Goal: Task Accomplishment & Management: Use online tool/utility

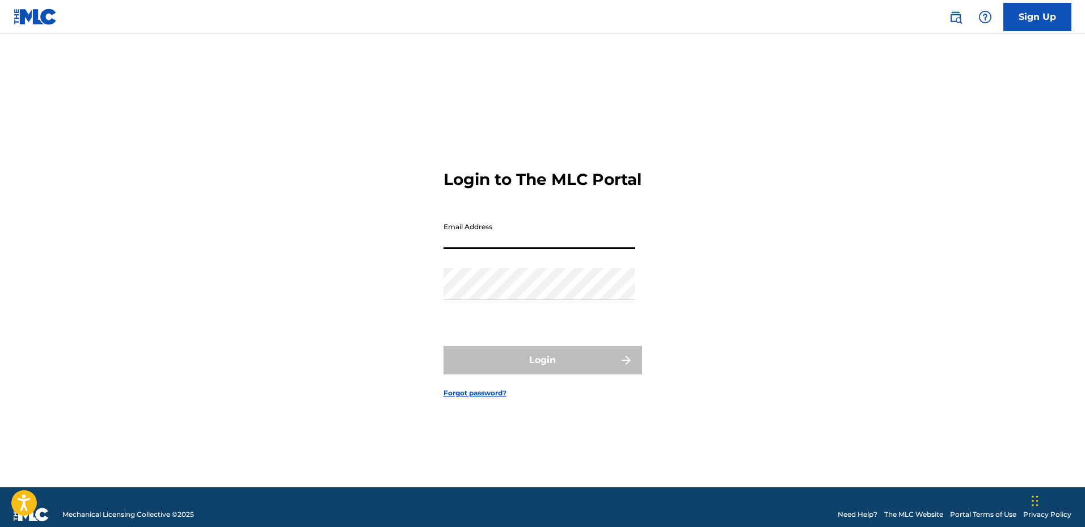
click at [497, 249] on input "Email Address" at bounding box center [539, 233] width 192 height 32
type input "[EMAIL_ADDRESS][DOMAIN_NAME]"
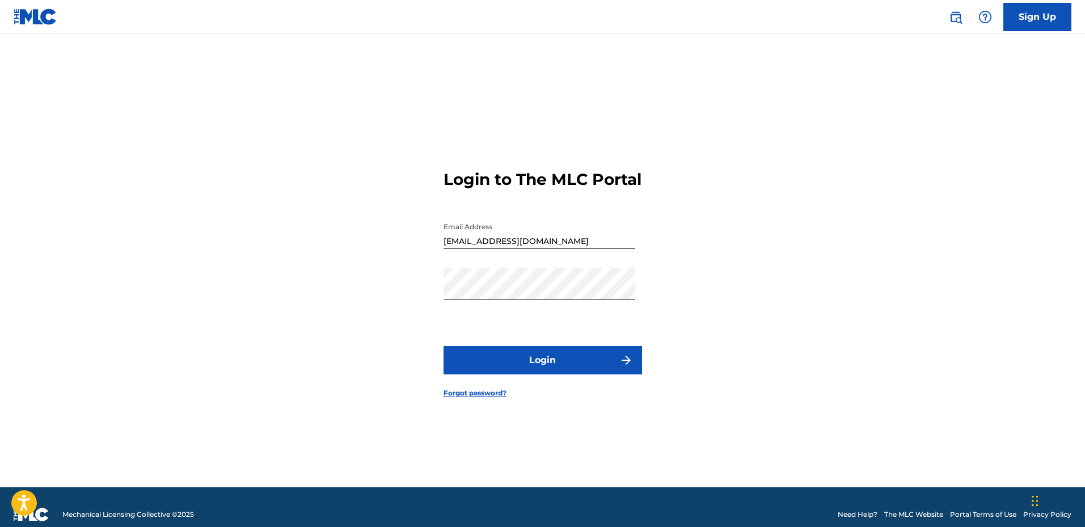
click at [522, 363] on button "Login" at bounding box center [542, 360] width 198 height 28
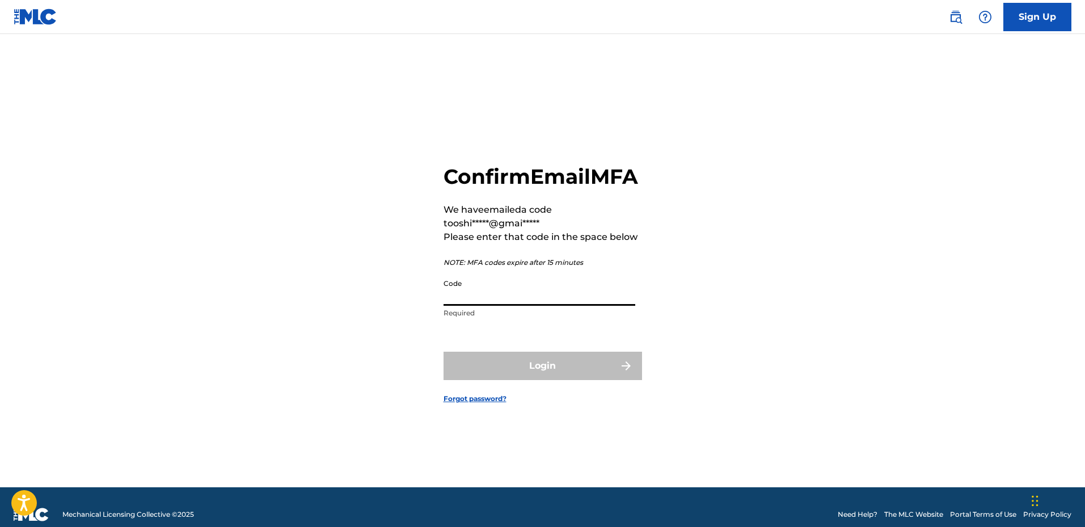
click at [540, 300] on input "Code" at bounding box center [539, 289] width 192 height 32
paste input "711775"
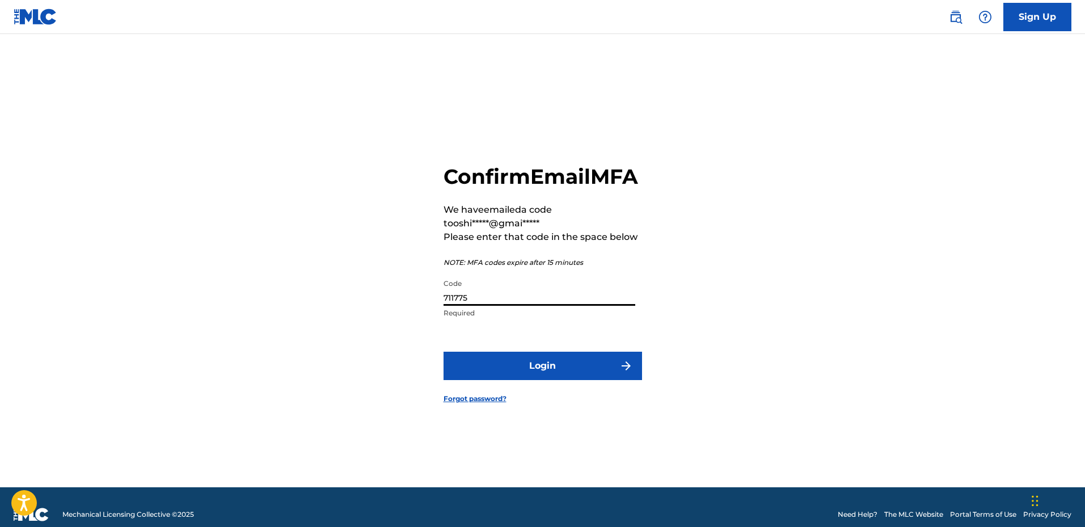
type input "711775"
click at [568, 380] on button "Login" at bounding box center [542, 366] width 198 height 28
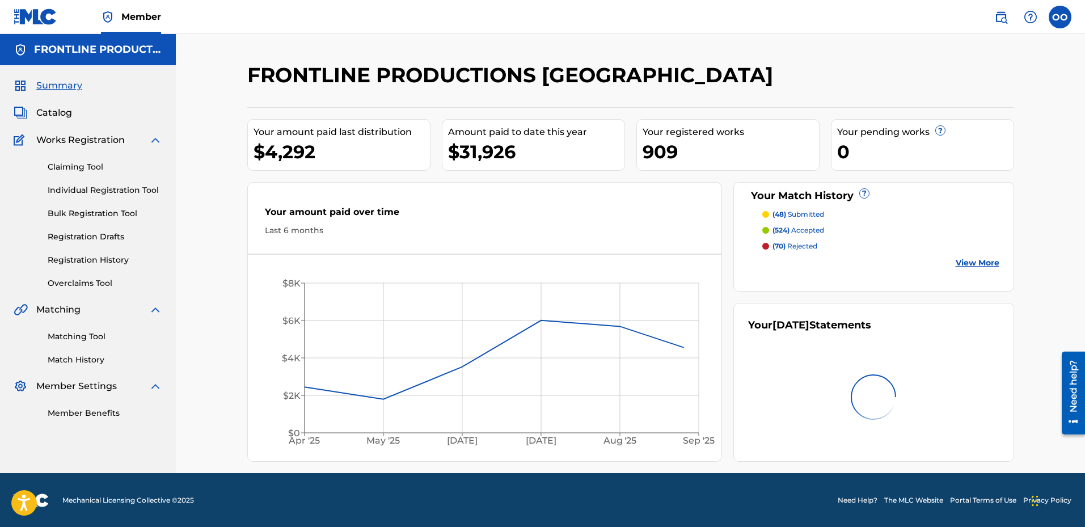
click at [89, 335] on link "Matching Tool" at bounding box center [105, 337] width 115 height 12
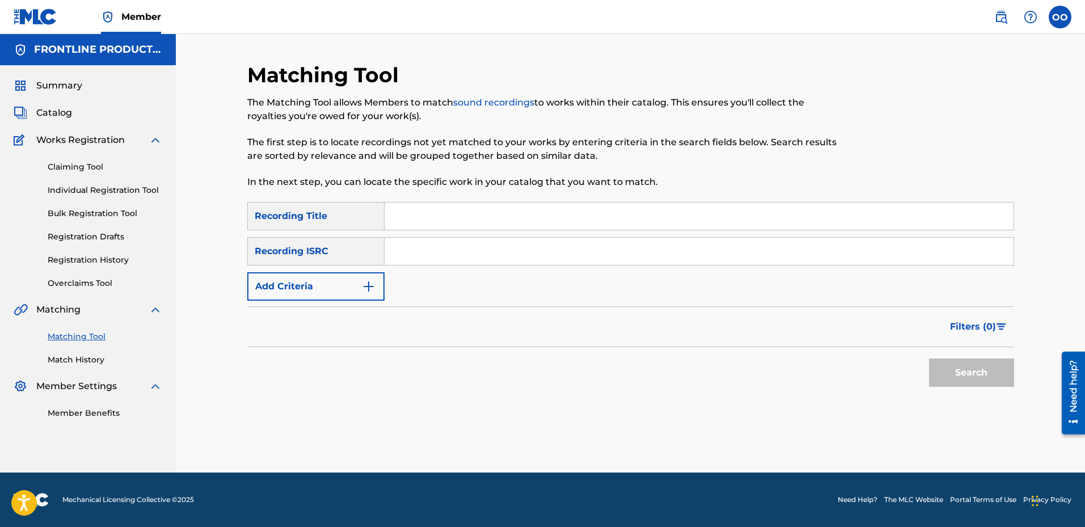
click at [421, 218] on input "Search Form" at bounding box center [698, 215] width 629 height 27
click at [70, 357] on link "Match History" at bounding box center [105, 360] width 115 height 12
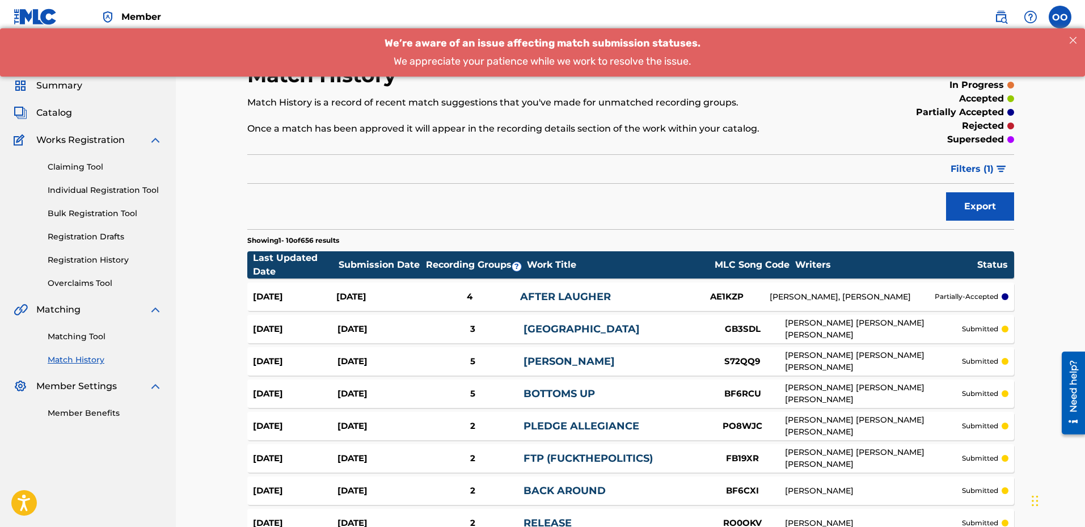
click at [86, 341] on link "Matching Tool" at bounding box center [105, 337] width 115 height 12
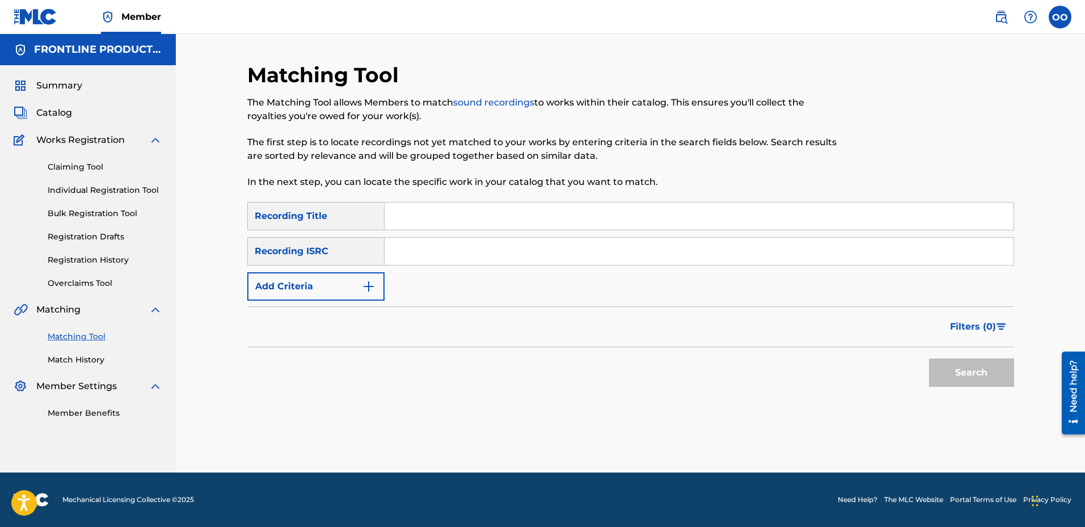
click at [447, 227] on input "Search Form" at bounding box center [698, 215] width 629 height 27
click at [329, 291] on button "Add Criteria" at bounding box center [315, 286] width 137 height 28
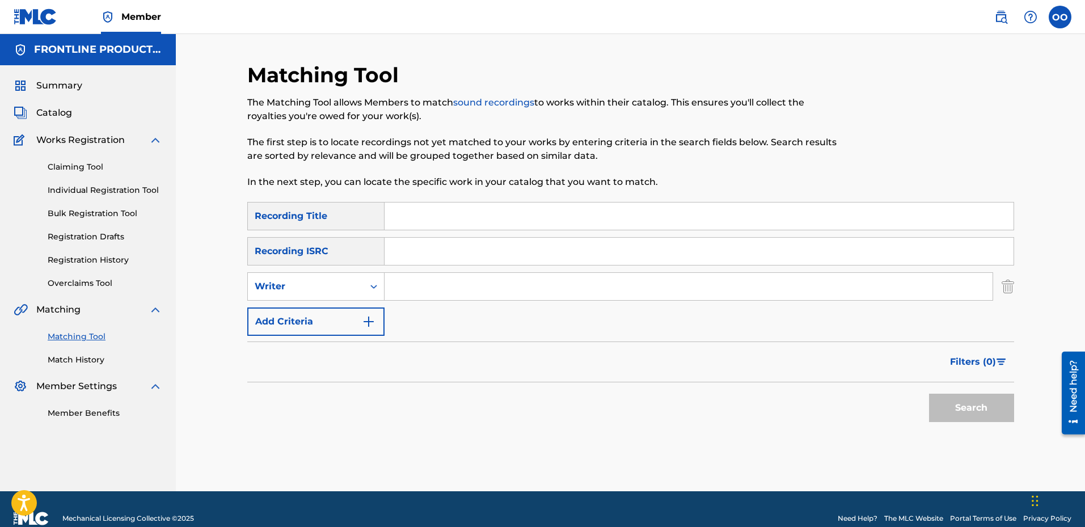
click at [329, 291] on div "Writer" at bounding box center [306, 287] width 102 height 14
click at [314, 321] on div "Recording Artist" at bounding box center [316, 315] width 136 height 28
click at [405, 288] on input "Search Form" at bounding box center [688, 286] width 608 height 27
click at [426, 217] on input "Search Form" at bounding box center [698, 215] width 629 height 27
click at [978, 218] on input "Search Form" at bounding box center [698, 215] width 629 height 27
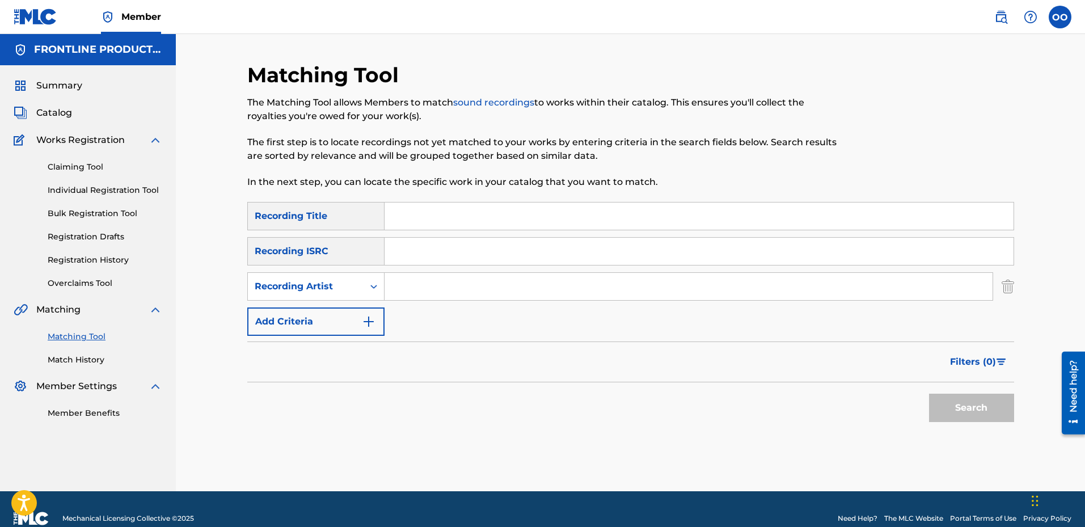
click at [915, 224] on input "Search Form" at bounding box center [698, 215] width 629 height 27
paste input "Pushin P's"
type input "Pushin P's"
click at [395, 286] on input "Search Form" at bounding box center [688, 286] width 608 height 27
paste input "MLB Nate"
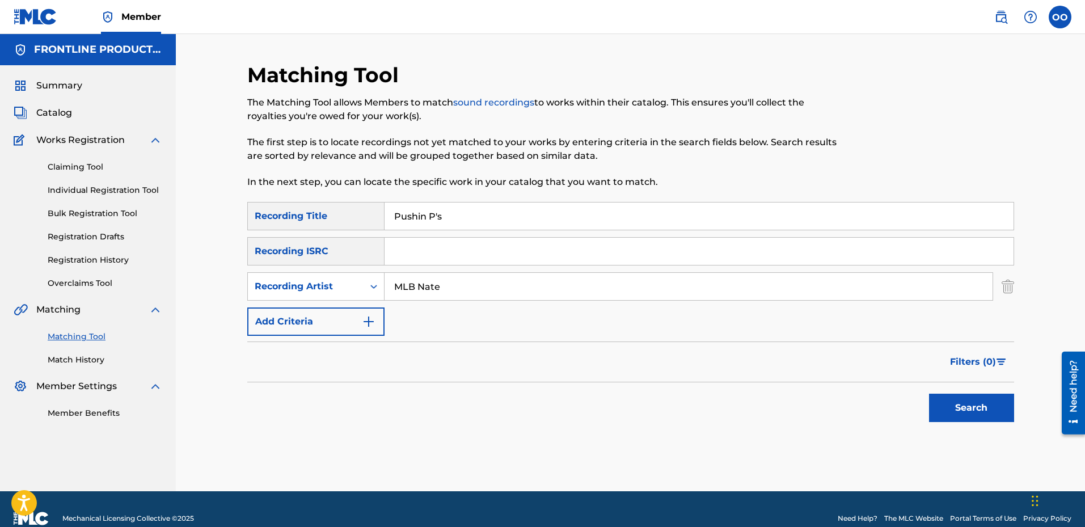
type input "MLB Nate"
click at [953, 403] on button "Search" at bounding box center [971, 407] width 85 height 28
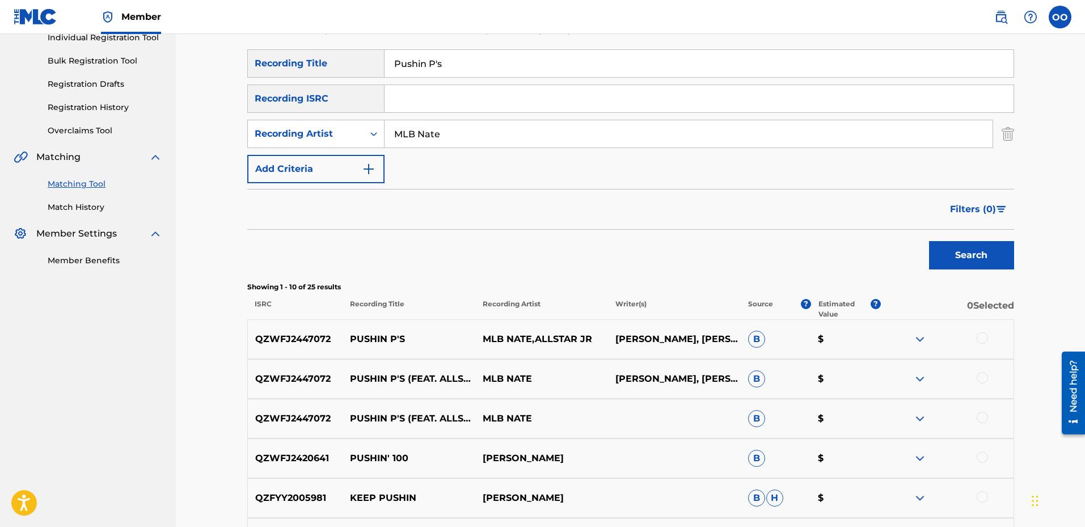
scroll to position [227, 0]
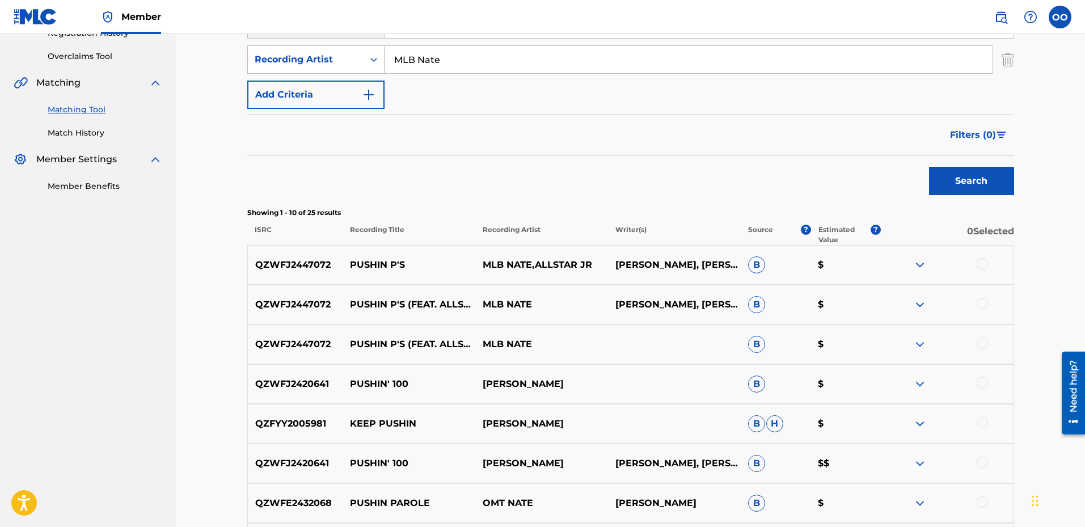
click at [980, 265] on div at bounding box center [981, 263] width 11 height 11
click at [982, 306] on div at bounding box center [981, 303] width 11 height 11
click at [985, 345] on div at bounding box center [981, 342] width 11 height 11
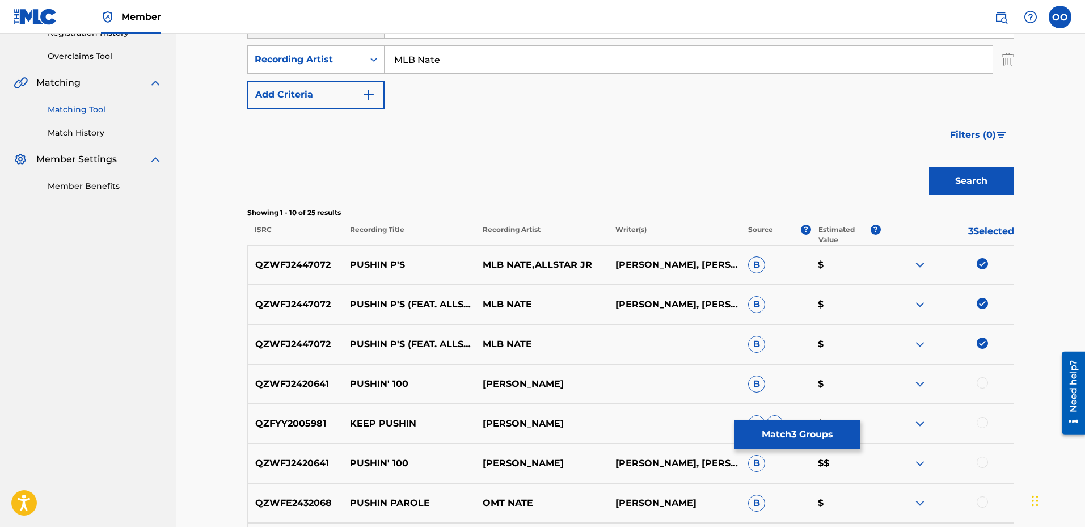
click at [793, 431] on button "Match 3 Groups" at bounding box center [796, 434] width 125 height 28
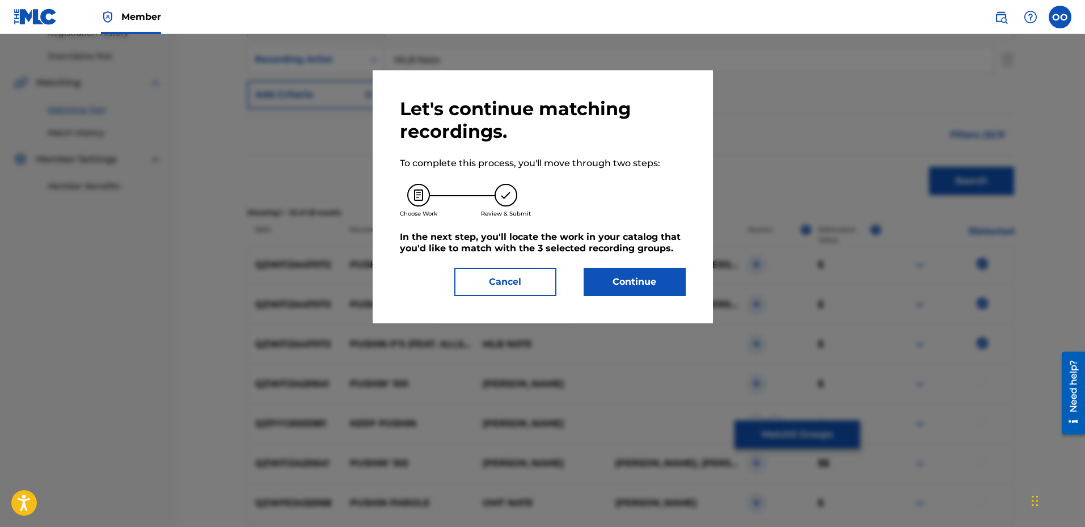
click at [658, 280] on button "Continue" at bounding box center [634, 282] width 102 height 28
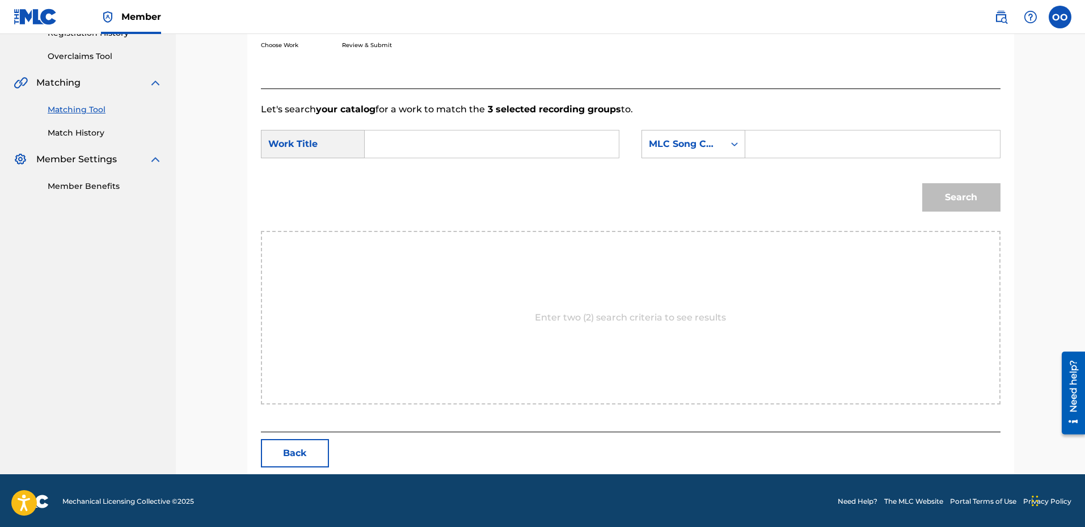
click at [391, 144] on input "Search Form" at bounding box center [491, 143] width 235 height 27
paste input "Pushin P's"
type input "Pushin P's"
click at [683, 140] on div "MLC Song Code" at bounding box center [683, 144] width 69 height 14
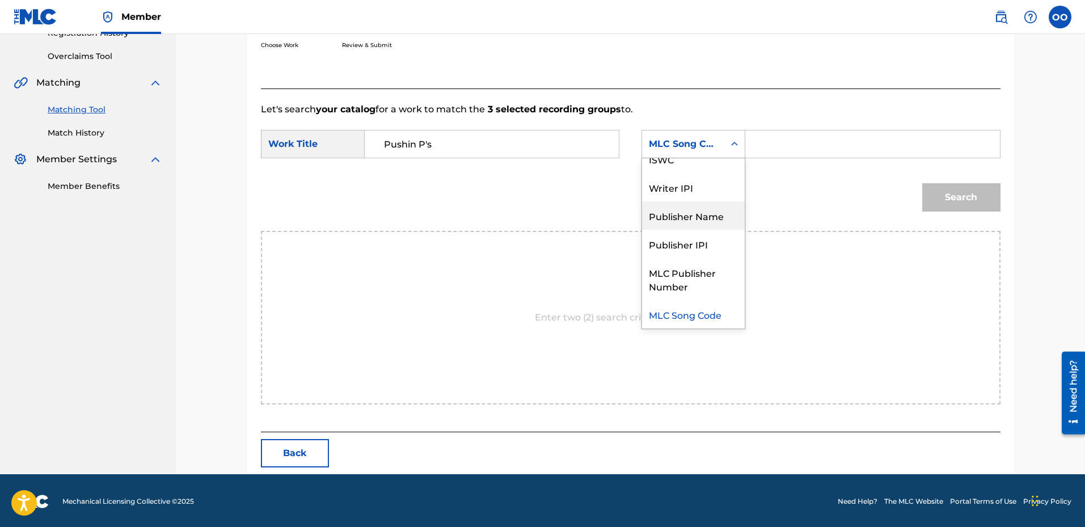
click at [684, 220] on div "Publisher Name" at bounding box center [693, 215] width 103 height 28
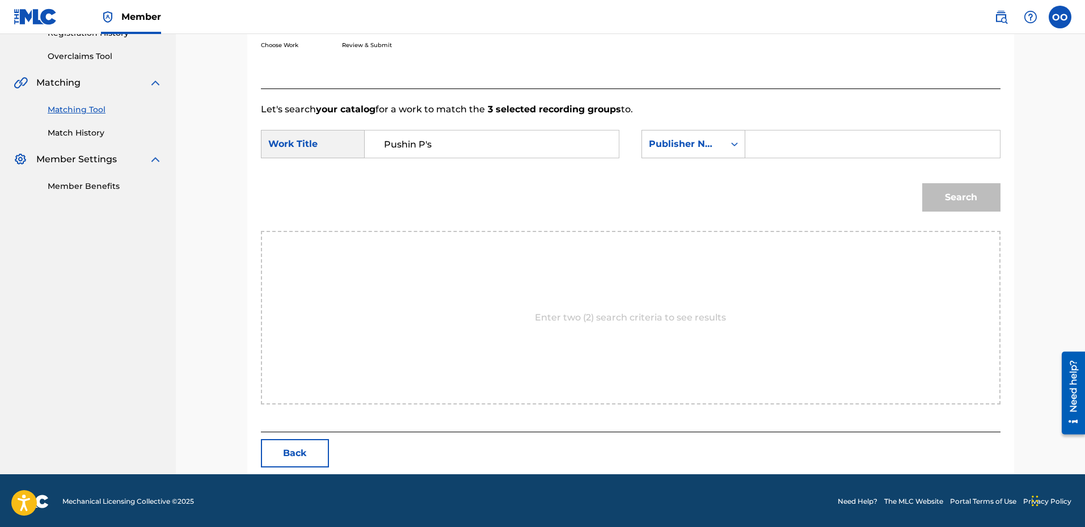
click at [773, 144] on input "Search Form" at bounding box center [872, 143] width 235 height 27
type input "fron"
click at [922, 183] on button "Search" at bounding box center [961, 197] width 78 height 28
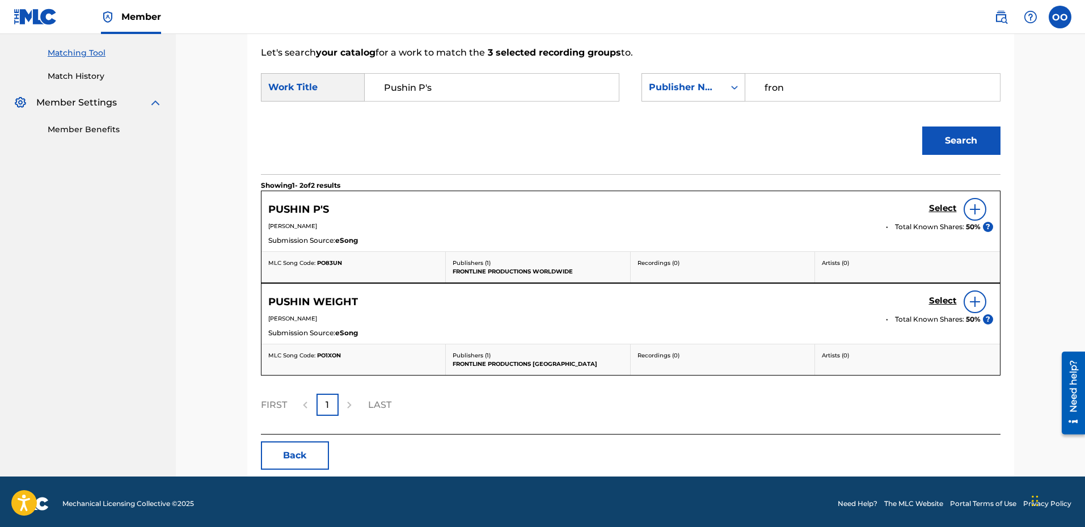
scroll to position [227, 0]
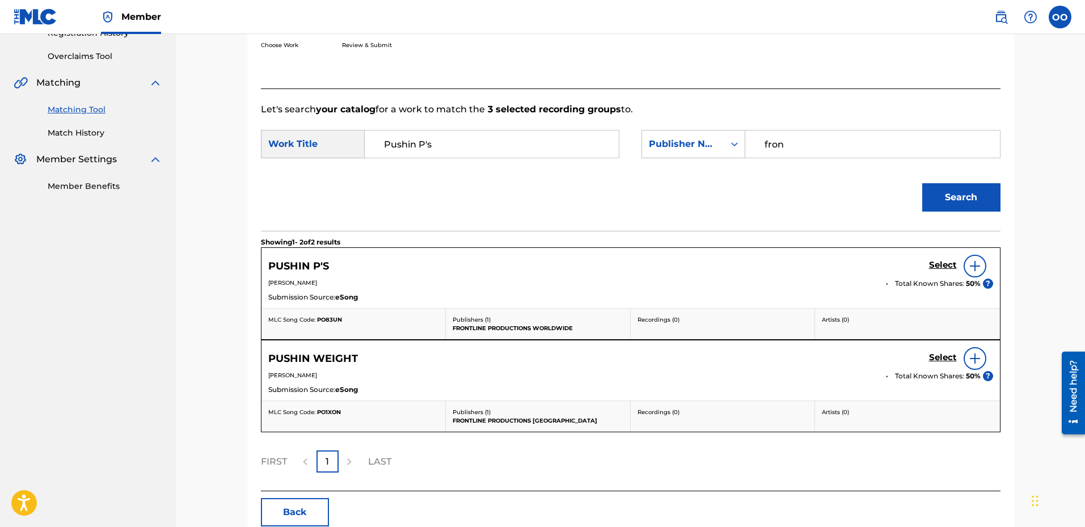
click at [941, 265] on h5 "Select" at bounding box center [943, 265] width 28 height 11
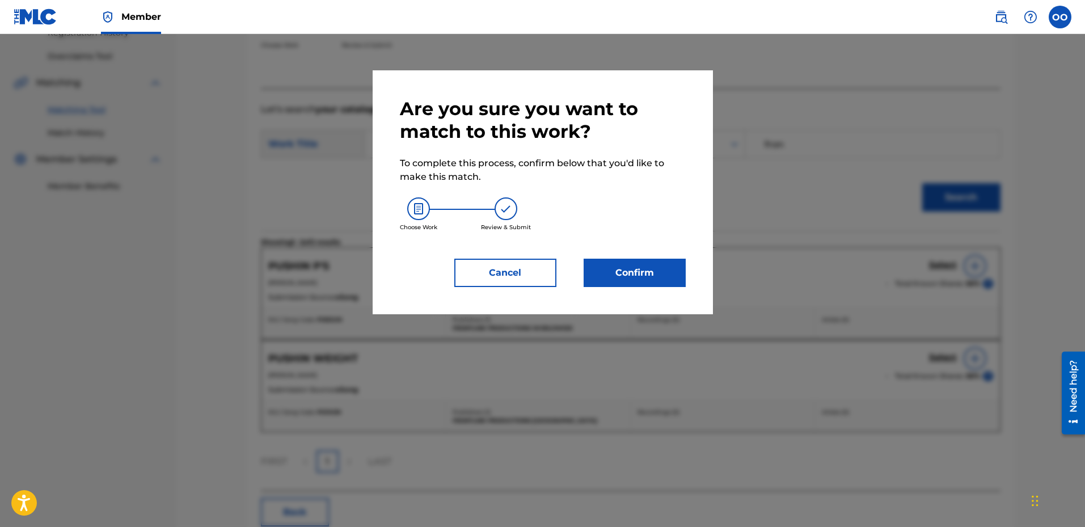
click at [650, 277] on button "Confirm" at bounding box center [634, 273] width 102 height 28
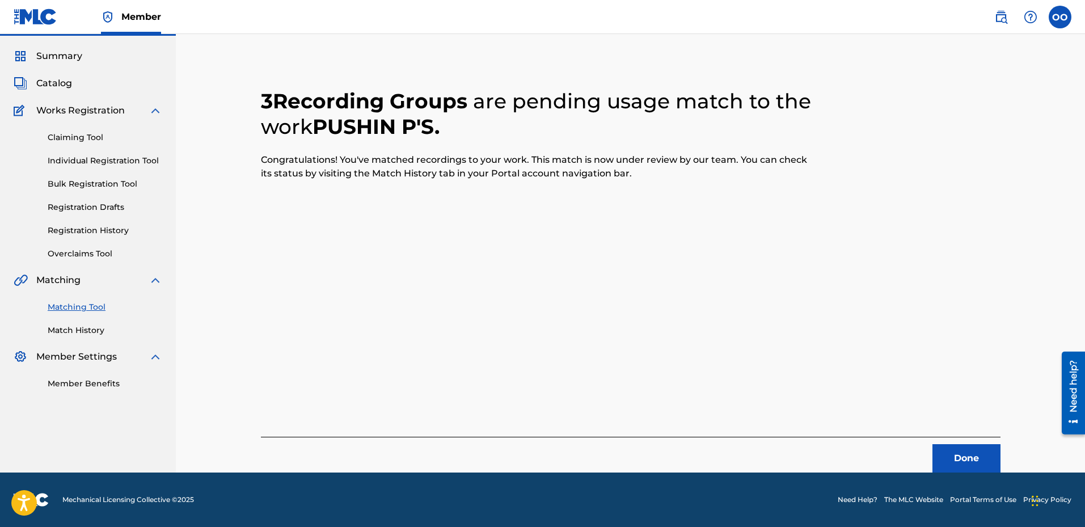
scroll to position [29, 0]
click at [966, 453] on button "Done" at bounding box center [966, 458] width 68 height 28
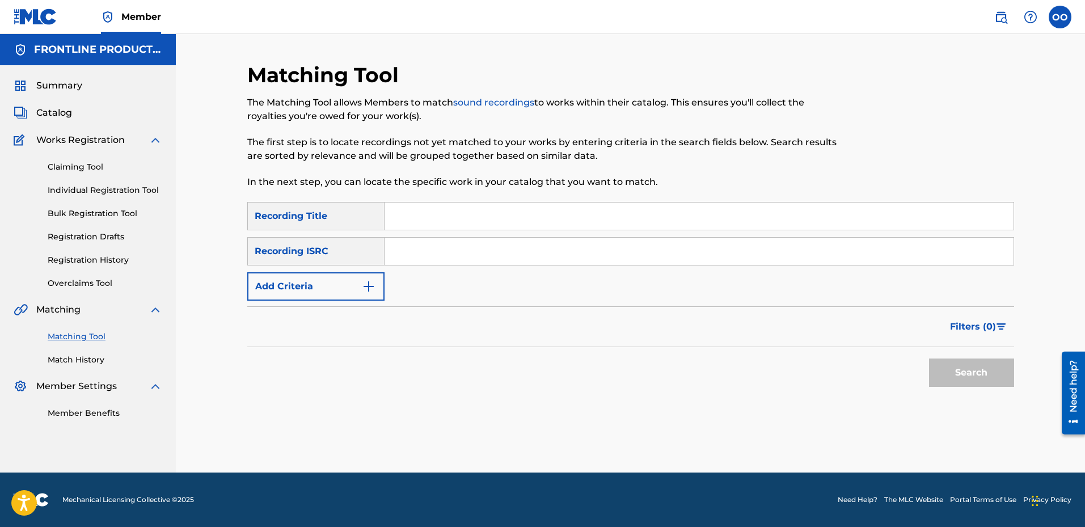
scroll to position [0, 0]
click at [420, 219] on input "Search Form" at bounding box center [698, 215] width 629 height 27
paste input "Toxic"
type input "Toxic"
click at [268, 285] on button "Add Criteria" at bounding box center [315, 286] width 137 height 28
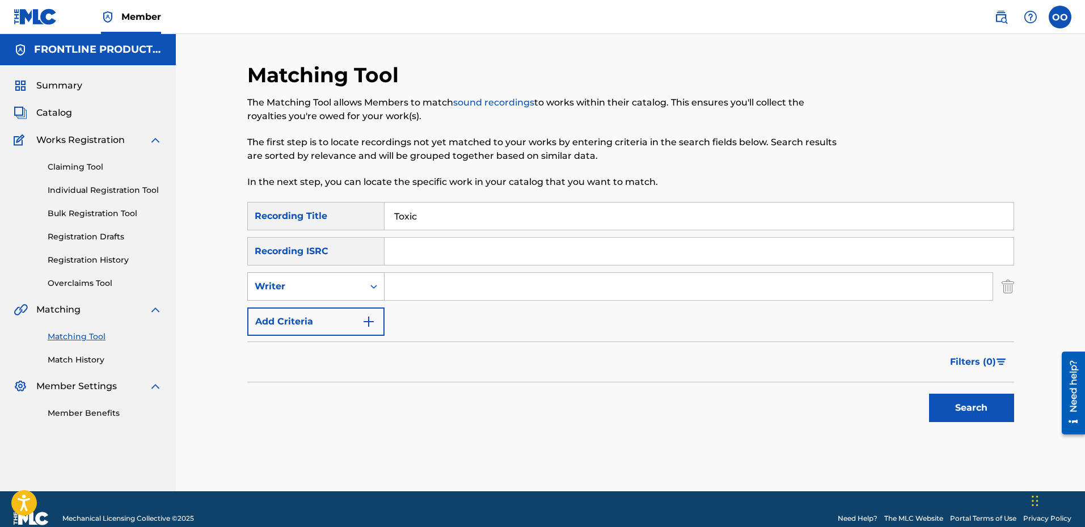
click at [288, 289] on div "Writer" at bounding box center [306, 287] width 102 height 14
click at [293, 309] on div "Recording Artist" at bounding box center [316, 315] width 136 height 28
click at [410, 287] on input "Search Form" at bounding box center [688, 286] width 608 height 27
paste input "MLB Nate"
type input "MLB Nate"
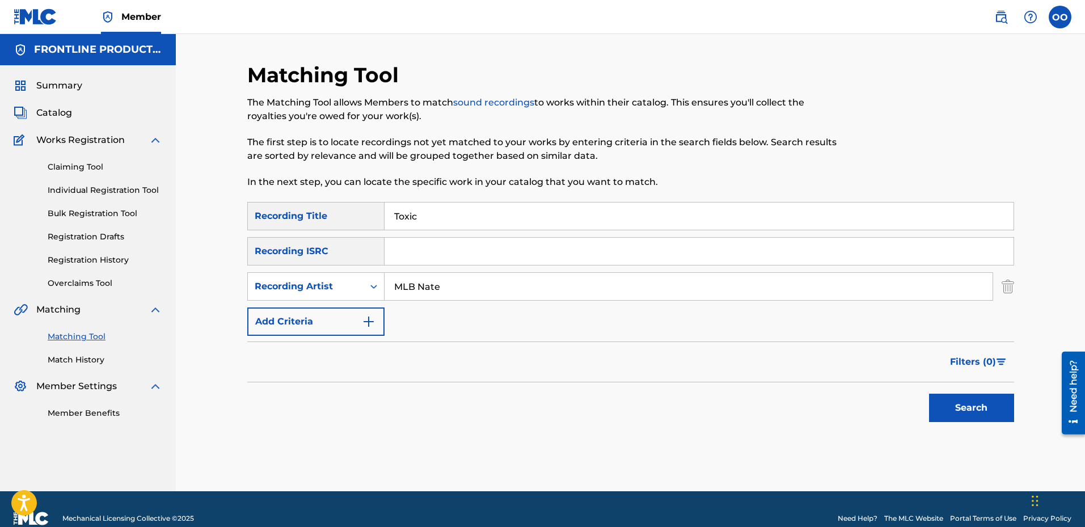
click at [977, 404] on button "Search" at bounding box center [971, 407] width 85 height 28
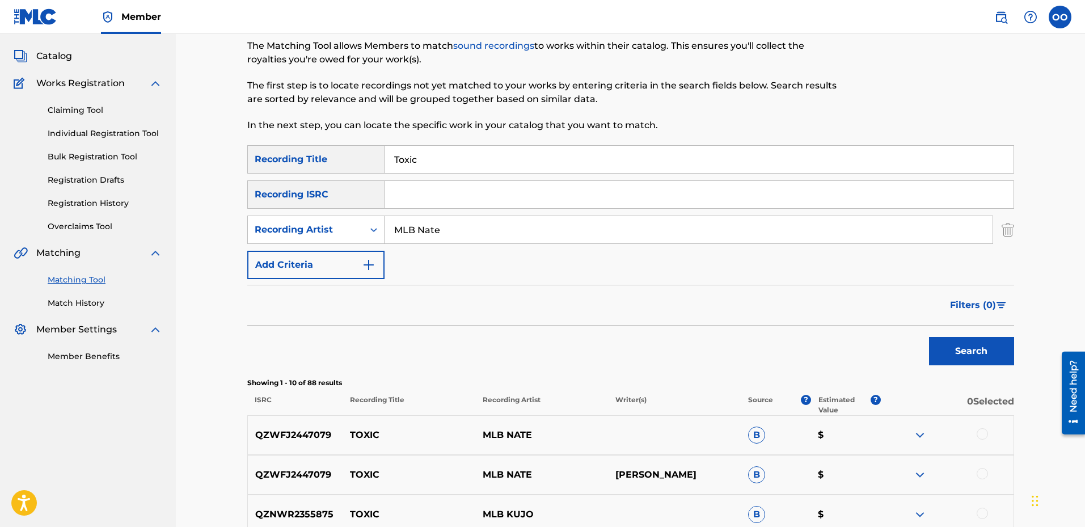
scroll to position [170, 0]
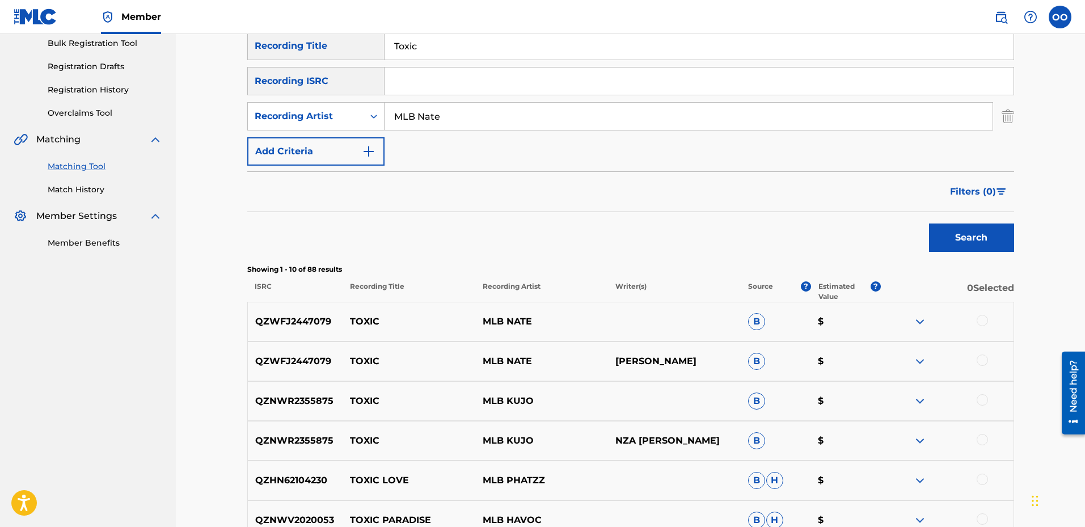
click at [981, 319] on div at bounding box center [981, 320] width 11 height 11
click at [981, 362] on div at bounding box center [981, 359] width 11 height 11
click at [800, 439] on button "Match 2 Groups" at bounding box center [796, 434] width 125 height 28
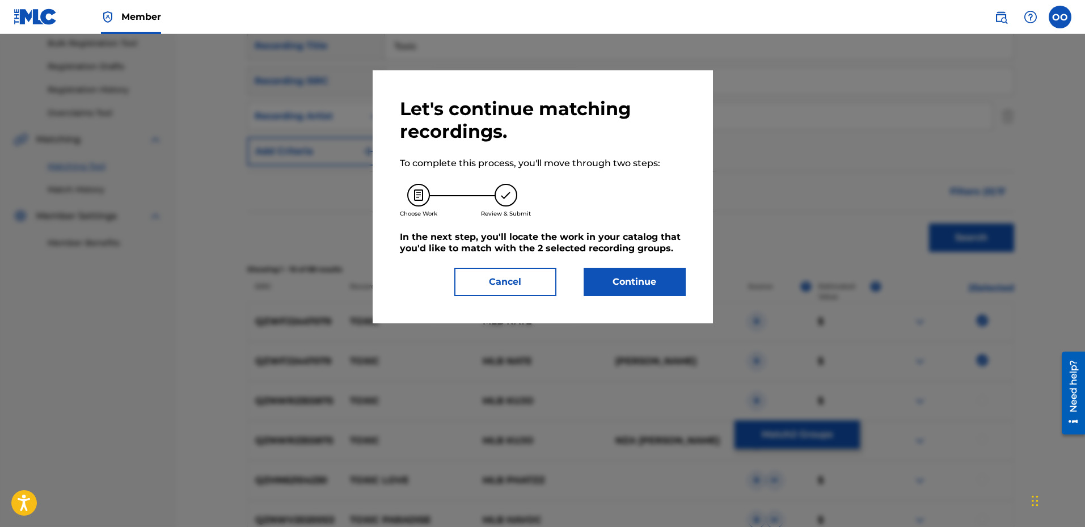
click at [649, 291] on button "Continue" at bounding box center [634, 282] width 102 height 28
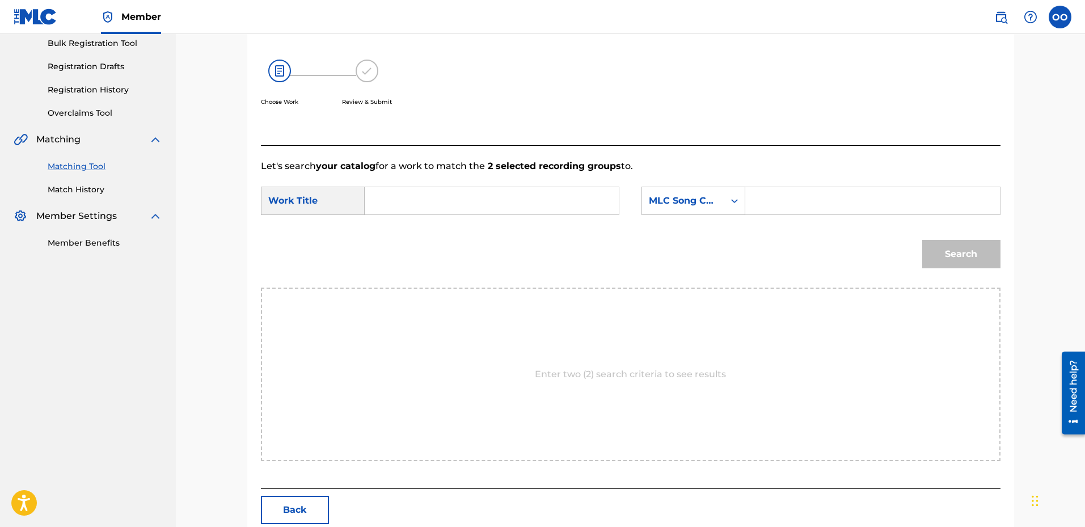
click at [405, 187] on input "Search Form" at bounding box center [491, 200] width 235 height 27
paste input "Toxic"
type input "Toxic"
click at [720, 201] on div "MLC Song Code" at bounding box center [683, 201] width 82 height 22
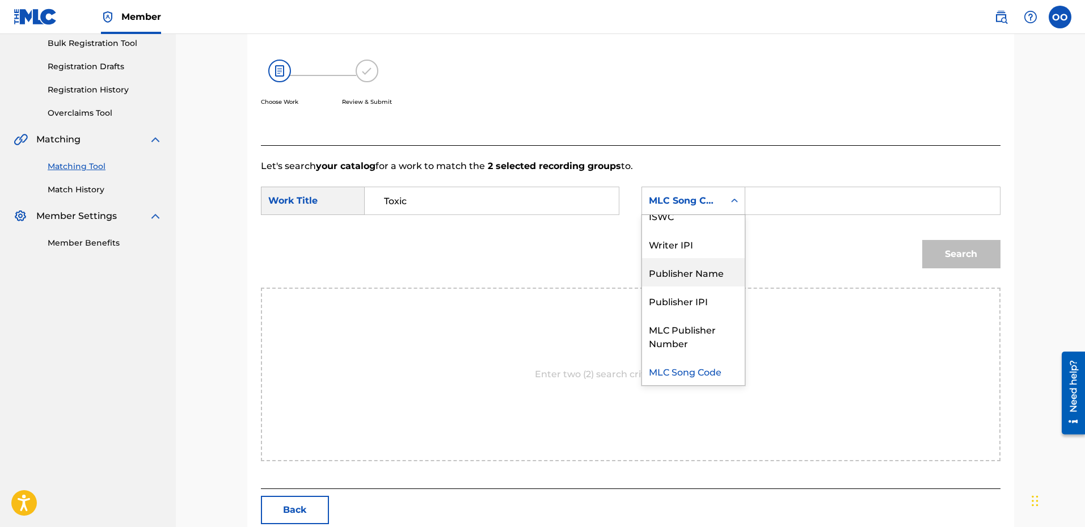
click at [685, 270] on div "Publisher Name" at bounding box center [693, 272] width 103 height 28
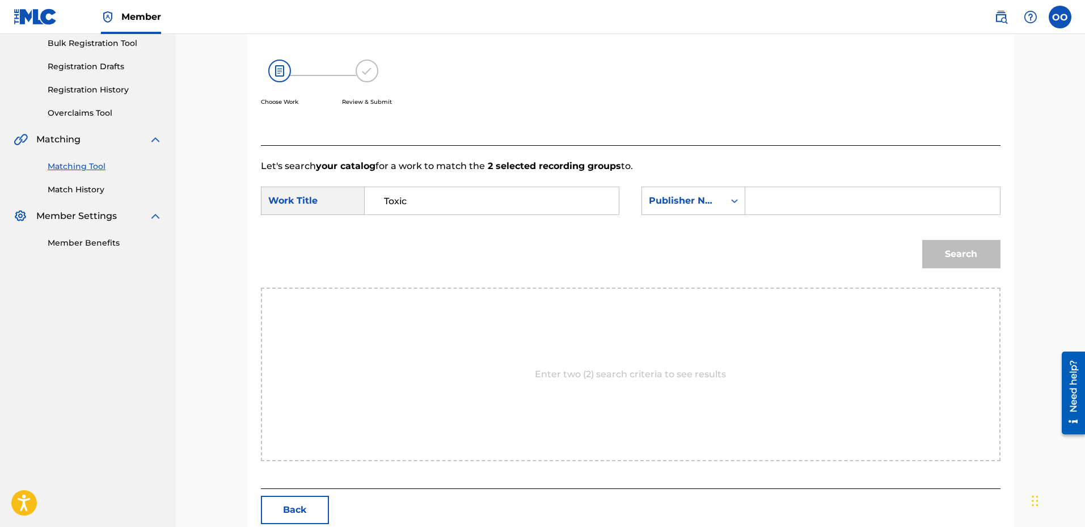
click at [798, 202] on input "Search Form" at bounding box center [872, 200] width 235 height 27
type input "fron"
click at [922, 240] on button "Search" at bounding box center [961, 254] width 78 height 28
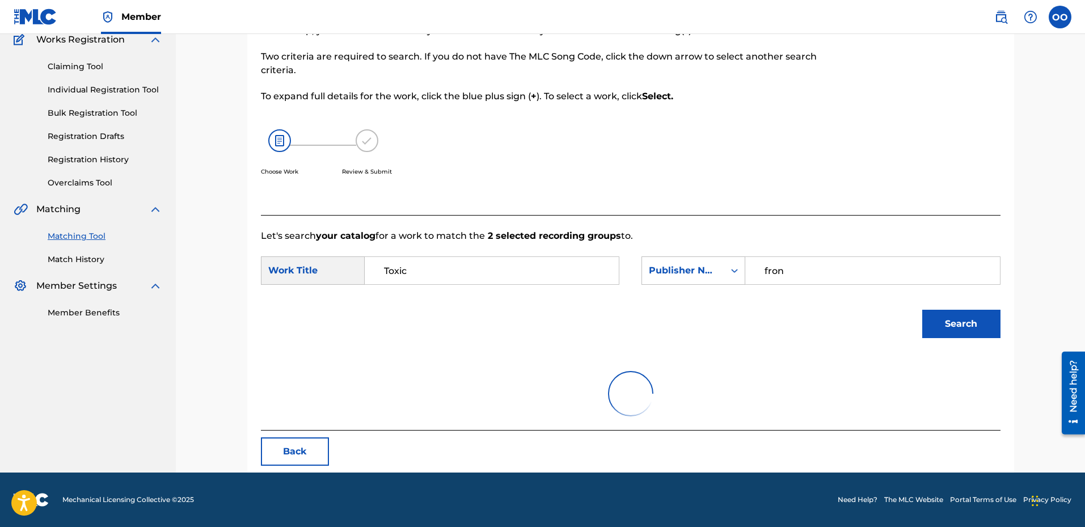
scroll to position [170, 0]
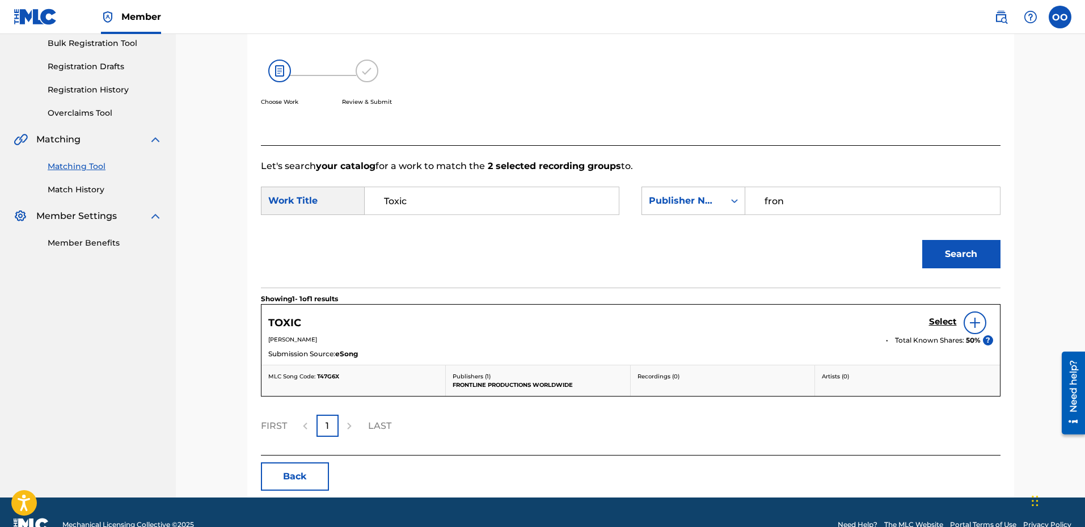
click at [940, 321] on h5 "Select" at bounding box center [943, 321] width 28 height 11
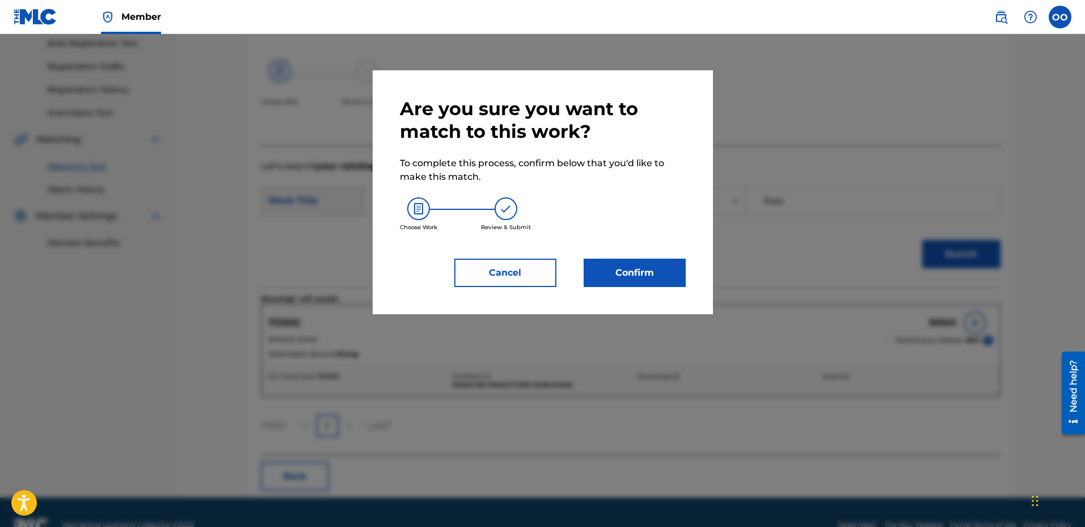
click at [638, 270] on button "Confirm" at bounding box center [634, 273] width 102 height 28
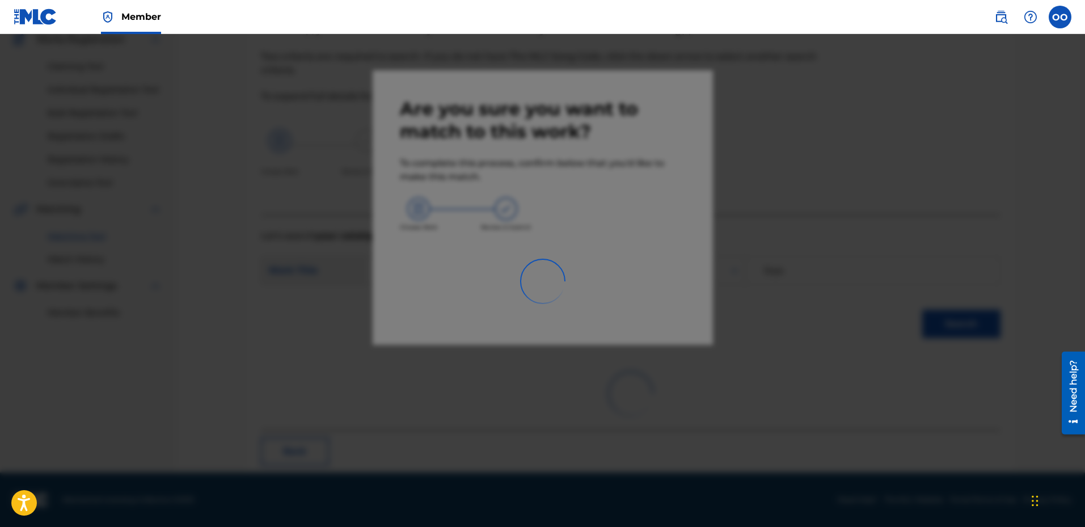
scroll to position [29, 0]
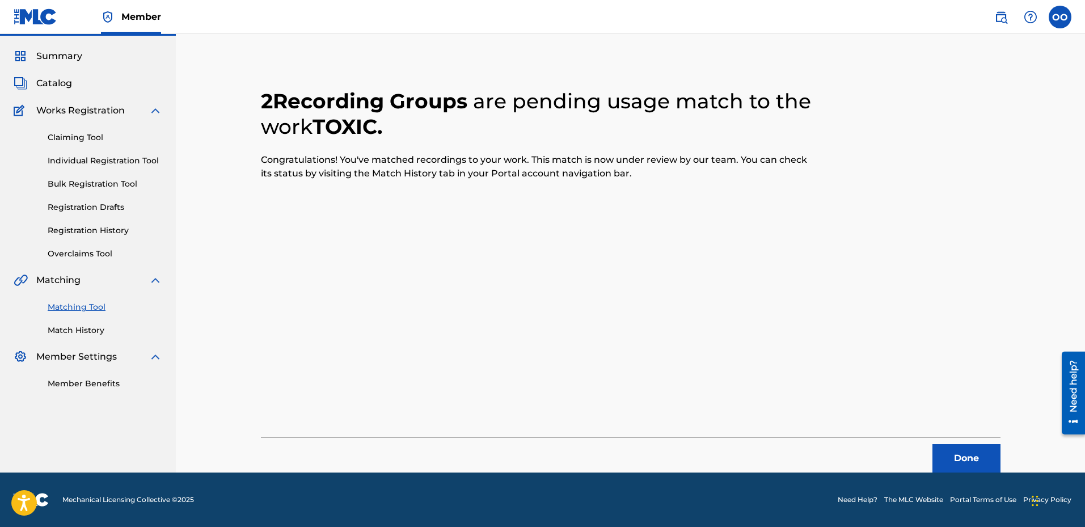
click at [980, 456] on button "Done" at bounding box center [966, 458] width 68 height 28
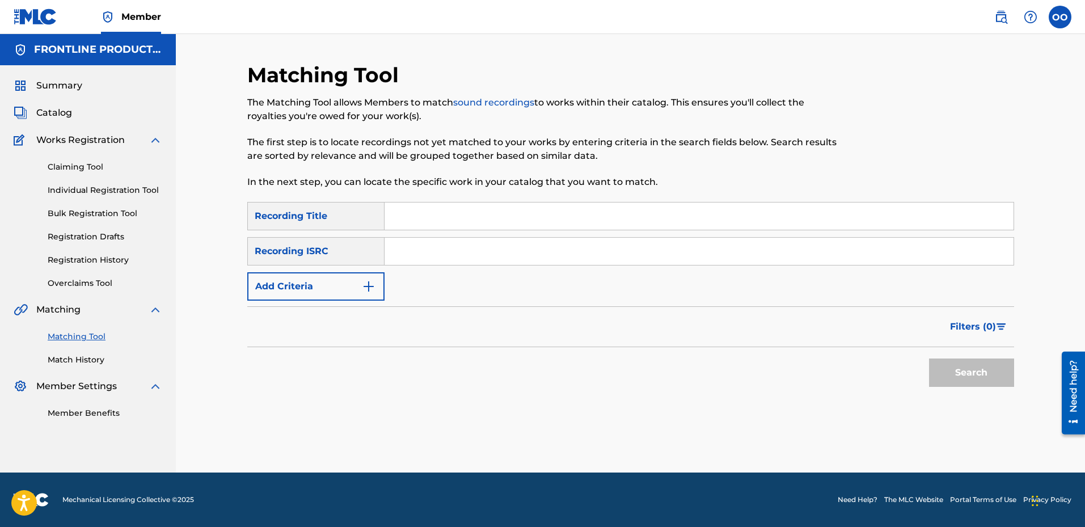
scroll to position [0, 0]
click at [391, 210] on input "Search Form" at bounding box center [698, 215] width 629 height 27
paste input "Perfect Timing"
type input "Perfect Timing"
click at [294, 296] on button "Add Criteria" at bounding box center [315, 286] width 137 height 28
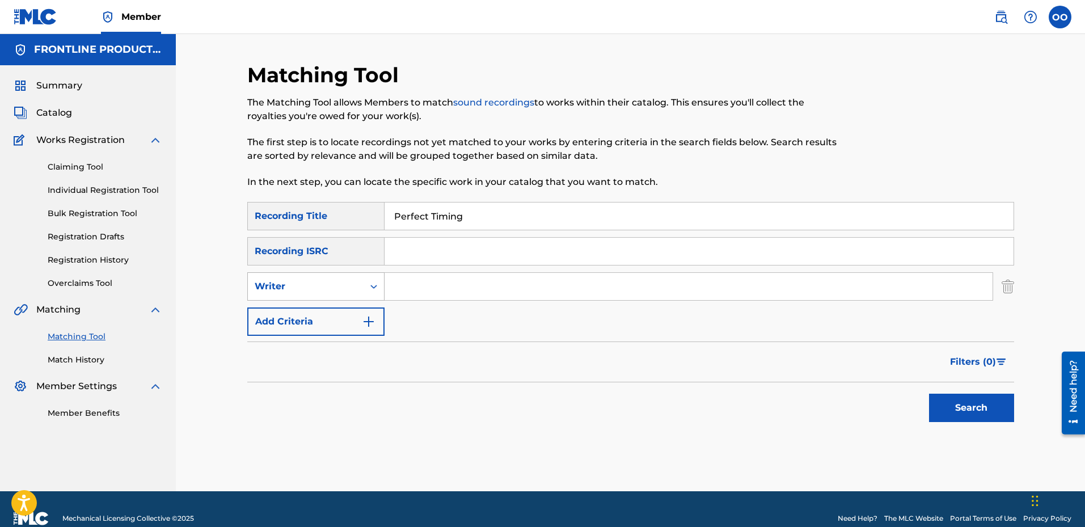
click at [295, 291] on div "Writer" at bounding box center [306, 287] width 102 height 14
click at [295, 316] on div "Recording Artist" at bounding box center [316, 315] width 136 height 28
click at [408, 292] on input "Search Form" at bounding box center [688, 286] width 608 height 27
paste input "MLB Nate"
type input "MLB Nate"
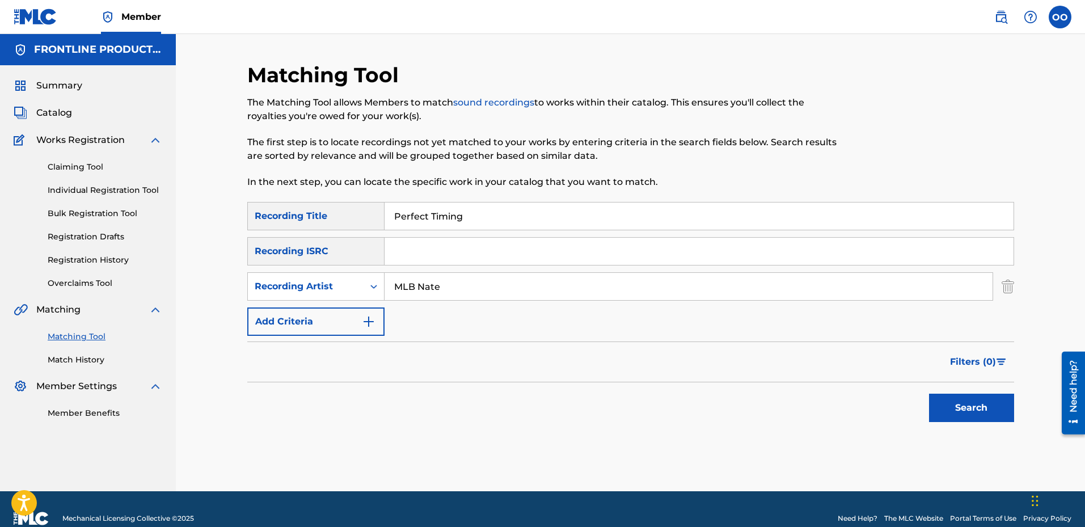
click at [945, 411] on button "Search" at bounding box center [971, 407] width 85 height 28
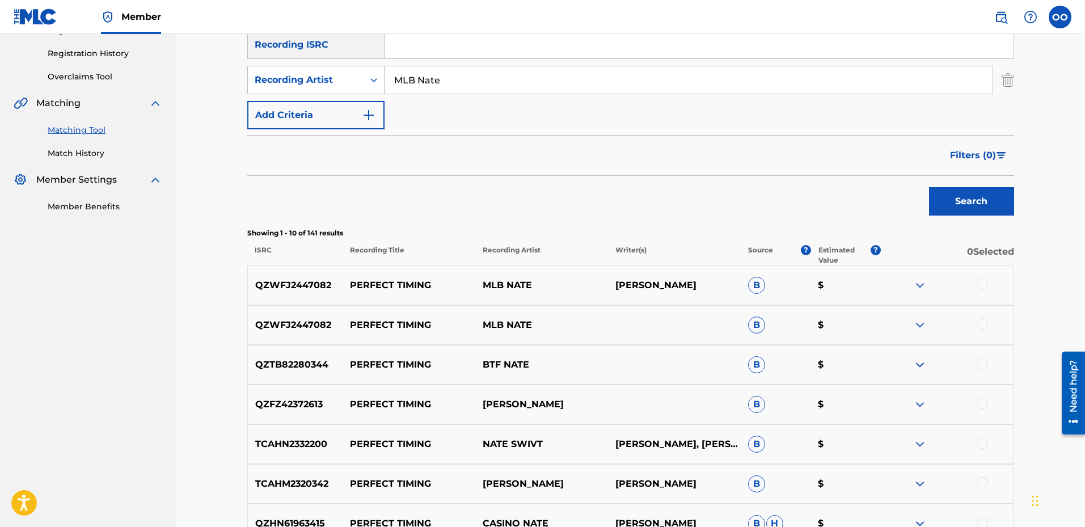
scroll to position [283, 0]
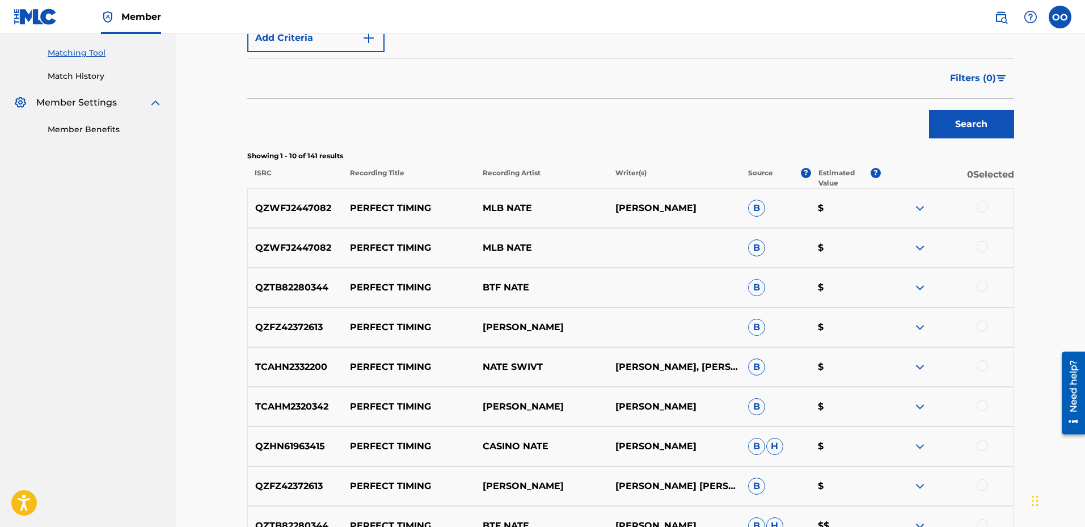
click at [981, 209] on div at bounding box center [981, 206] width 11 height 11
click at [980, 248] on div at bounding box center [981, 246] width 11 height 11
click at [816, 431] on button "Match 2 Groups" at bounding box center [796, 434] width 125 height 28
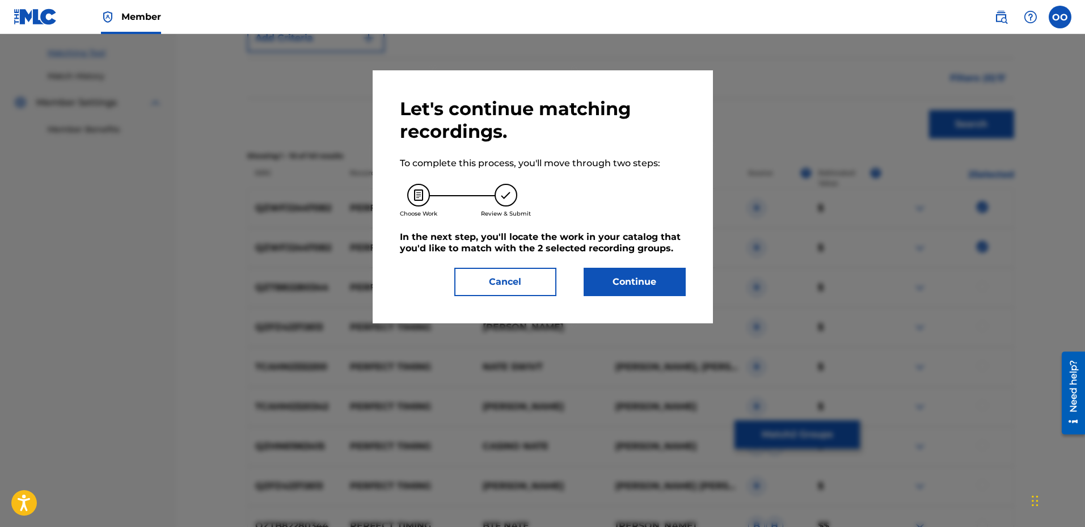
click at [640, 278] on button "Continue" at bounding box center [634, 282] width 102 height 28
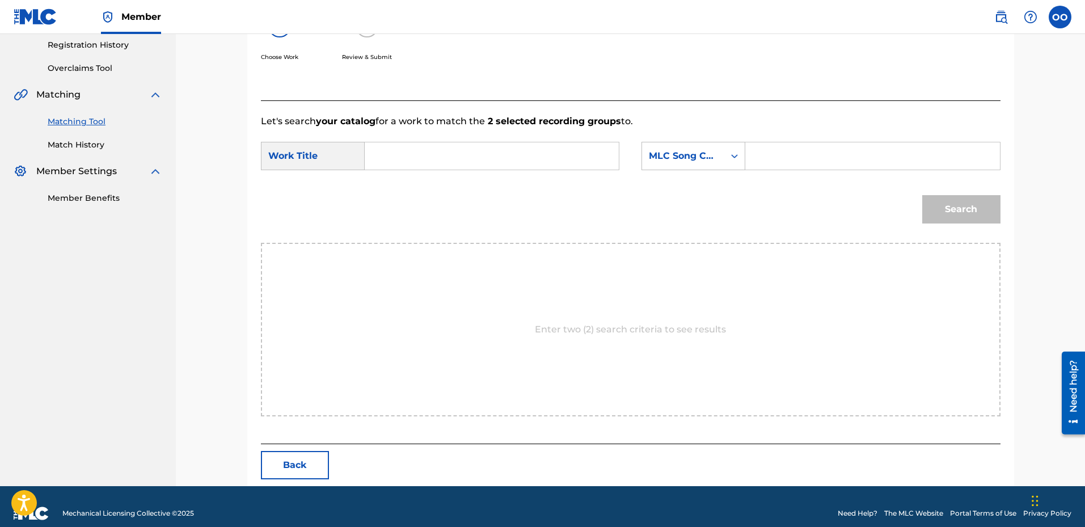
scroll to position [228, 0]
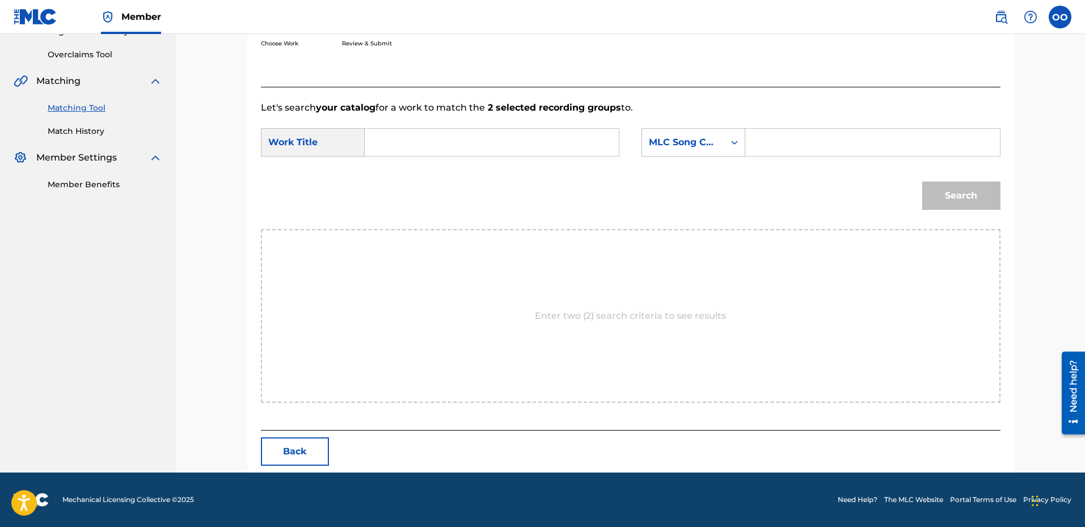
click at [400, 141] on input "Search Form" at bounding box center [491, 142] width 235 height 27
paste input "Toxic"
type input "Toxic"
click at [773, 146] on input "Search Form" at bounding box center [872, 142] width 235 height 27
click at [691, 146] on div "MLC Song Code" at bounding box center [683, 143] width 69 height 14
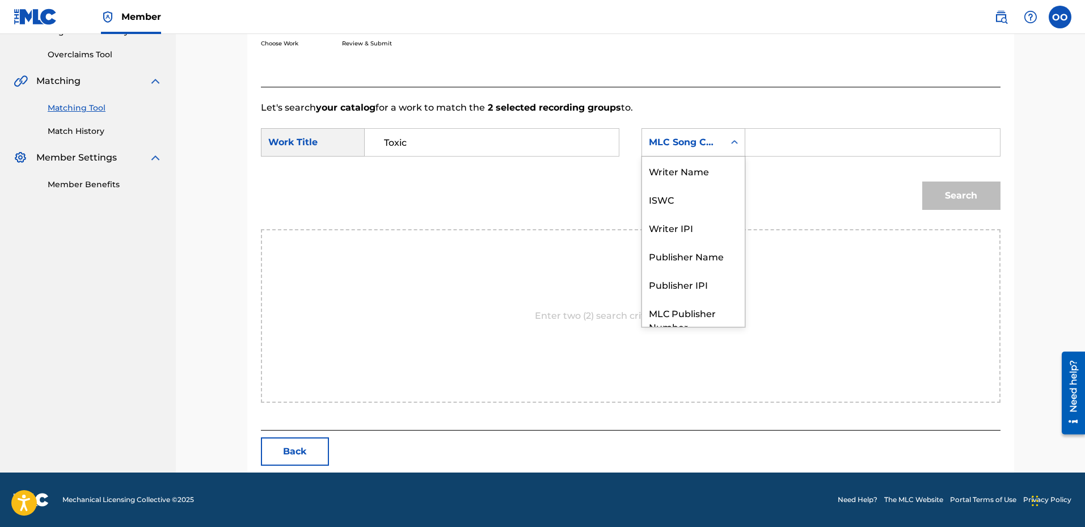
scroll to position [42, 0]
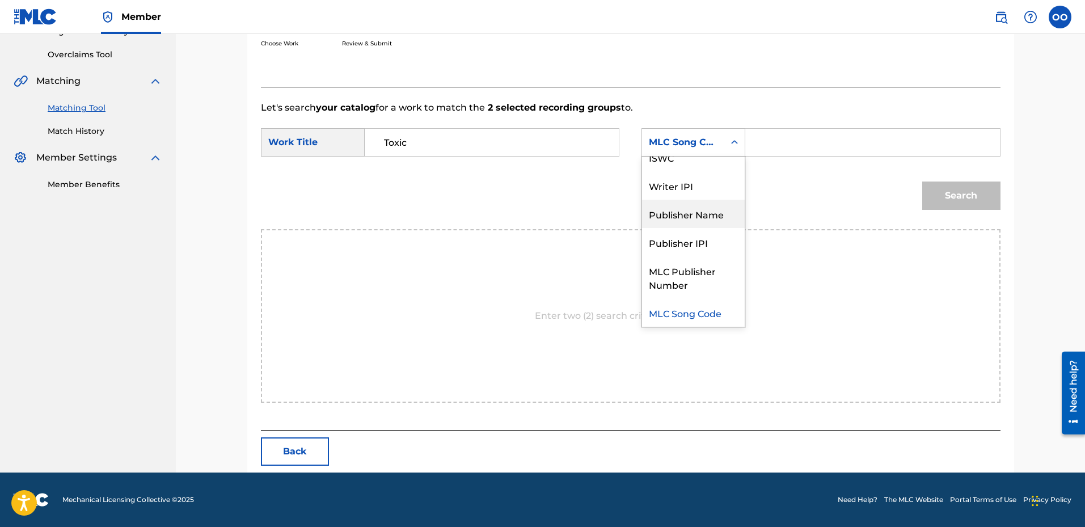
click at [693, 212] on div "Publisher Name" at bounding box center [693, 214] width 103 height 28
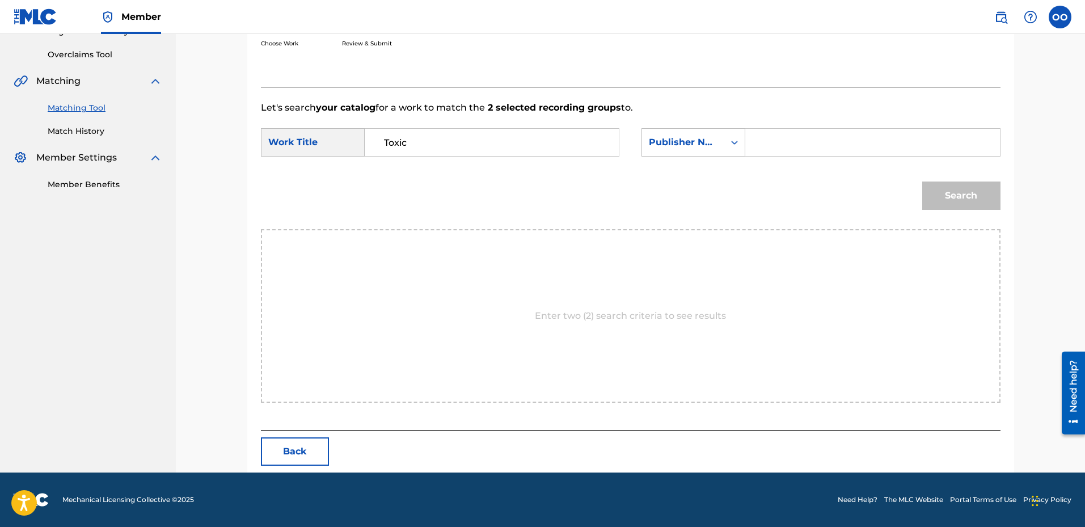
click at [786, 147] on input "Search Form" at bounding box center [872, 142] width 235 height 27
type input "fro"
click at [922, 181] on button "Search" at bounding box center [961, 195] width 78 height 28
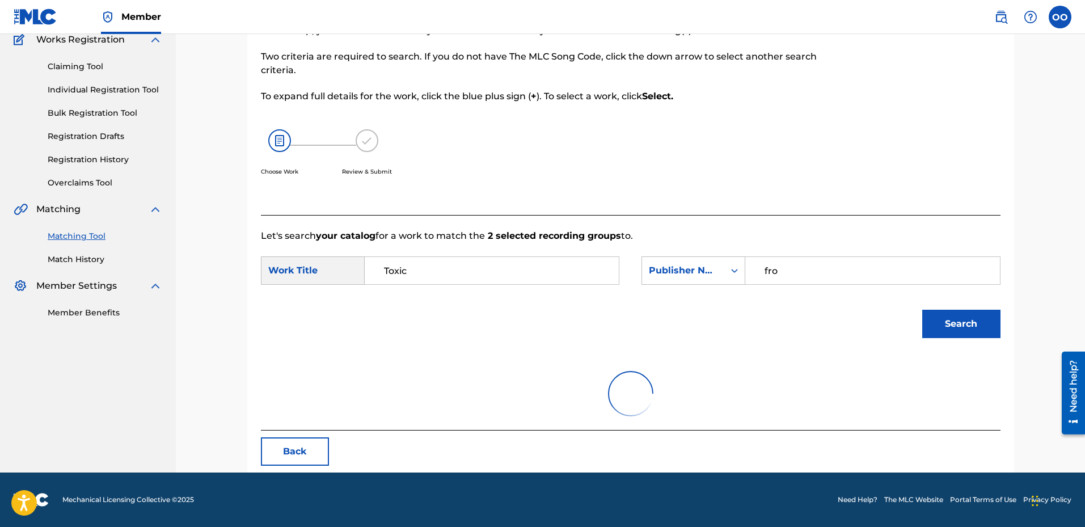
scroll to position [195, 0]
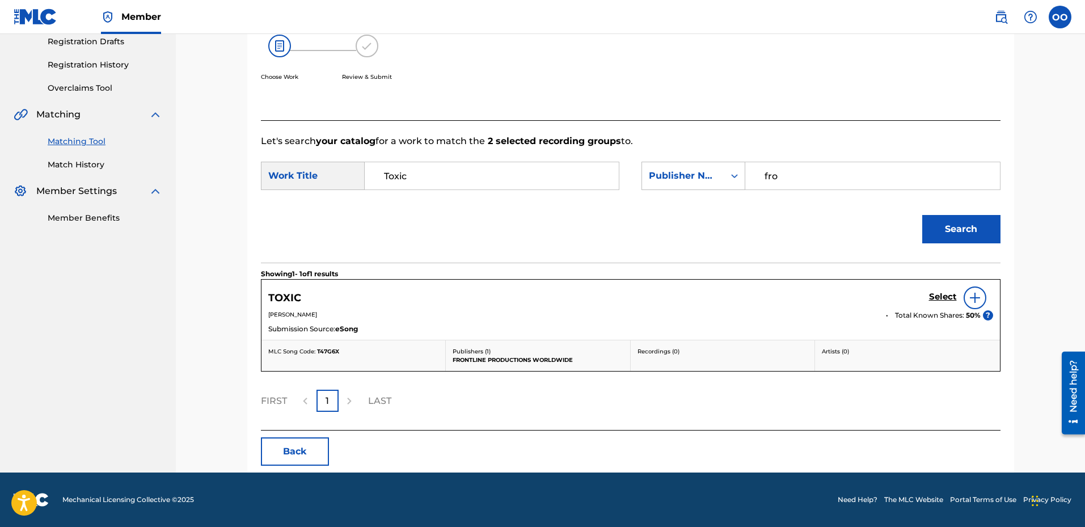
click at [936, 297] on h5 "Select" at bounding box center [943, 296] width 28 height 11
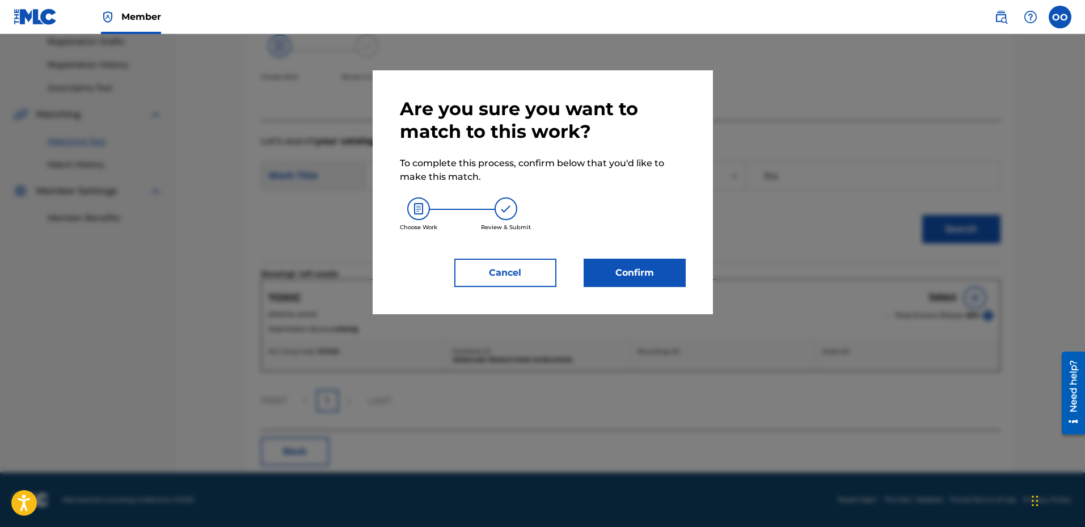
click at [664, 279] on button "Confirm" at bounding box center [634, 273] width 102 height 28
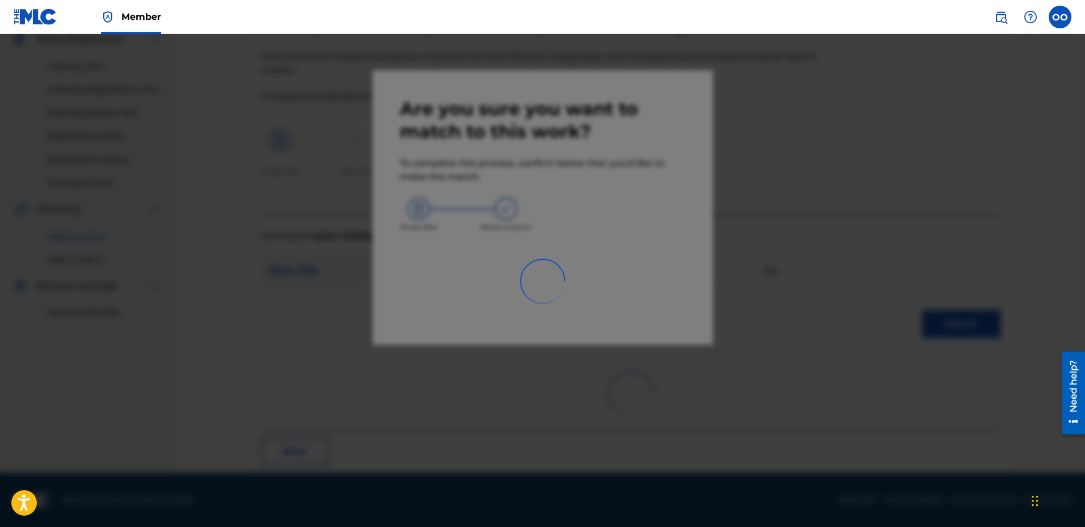
scroll to position [29, 0]
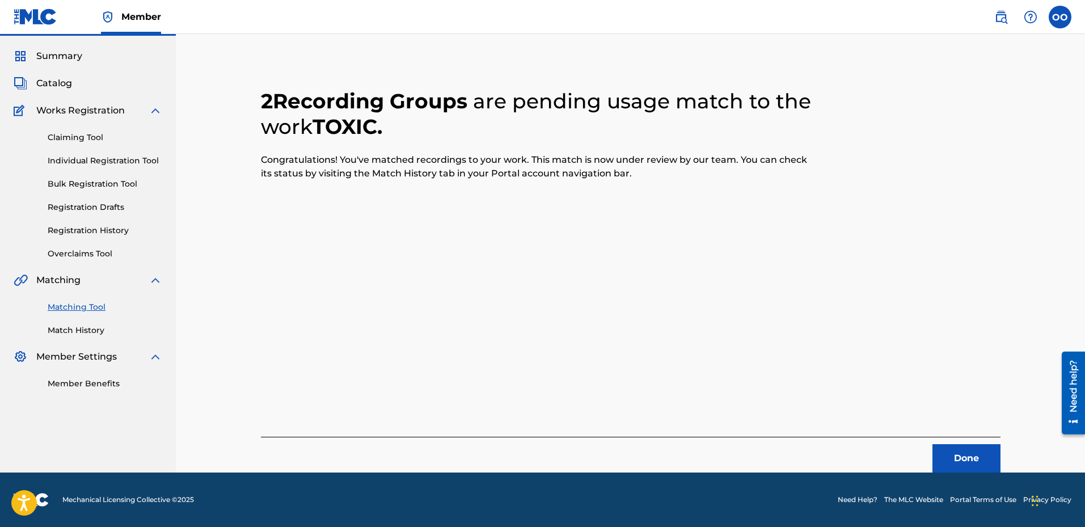
click at [976, 467] on button "Done" at bounding box center [966, 458] width 68 height 28
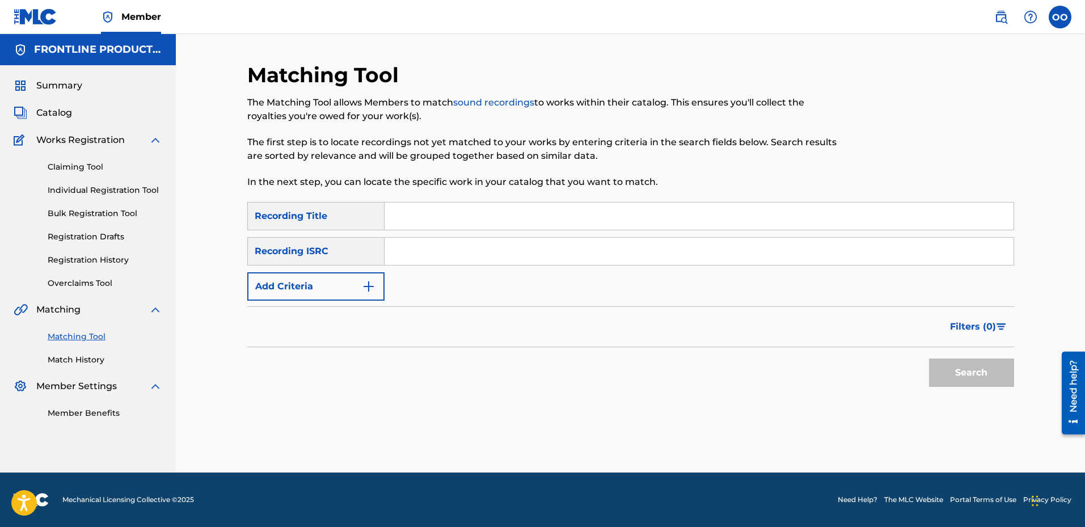
scroll to position [0, 0]
click at [441, 220] on input "Search Form" at bounding box center [698, 215] width 629 height 27
paste input "Rod Wave"
type input "Rod Wave"
click at [322, 291] on button "Add Criteria" at bounding box center [315, 286] width 137 height 28
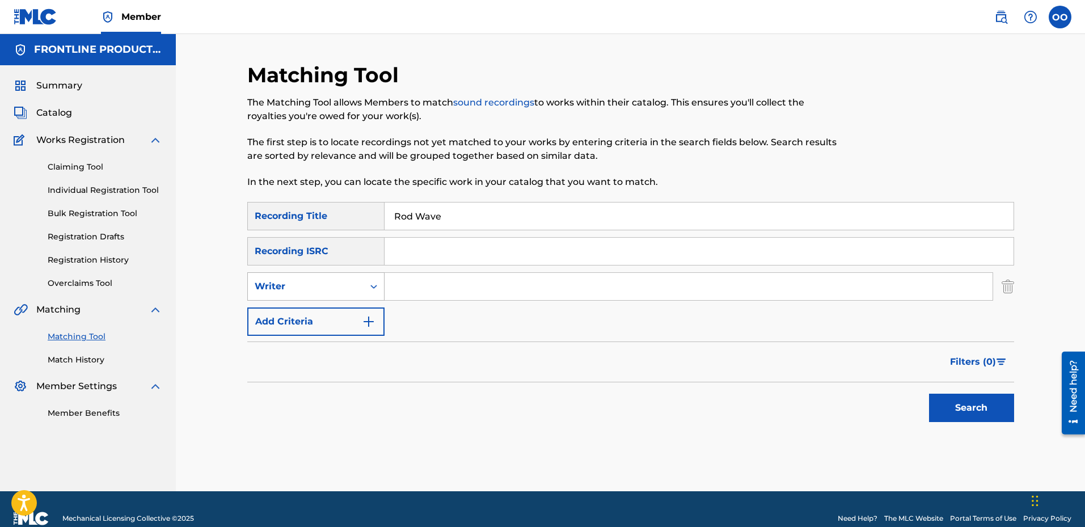
click at [331, 280] on div "Writer" at bounding box center [306, 287] width 102 height 14
click at [327, 312] on div "Recording Artist" at bounding box center [316, 315] width 136 height 28
click at [439, 291] on input "Search Form" at bounding box center [688, 286] width 608 height 27
paste input "MLB Nate"
type input "MLB Nate"
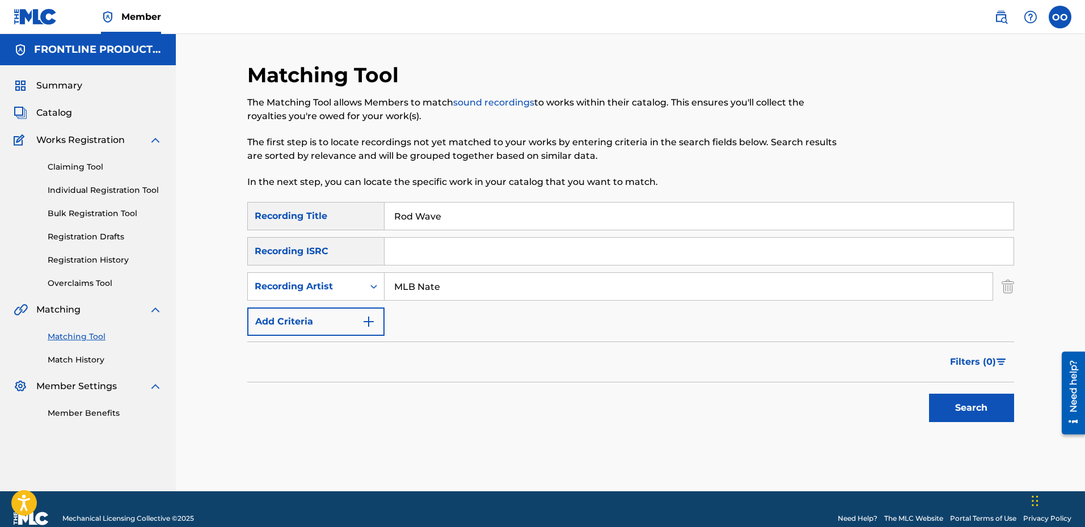
click at [972, 416] on button "Search" at bounding box center [971, 407] width 85 height 28
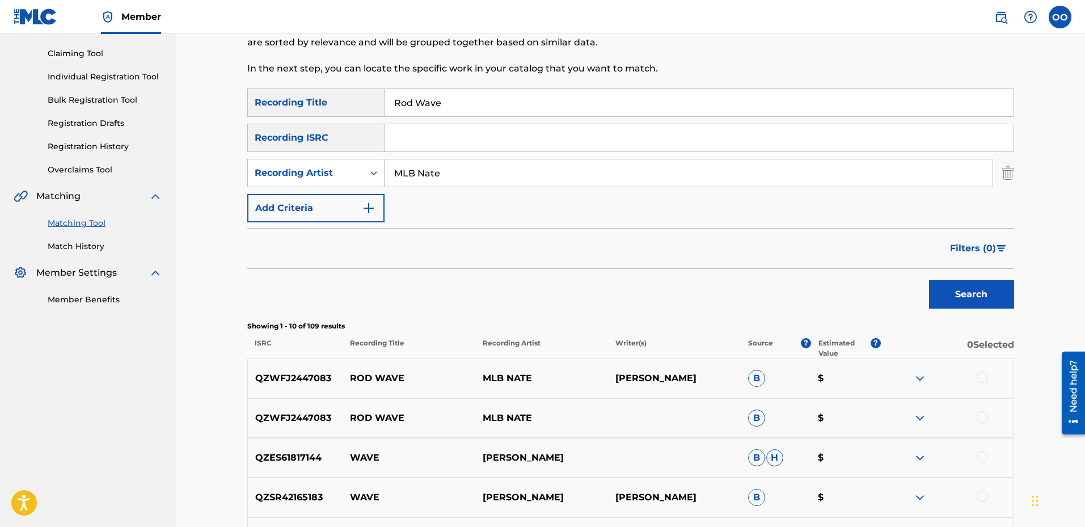
scroll to position [170, 0]
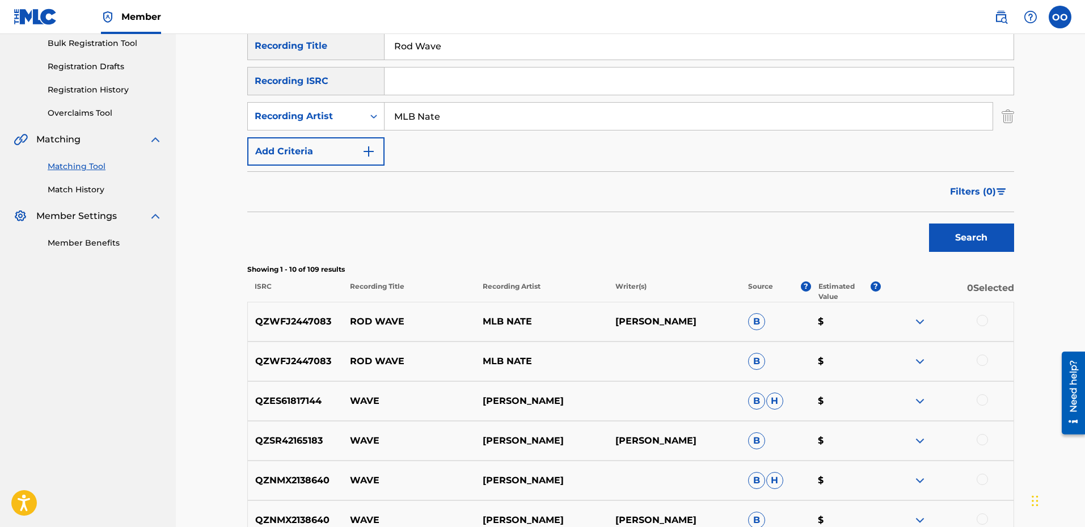
click at [983, 361] on div at bounding box center [981, 359] width 11 height 11
click at [980, 323] on div at bounding box center [981, 320] width 11 height 11
click at [789, 437] on button "Match 2 Groups" at bounding box center [796, 434] width 125 height 28
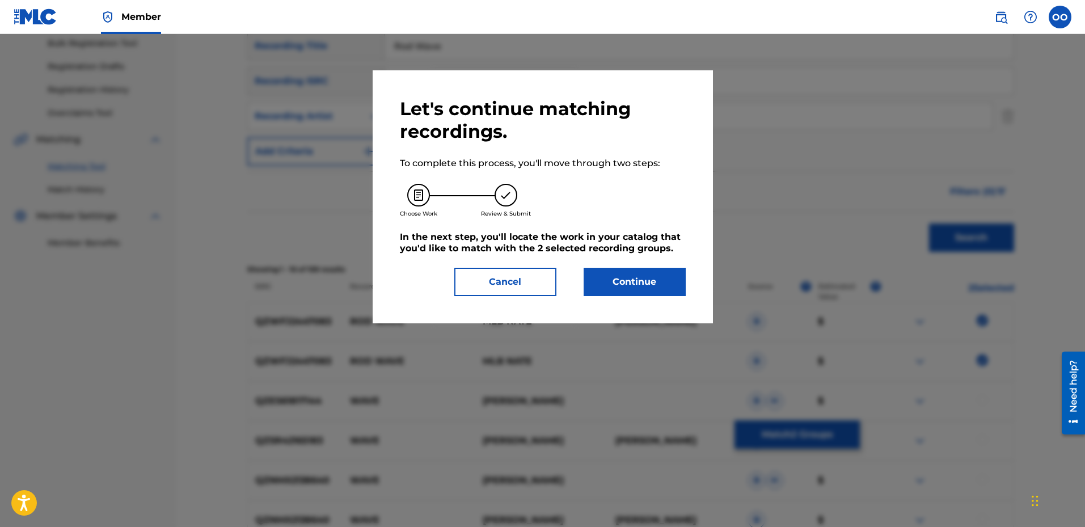
click at [654, 287] on button "Continue" at bounding box center [634, 282] width 102 height 28
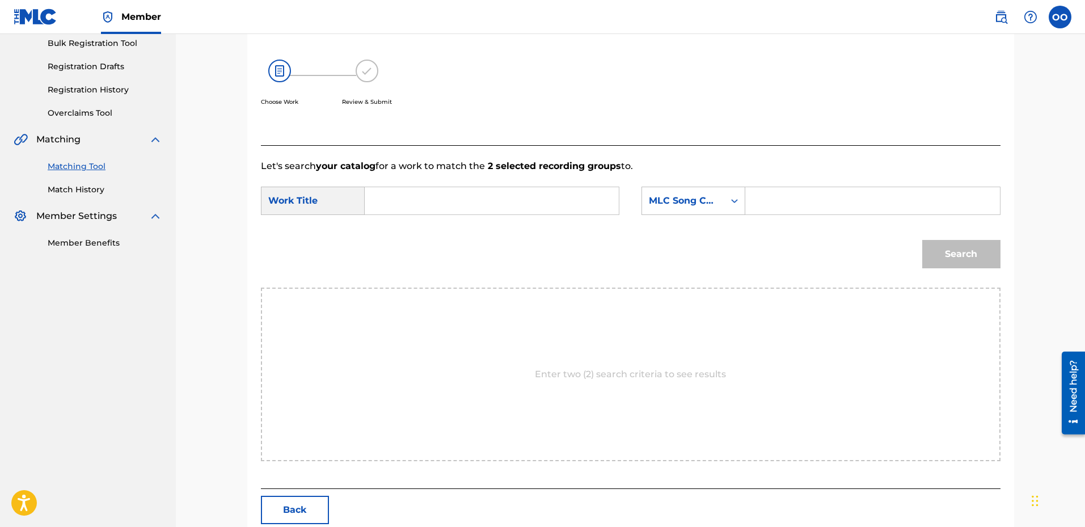
click at [476, 210] on input "Search Form" at bounding box center [491, 200] width 235 height 27
paste input "Perfect Timing"
click at [498, 205] on input "Perfect Timing" at bounding box center [491, 200] width 235 height 27
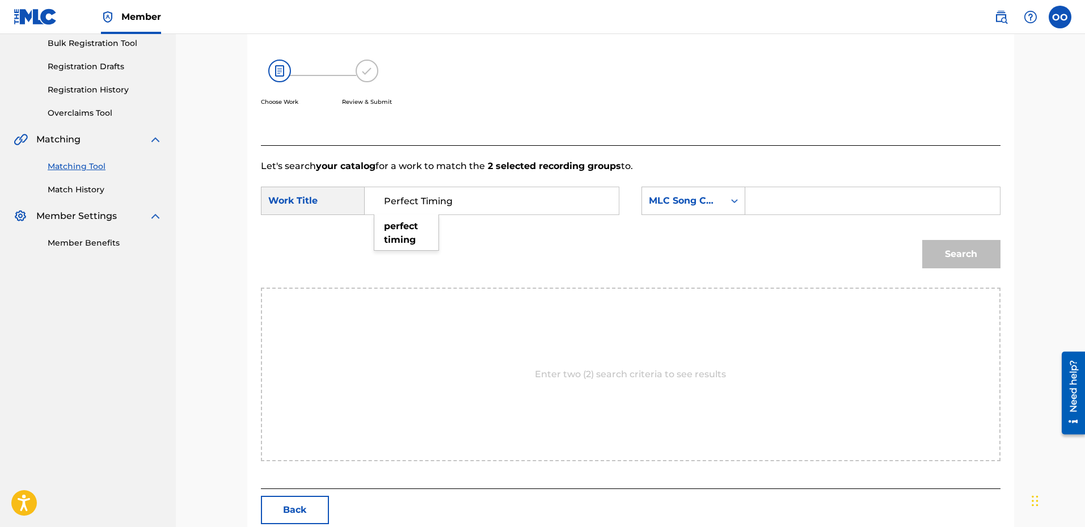
paste input "Rod Wave"
click at [420, 225] on strong "wave" at bounding box center [415, 226] width 26 height 11
type input "rod wave"
click at [692, 204] on div "MLC Song Code" at bounding box center [683, 201] width 69 height 14
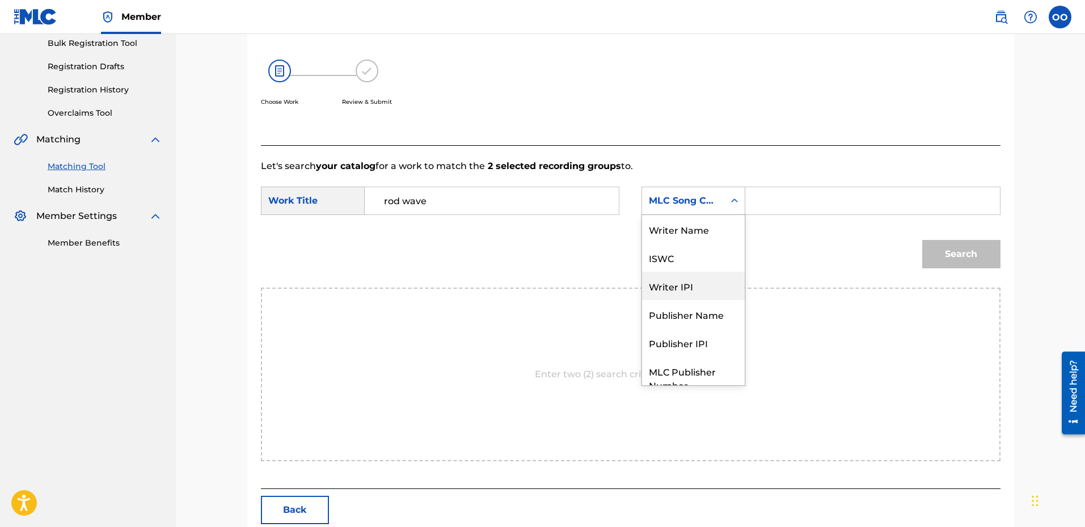
scroll to position [42, 0]
click at [696, 269] on div "Publisher Name" at bounding box center [693, 272] width 103 height 28
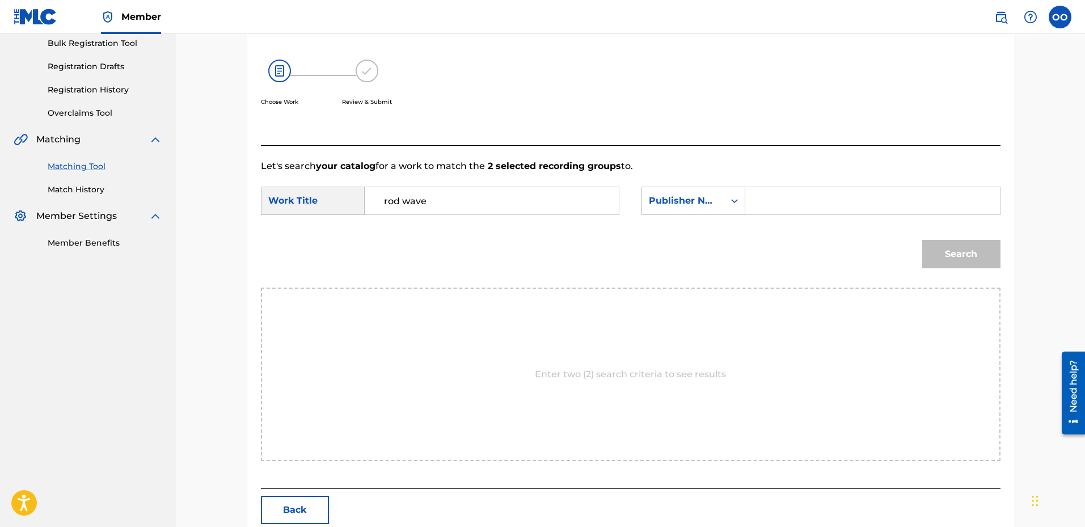
click at [770, 209] on input "Search Form" at bounding box center [872, 200] width 235 height 27
type input "fron"
click at [922, 240] on button "Search" at bounding box center [961, 254] width 78 height 28
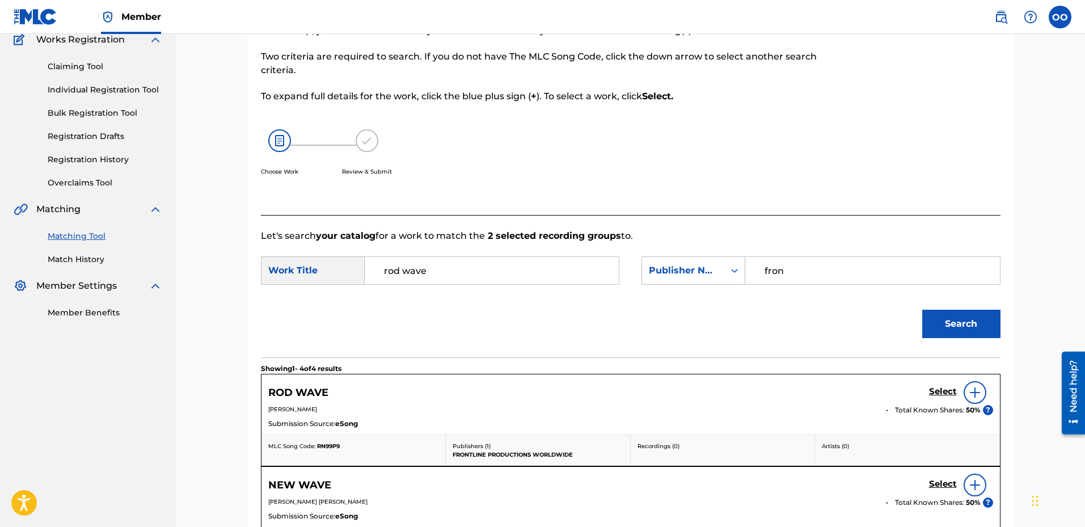
scroll to position [170, 0]
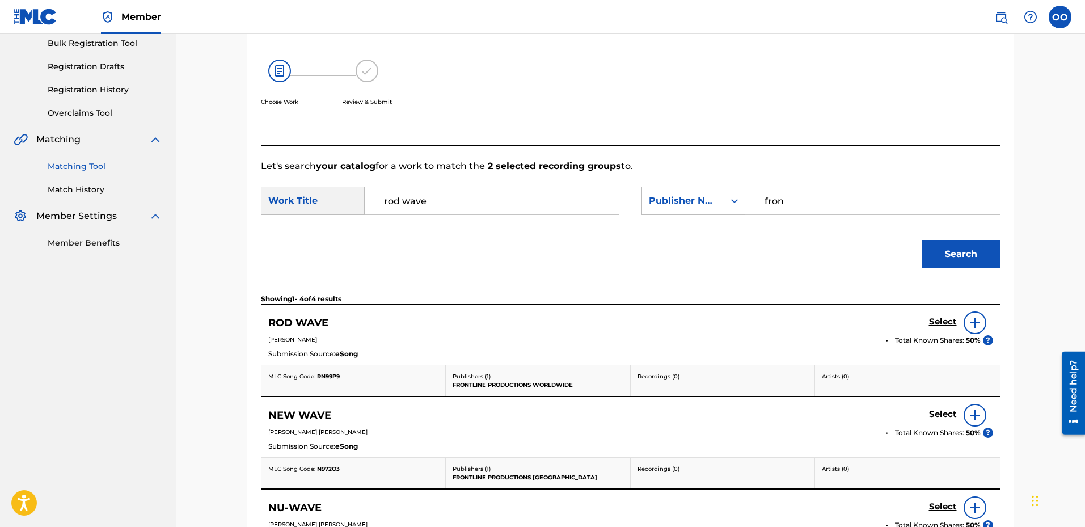
click at [936, 324] on h5 "Select" at bounding box center [943, 321] width 28 height 11
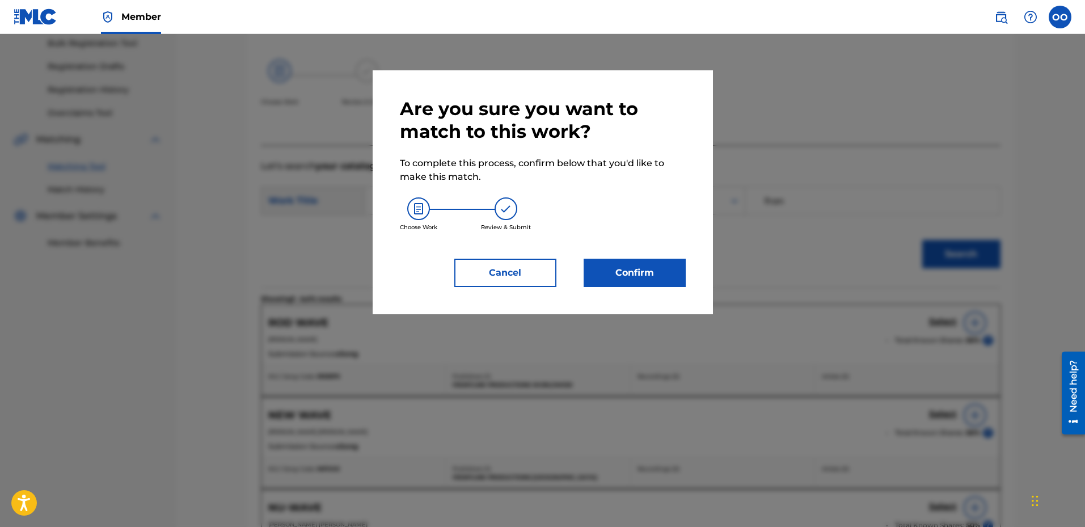
click at [652, 271] on button "Confirm" at bounding box center [634, 273] width 102 height 28
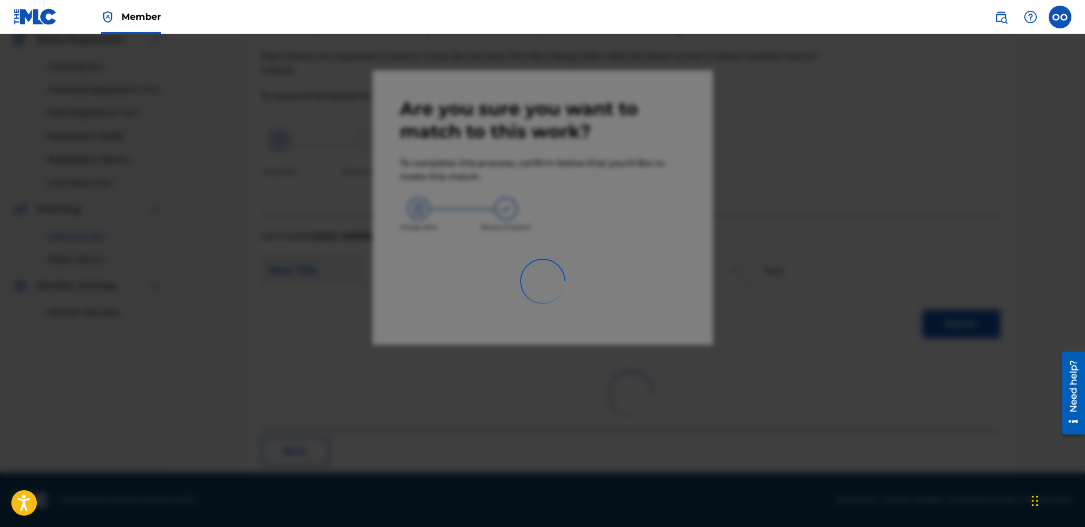
scroll to position [29, 0]
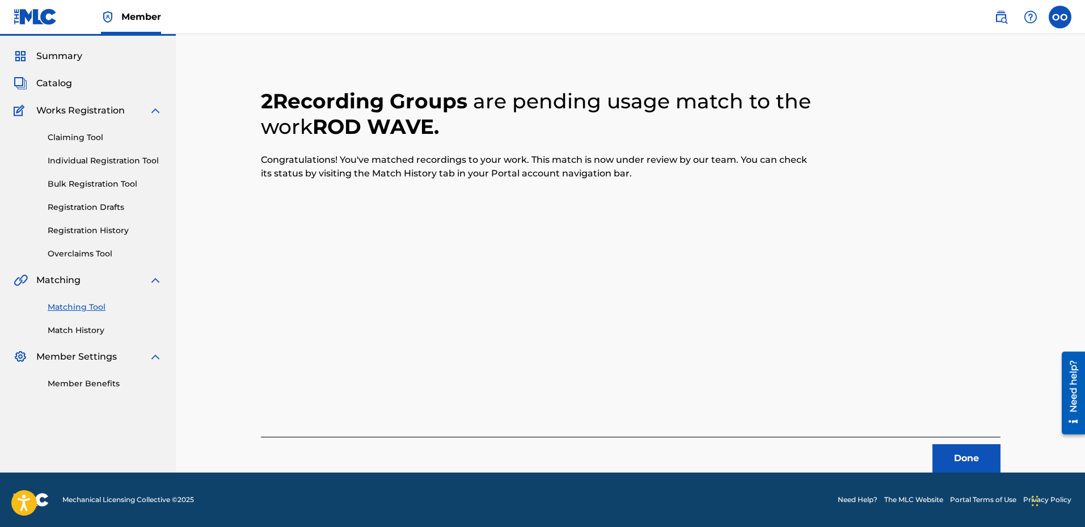
click at [964, 454] on button "Done" at bounding box center [966, 458] width 68 height 28
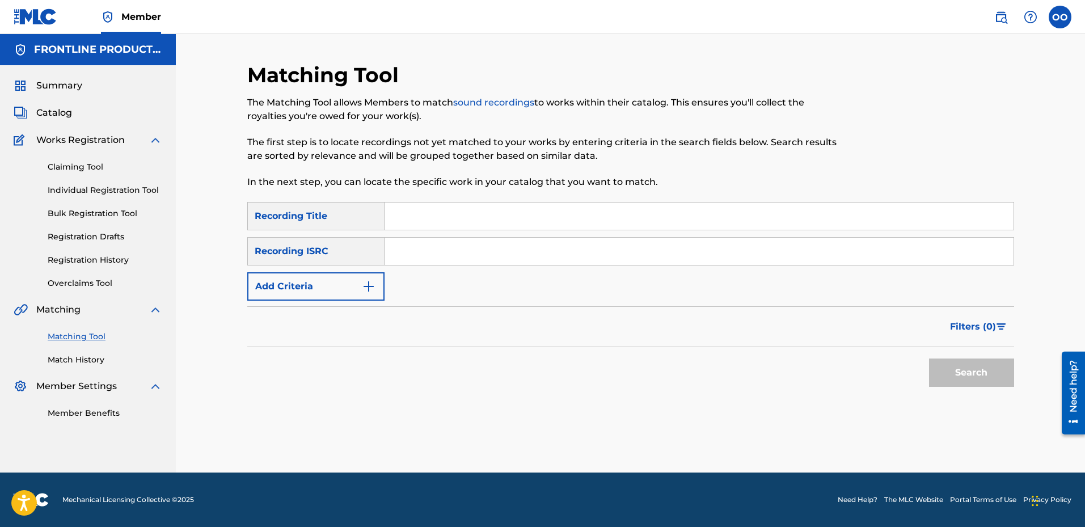
scroll to position [0, 0]
click at [424, 226] on input "Search Form" at bounding box center [698, 215] width 629 height 27
paste input "Killing Me Softly"
type input "Killing Me Softly"
click at [320, 286] on button "Add Criteria" at bounding box center [315, 286] width 137 height 28
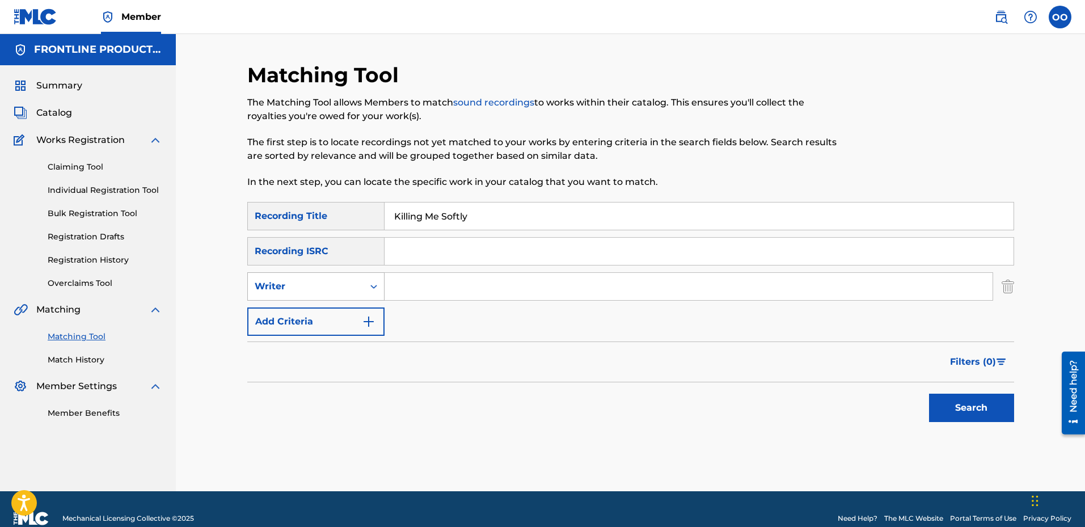
click at [325, 285] on div "Writer" at bounding box center [306, 287] width 102 height 14
click at [323, 315] on div "Recording Artist" at bounding box center [316, 315] width 136 height 28
click at [418, 294] on input "Search Form" at bounding box center [688, 286] width 608 height 27
paste input "Ne7hew"
type input "Ne7hew"
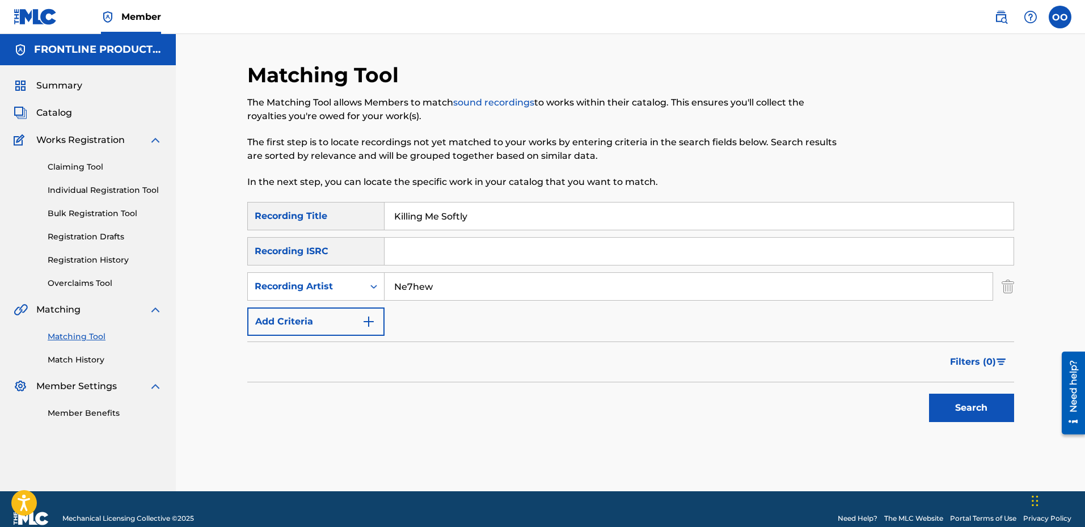
click at [929, 393] on button "Search" at bounding box center [971, 407] width 85 height 28
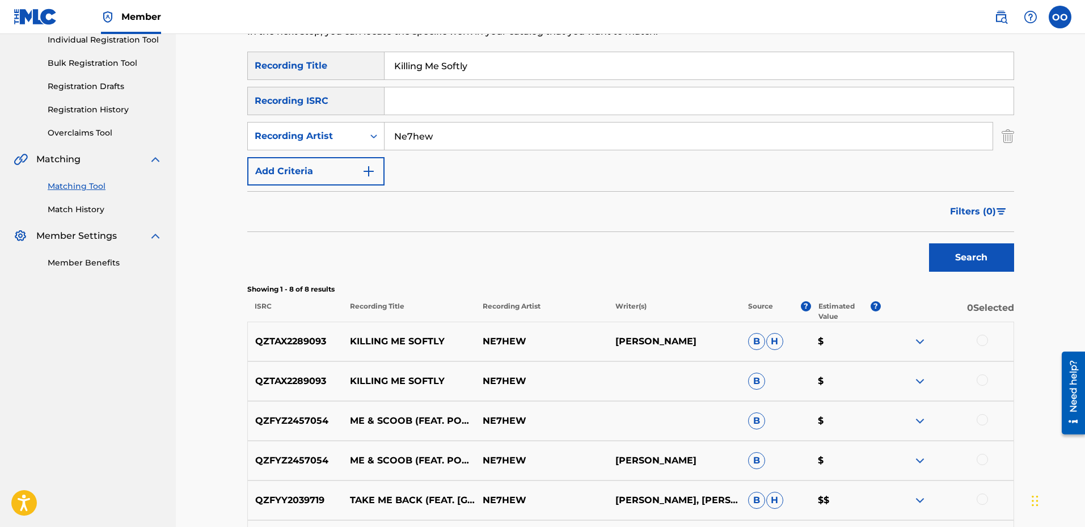
scroll to position [170, 0]
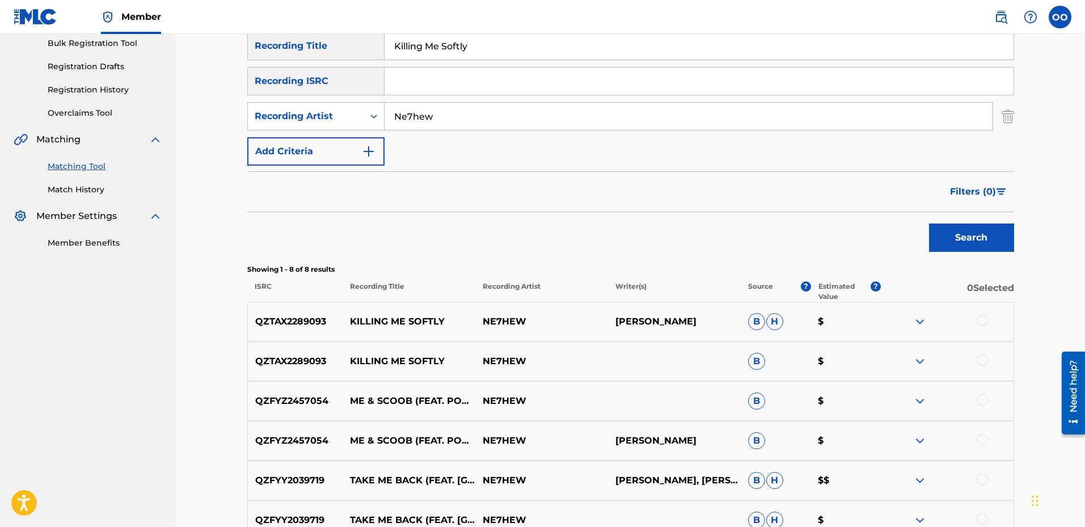
click at [982, 318] on div at bounding box center [981, 320] width 11 height 11
click at [984, 362] on div at bounding box center [981, 359] width 11 height 11
click at [782, 431] on button "Match 2 Groups" at bounding box center [796, 434] width 125 height 28
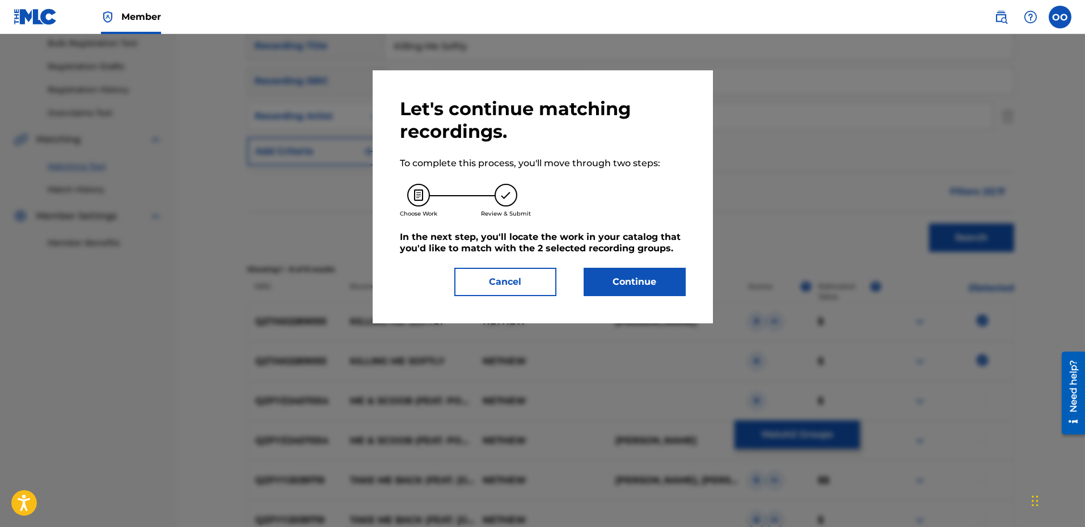
click at [644, 287] on button "Continue" at bounding box center [634, 282] width 102 height 28
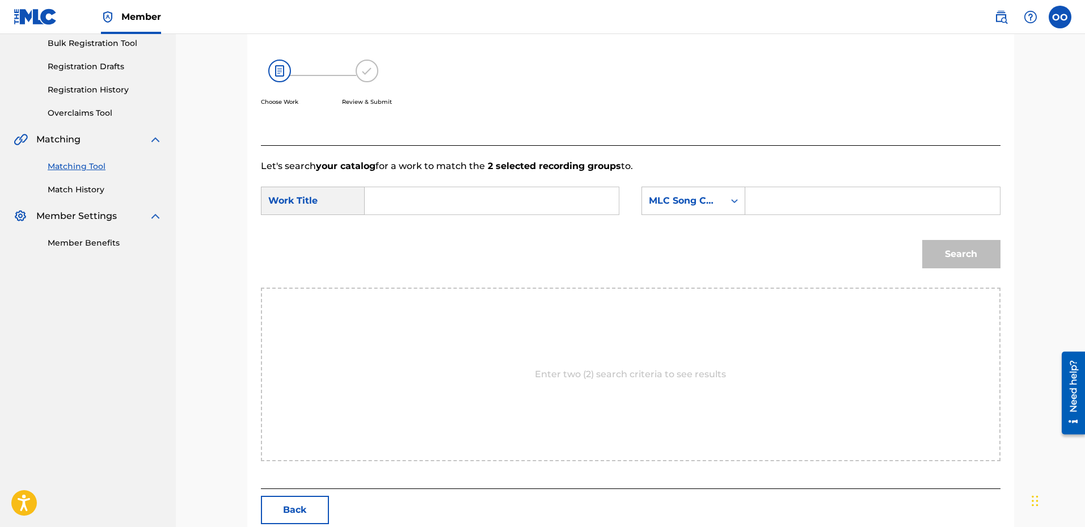
click at [425, 202] on input "Search Form" at bounding box center [491, 200] width 235 height 27
paste input "Killing Me Softly"
type input "Killing Me Softly"
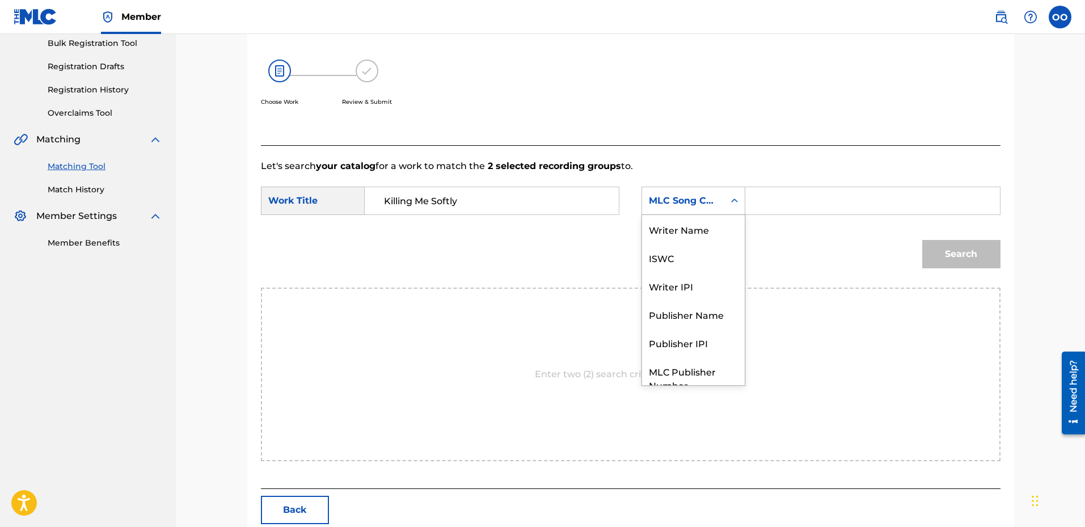
click at [703, 196] on div "MLC Song Code" at bounding box center [683, 201] width 69 height 14
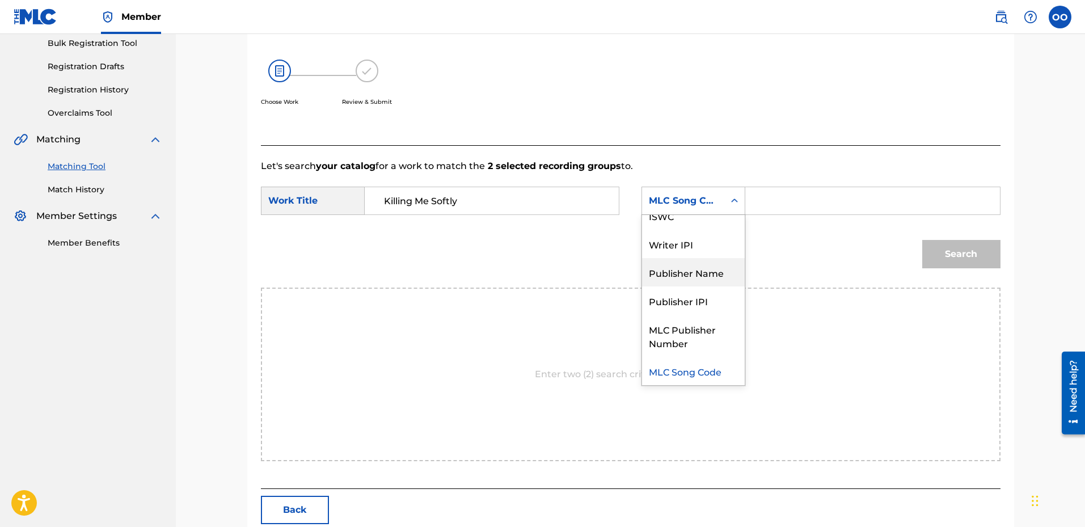
click at [699, 271] on div "Publisher Name" at bounding box center [693, 272] width 103 height 28
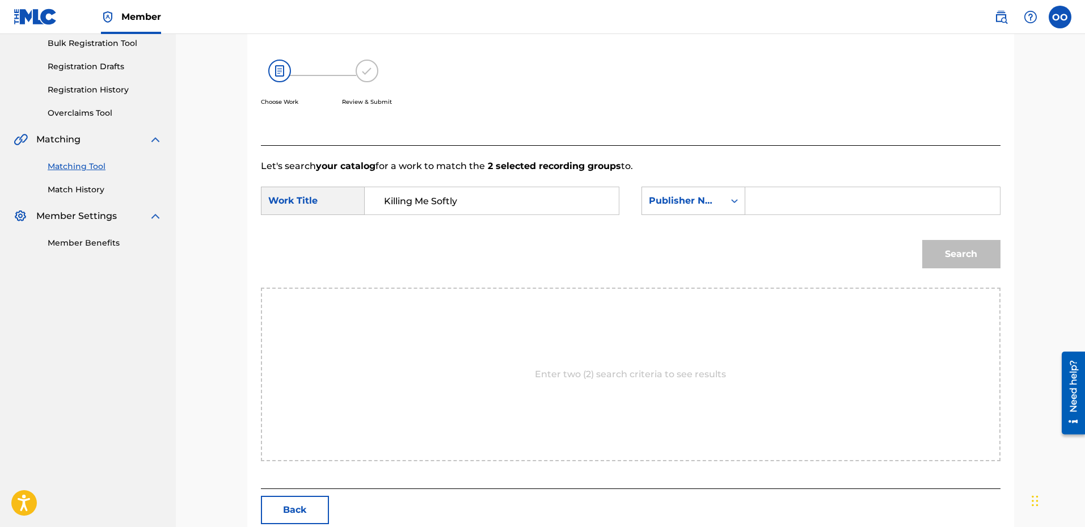
click at [784, 208] on input "Search Form" at bounding box center [872, 200] width 235 height 27
type input "fron"
click at [922, 240] on button "Search" at bounding box center [961, 254] width 78 height 28
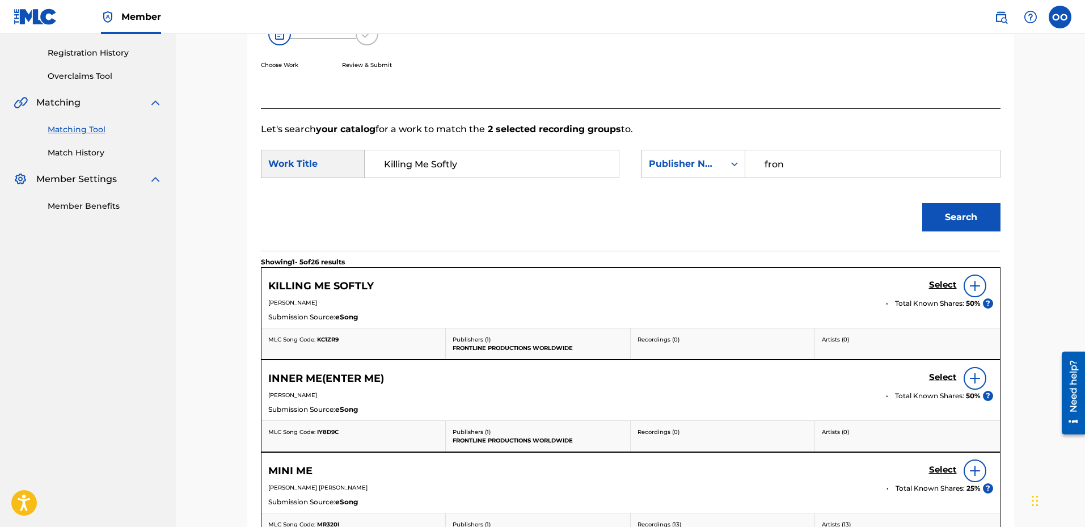
scroll to position [227, 0]
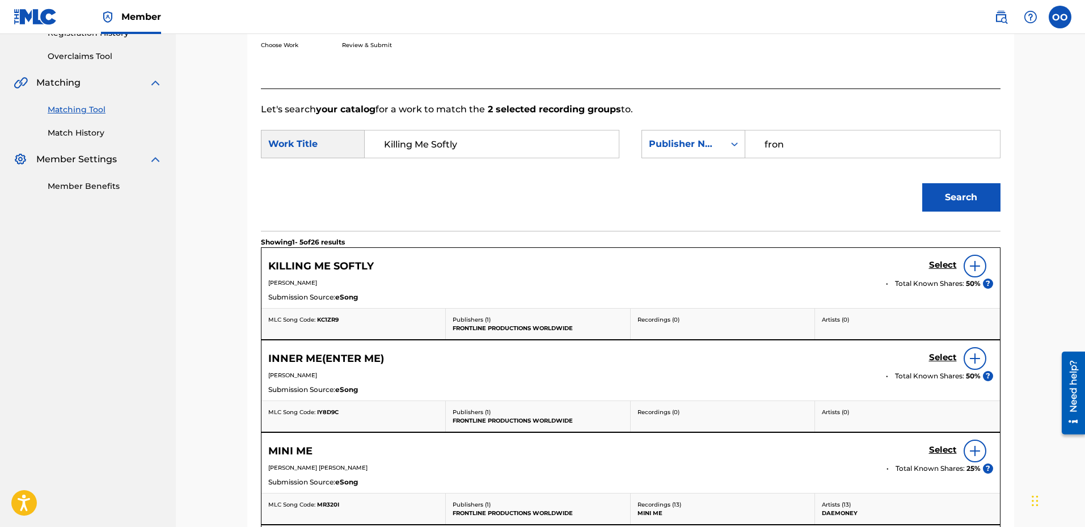
click at [942, 264] on h5 "Select" at bounding box center [943, 265] width 28 height 11
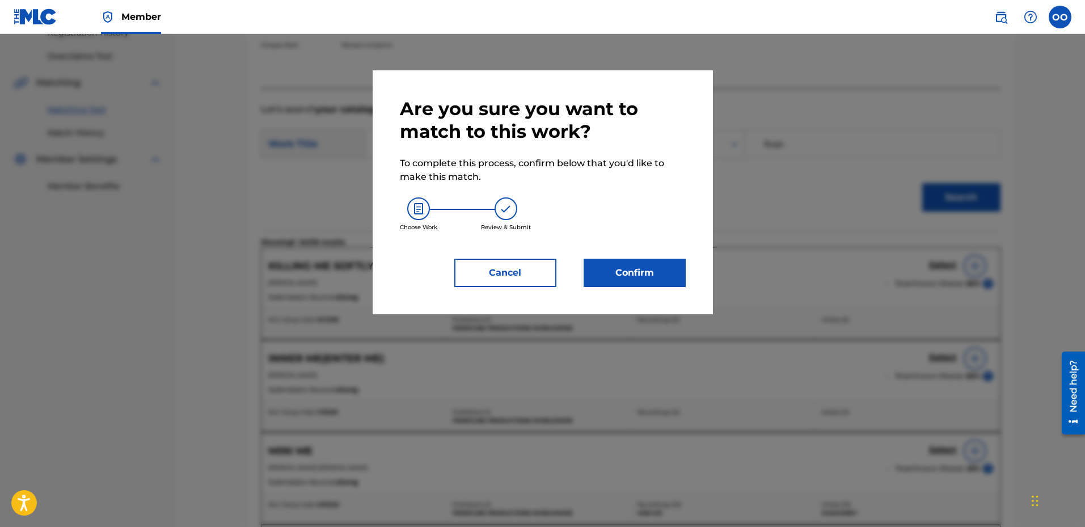
click at [642, 268] on button "Confirm" at bounding box center [634, 273] width 102 height 28
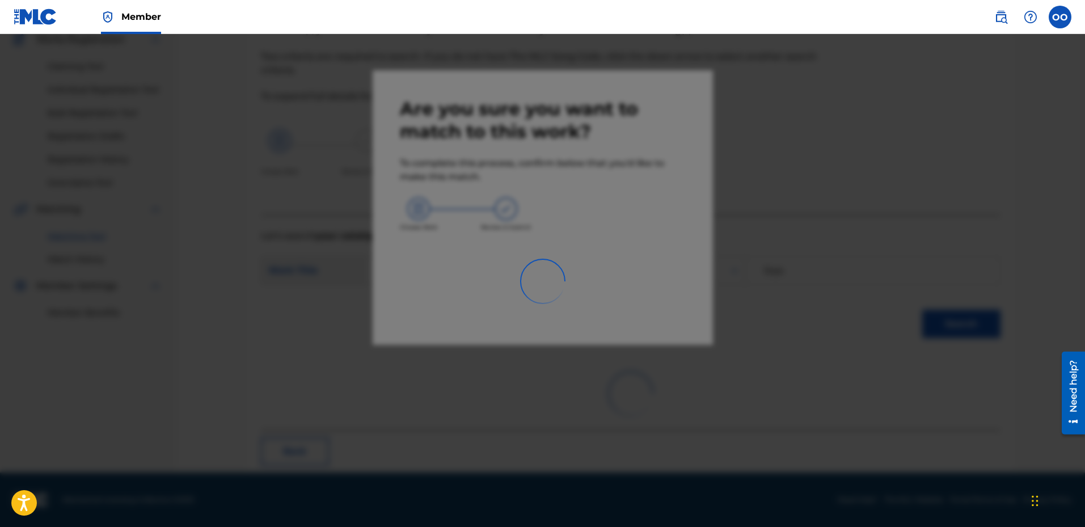
scroll to position [29, 0]
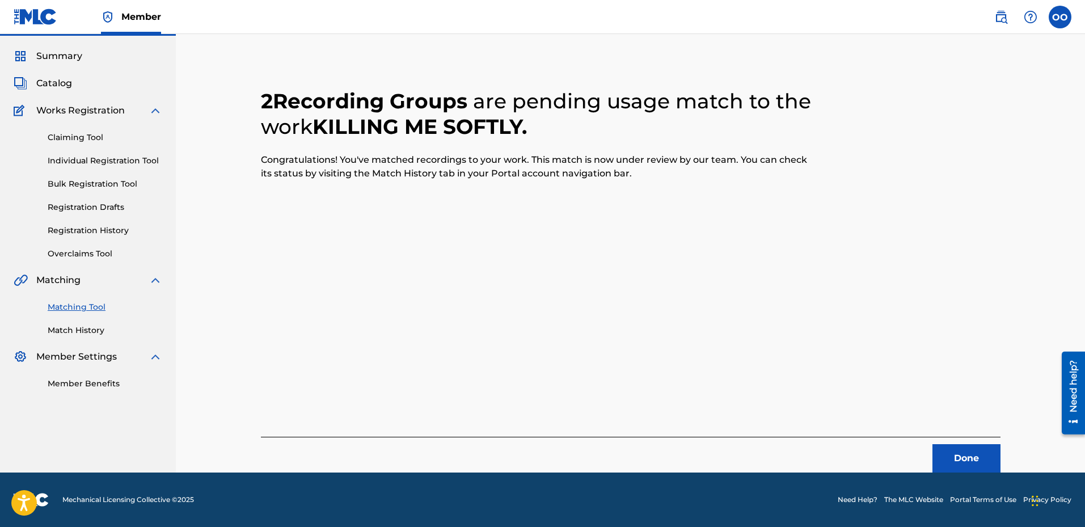
click at [966, 456] on button "Done" at bounding box center [966, 458] width 68 height 28
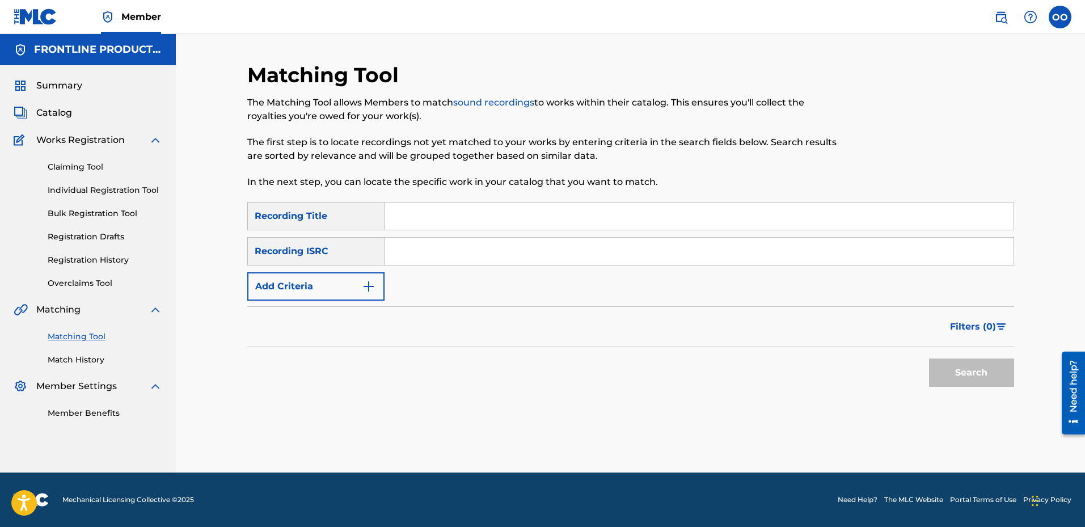
scroll to position [0, 0]
click at [419, 217] on input "Search Form" at bounding box center [698, 215] width 629 height 27
paste input "Honest"
type input "Honest"
click at [318, 308] on div "Filters ( 0 )" at bounding box center [630, 326] width 767 height 41
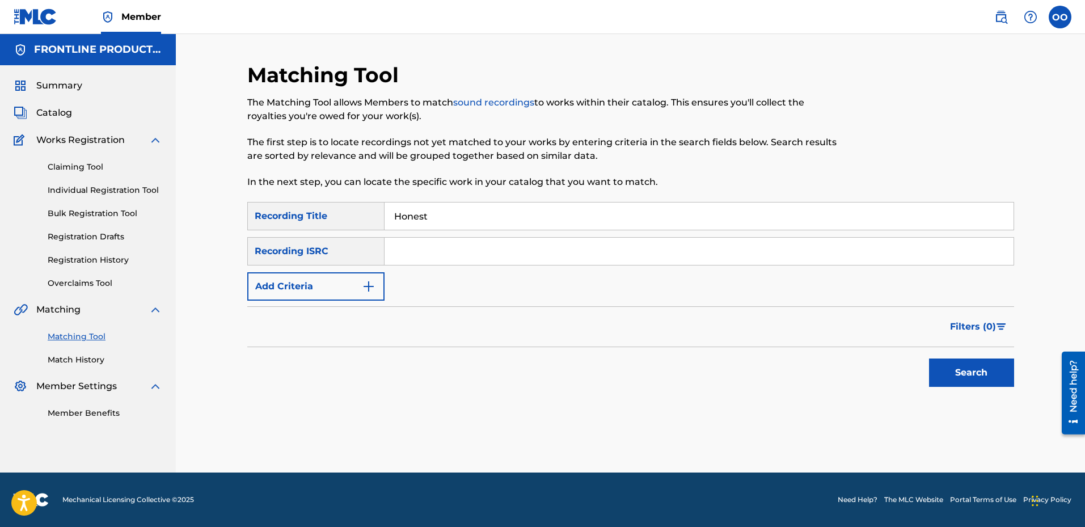
click at [316, 289] on button "Add Criteria" at bounding box center [315, 286] width 137 height 28
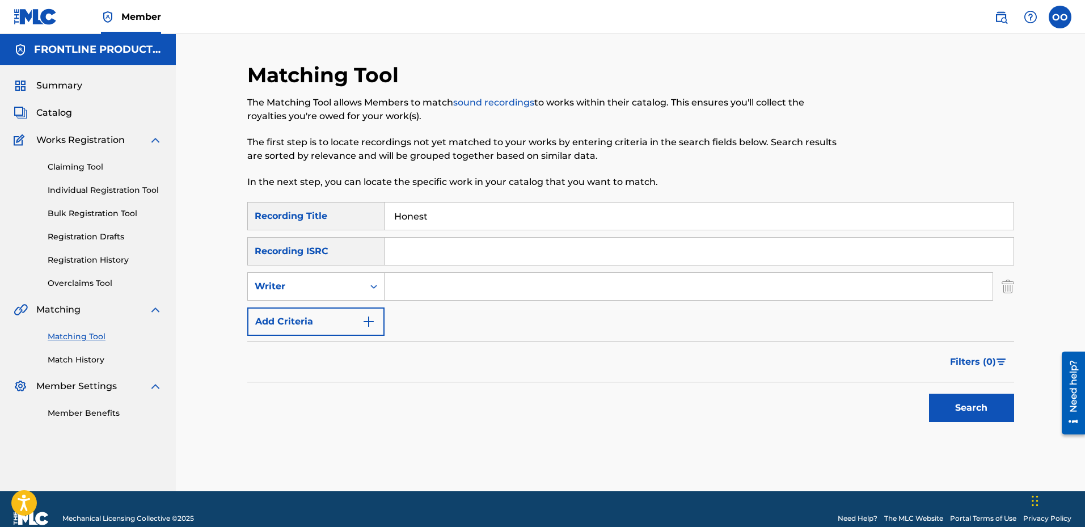
click at [316, 289] on div "Writer" at bounding box center [306, 287] width 102 height 14
click at [320, 312] on div "Recording Artist" at bounding box center [316, 315] width 136 height 28
click at [433, 280] on input "Search Form" at bounding box center [688, 286] width 608 height 27
paste input "Ne7hew"
type input "Ne7hew"
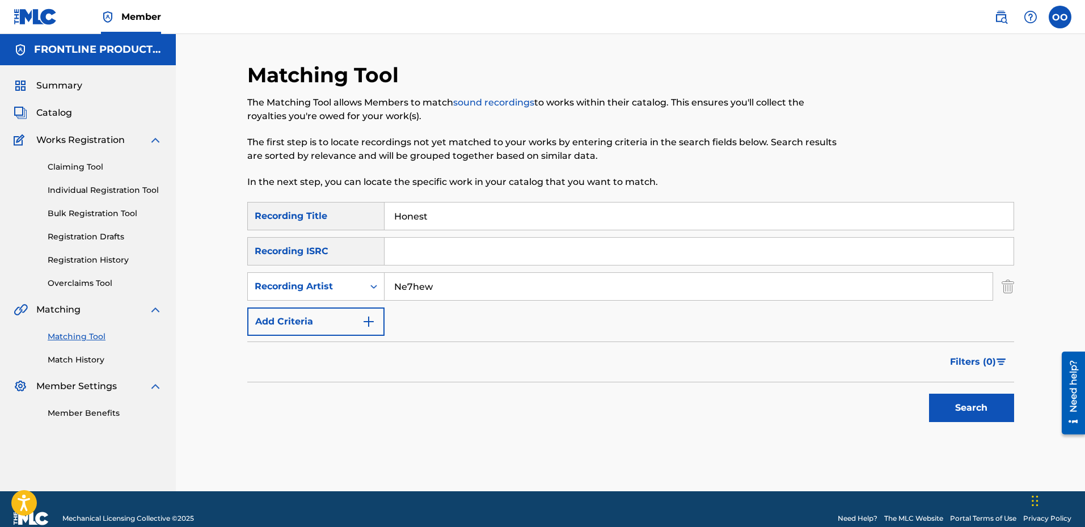
click at [929, 393] on button "Search" at bounding box center [971, 407] width 85 height 28
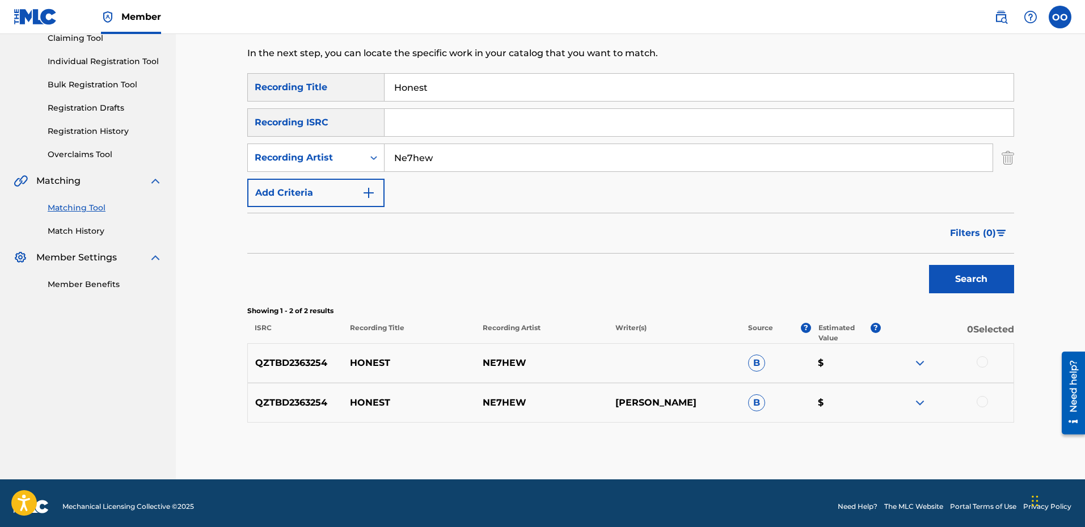
scroll to position [136, 0]
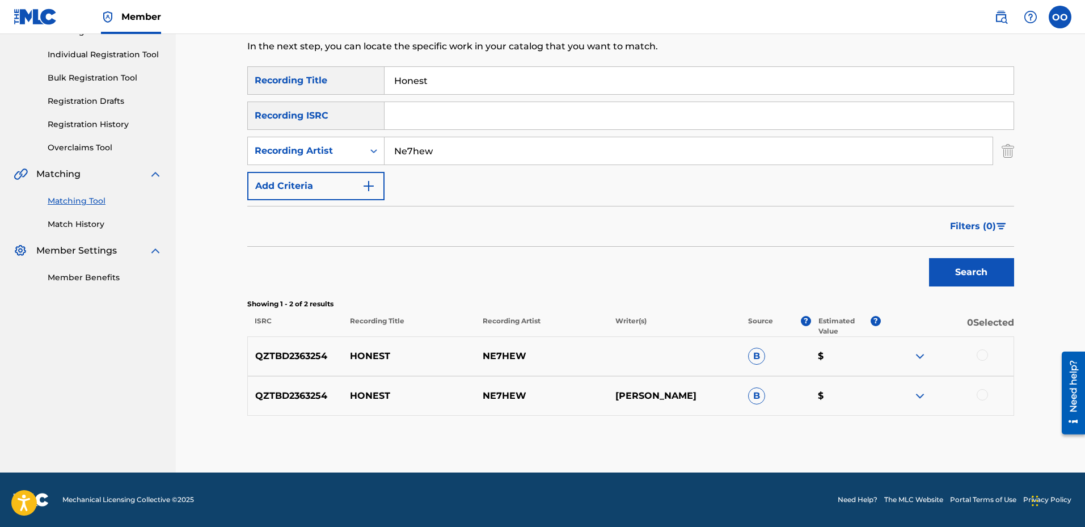
click at [981, 356] on div at bounding box center [981, 354] width 11 height 11
click at [979, 397] on div at bounding box center [981, 394] width 11 height 11
click at [846, 429] on button "Match 2 Groups" at bounding box center [796, 434] width 125 height 28
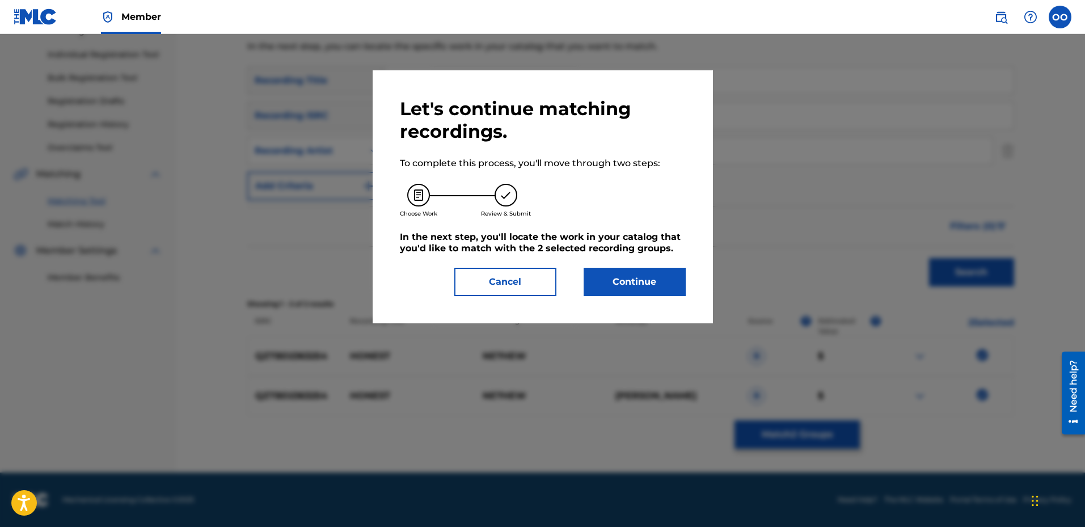
click at [665, 285] on button "Continue" at bounding box center [634, 282] width 102 height 28
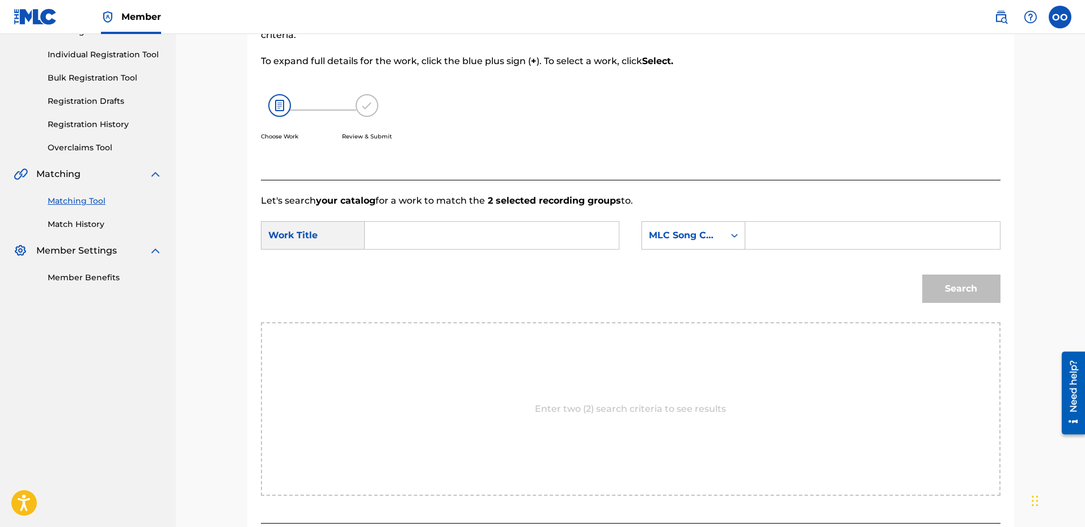
click at [566, 240] on input "Search Form" at bounding box center [491, 235] width 235 height 27
paste input "Honest"
type input "Honest"
click at [690, 242] on div "MLC Song Code" at bounding box center [683, 236] width 82 height 22
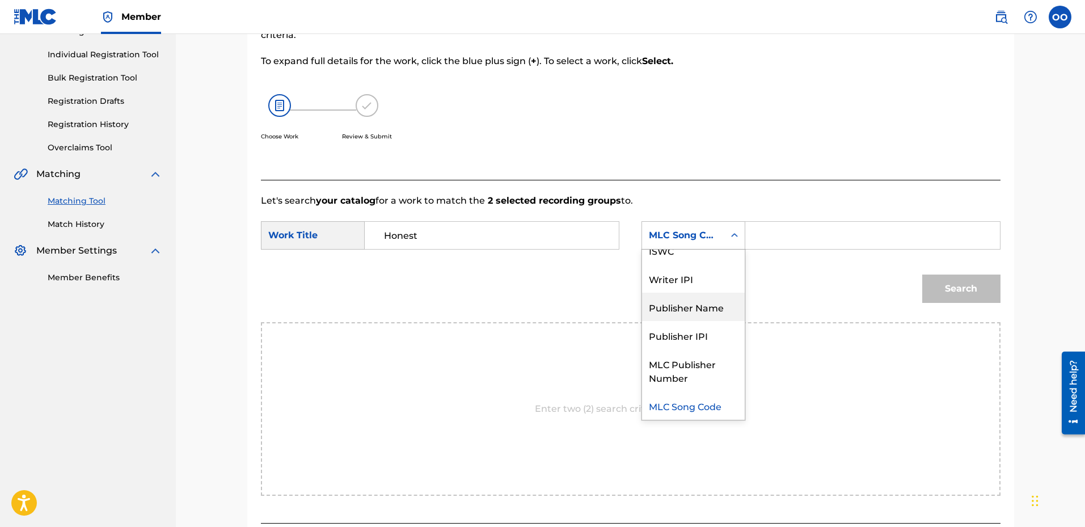
click at [704, 314] on div "Publisher Name" at bounding box center [693, 307] width 103 height 28
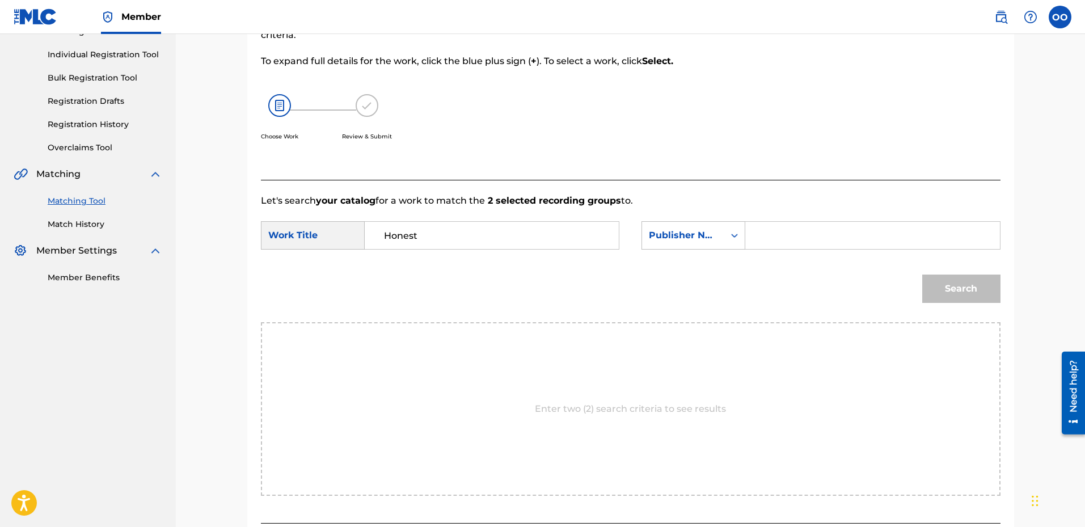
click at [793, 233] on input "Search Form" at bounding box center [872, 235] width 235 height 27
type input "fron"
click at [922, 274] on button "Search" at bounding box center [961, 288] width 78 height 28
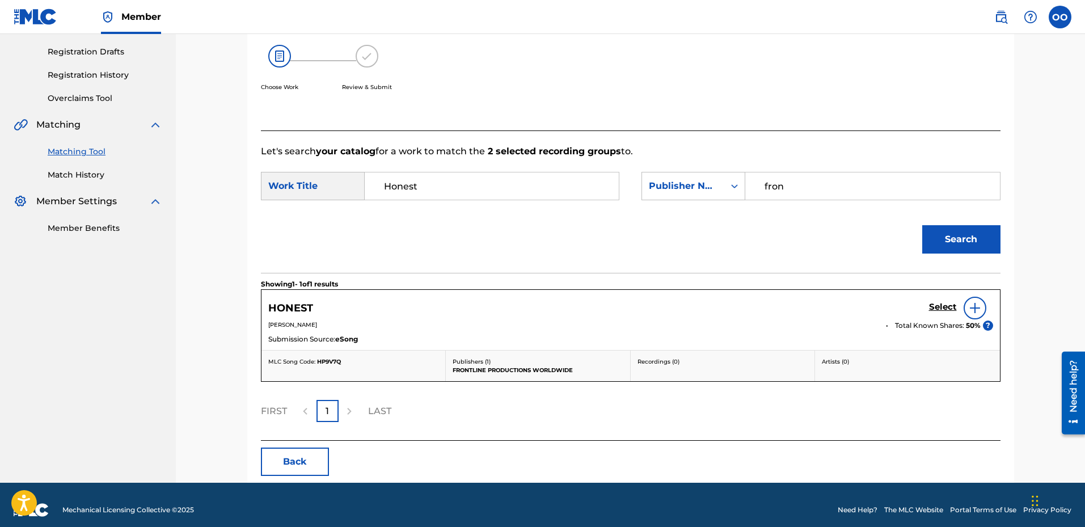
scroll to position [192, 0]
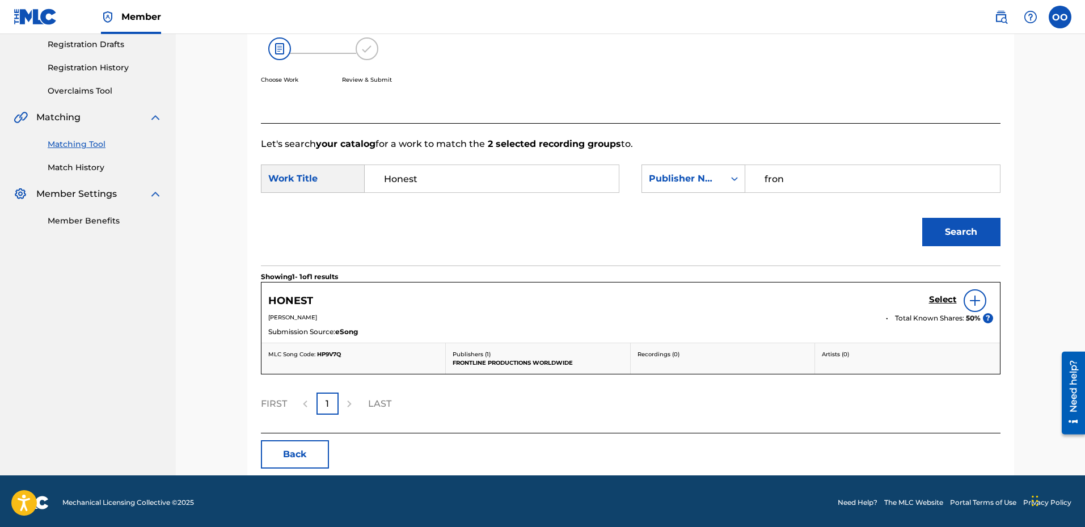
click at [955, 301] on h5 "Select" at bounding box center [943, 299] width 28 height 11
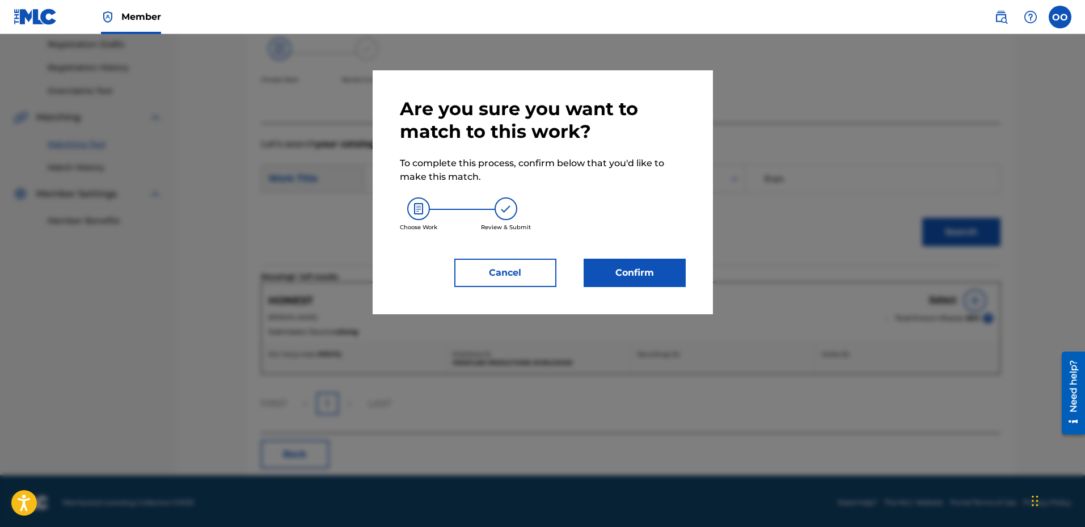
click at [641, 277] on button "Confirm" at bounding box center [634, 273] width 102 height 28
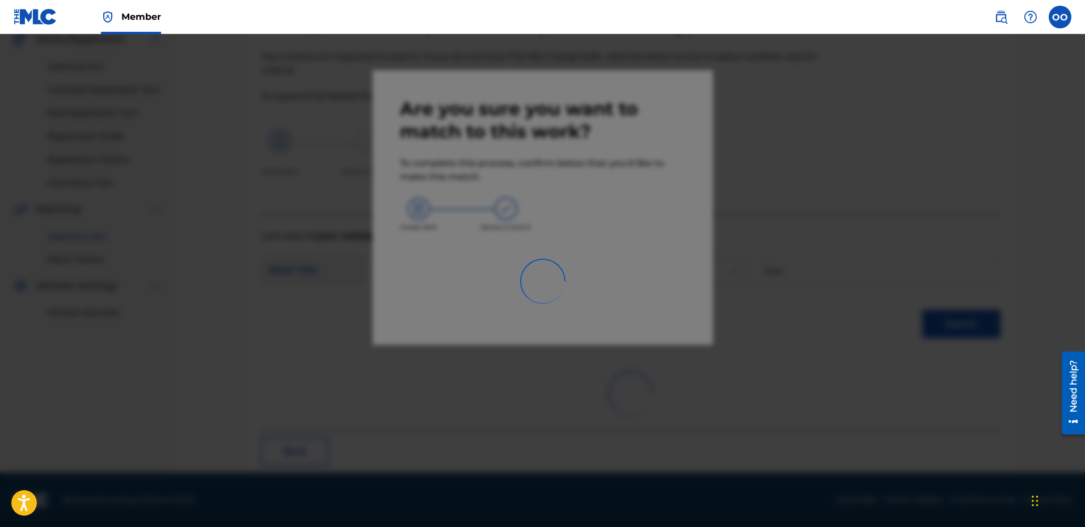
scroll to position [29, 0]
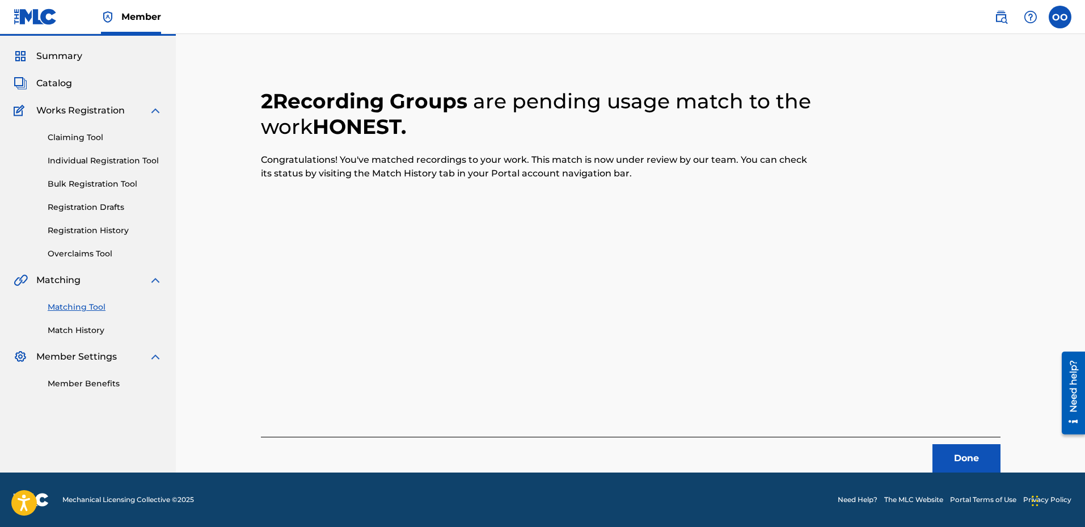
click at [951, 458] on button "Done" at bounding box center [966, 458] width 68 height 28
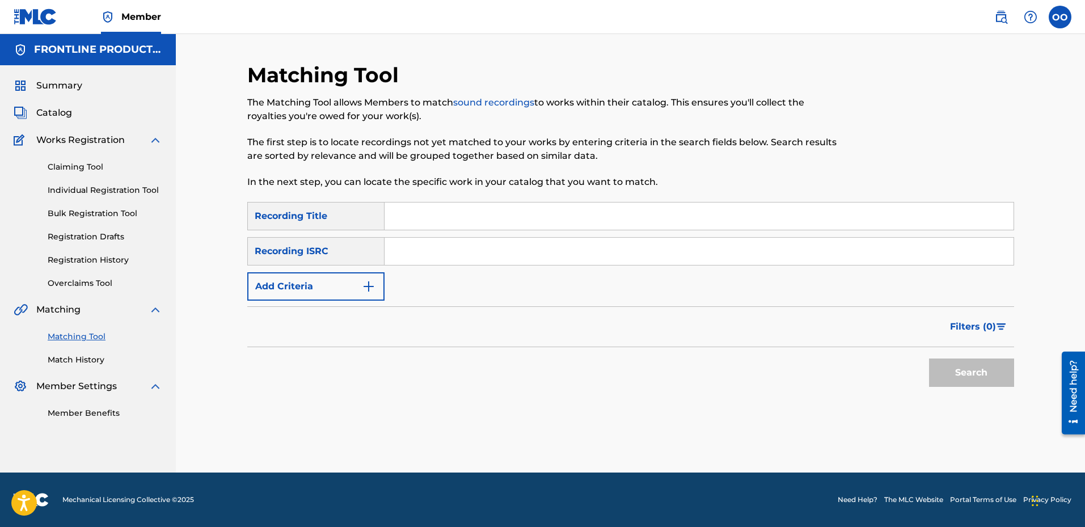
click at [448, 226] on input "Search Form" at bounding box center [698, 215] width 629 height 27
paste input "I Suppose"
type input "I Suppose"
click at [358, 296] on button "Add Criteria" at bounding box center [315, 286] width 137 height 28
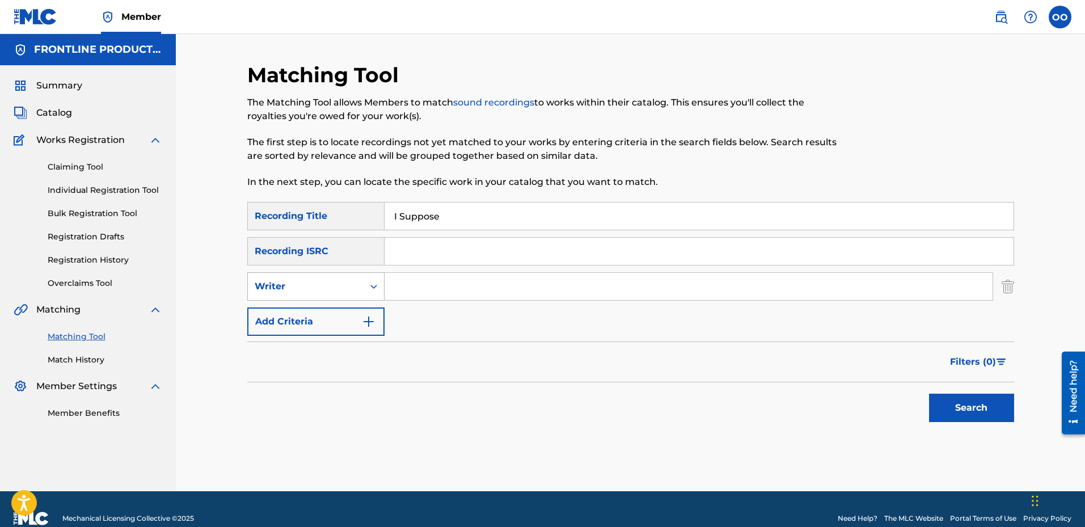
click at [355, 290] on div "Writer" at bounding box center [306, 287] width 102 height 14
click at [348, 315] on div "Recording Artist" at bounding box center [316, 315] width 136 height 28
click at [430, 281] on input "Search Form" at bounding box center [688, 286] width 608 height 27
paste input "Ne7hew"
type input "Ne7hew"
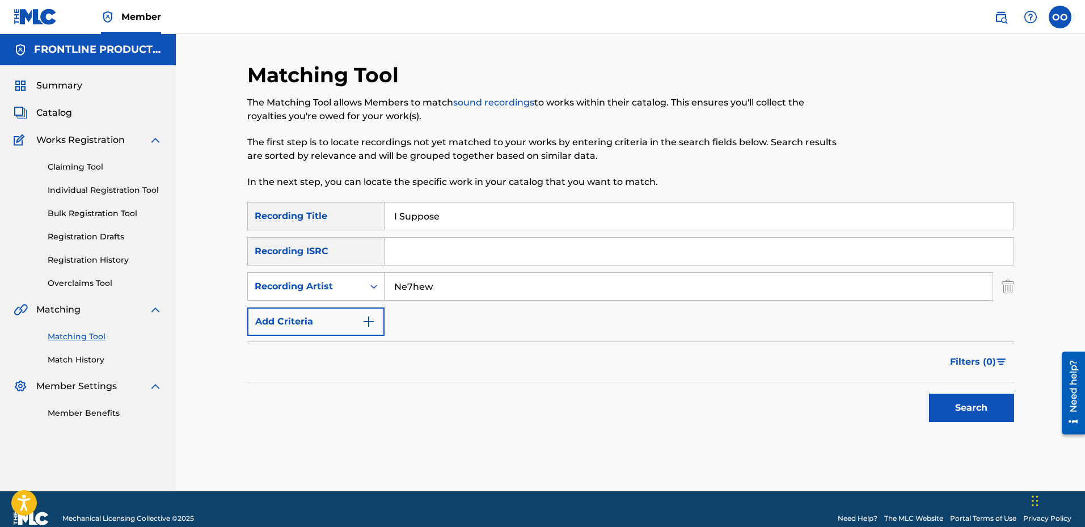
click at [929, 393] on button "Search" at bounding box center [971, 407] width 85 height 28
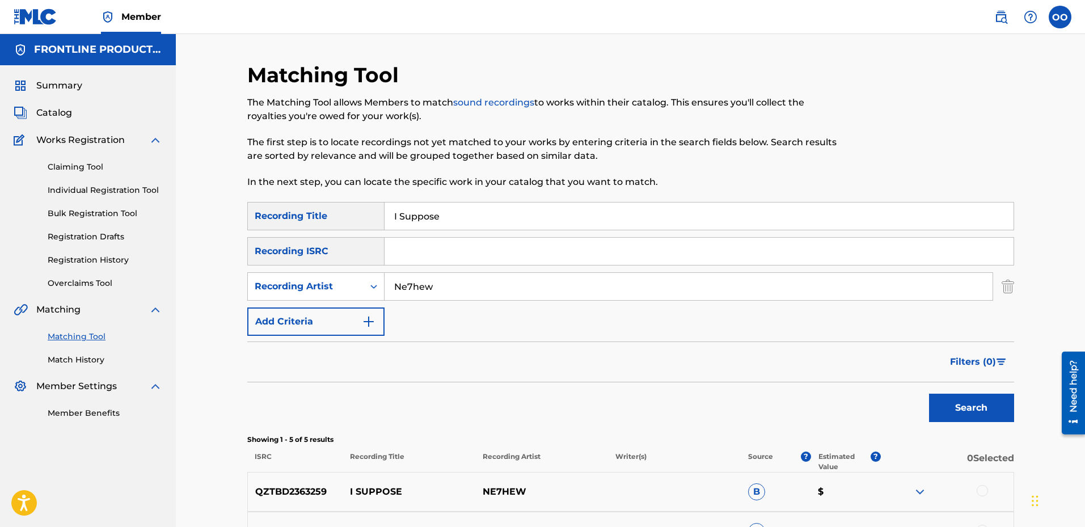
scroll to position [113, 0]
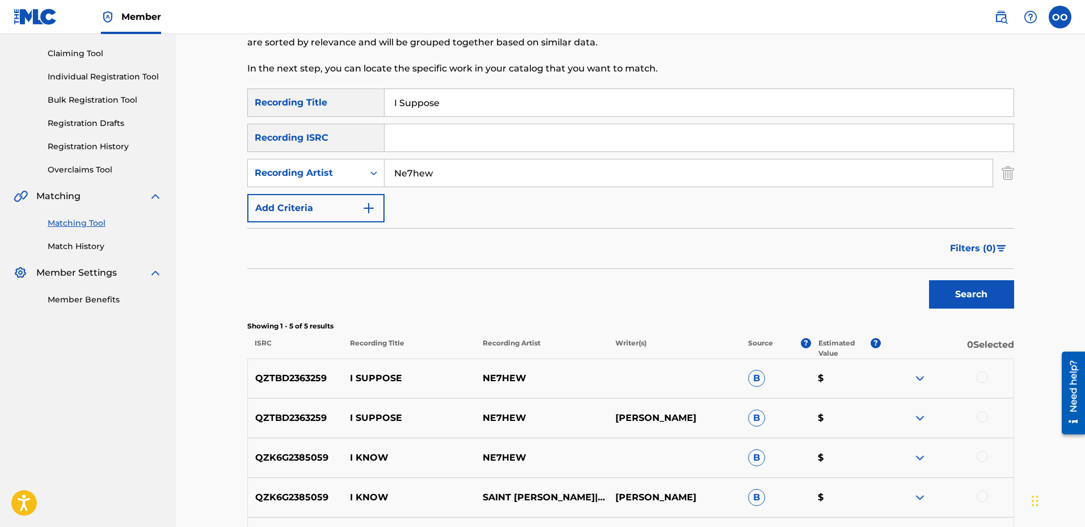
click at [980, 378] on div at bounding box center [981, 376] width 11 height 11
click at [983, 419] on div at bounding box center [981, 416] width 11 height 11
click at [764, 437] on button "Match 2 Groups" at bounding box center [796, 434] width 125 height 28
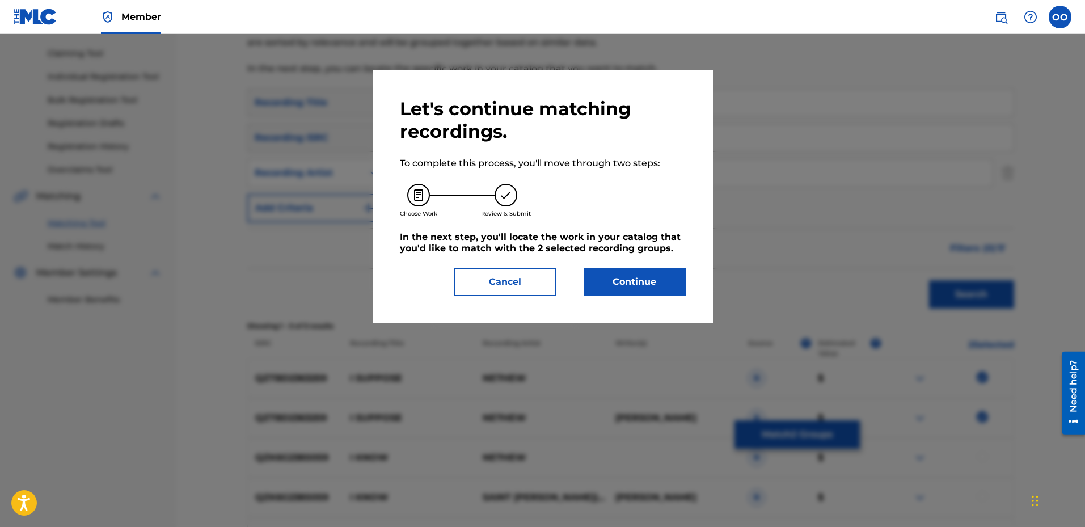
click at [656, 270] on button "Continue" at bounding box center [634, 282] width 102 height 28
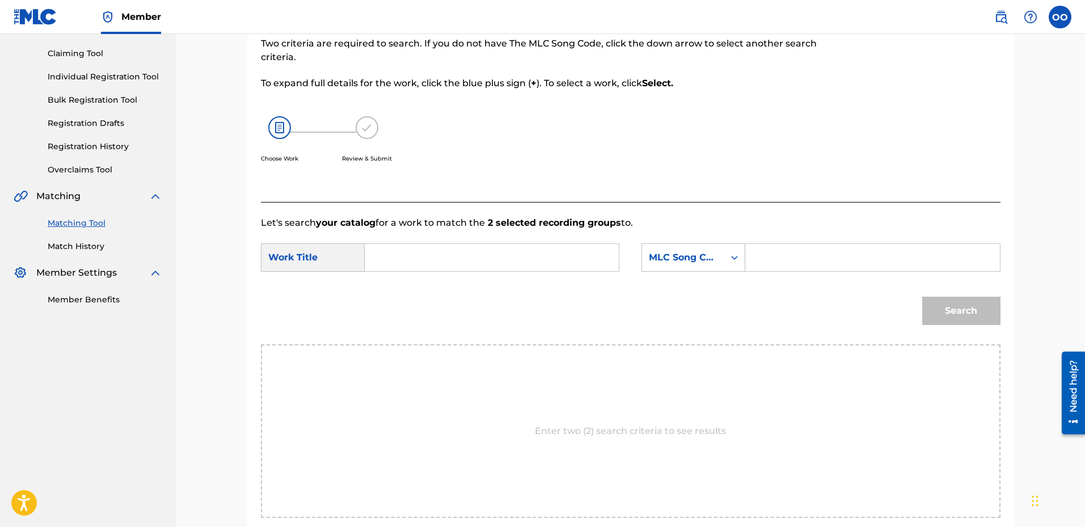
click at [437, 243] on form "SearchWithCriteria81dc7b9a-0017-4d1c-a968-e5ff612d02a6 Work Title SearchWithCri…" at bounding box center [630, 287] width 739 height 115
click at [439, 266] on input "Search Form" at bounding box center [491, 257] width 235 height 27
paste input "I Suppose"
type input "I Suppose"
click at [728, 260] on div "Search Form" at bounding box center [734, 257] width 20 height 20
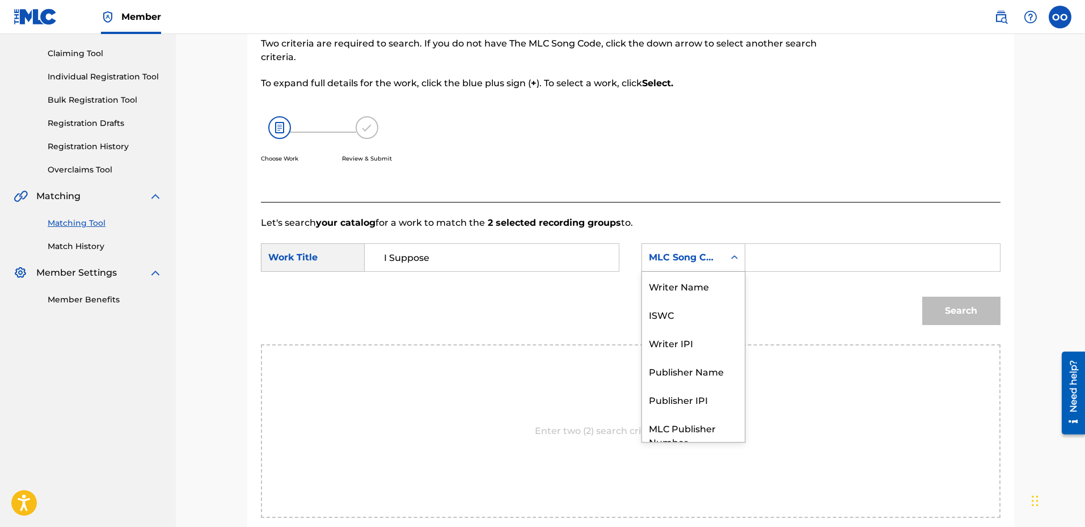
scroll to position [42, 0]
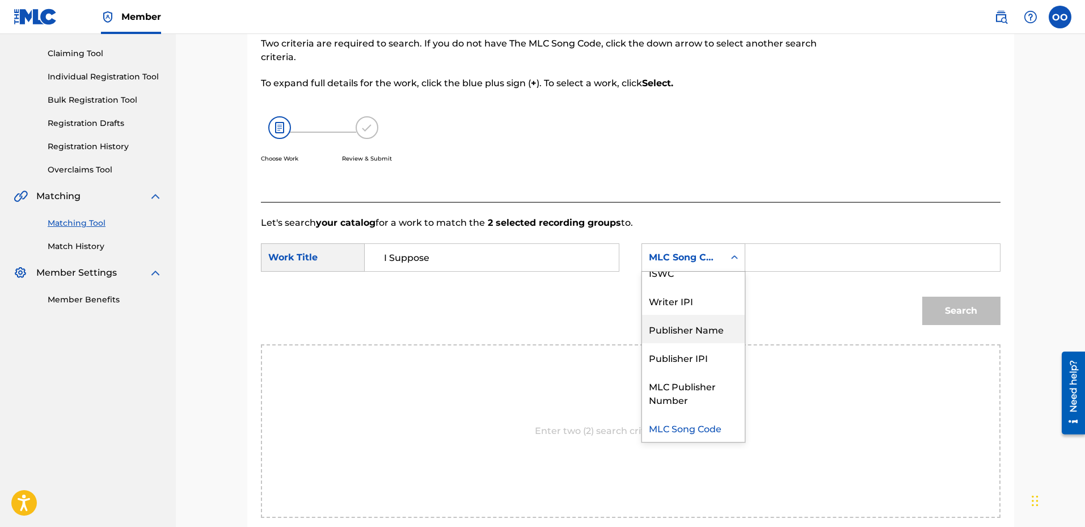
click at [706, 324] on div "Publisher Name" at bounding box center [693, 329] width 103 height 28
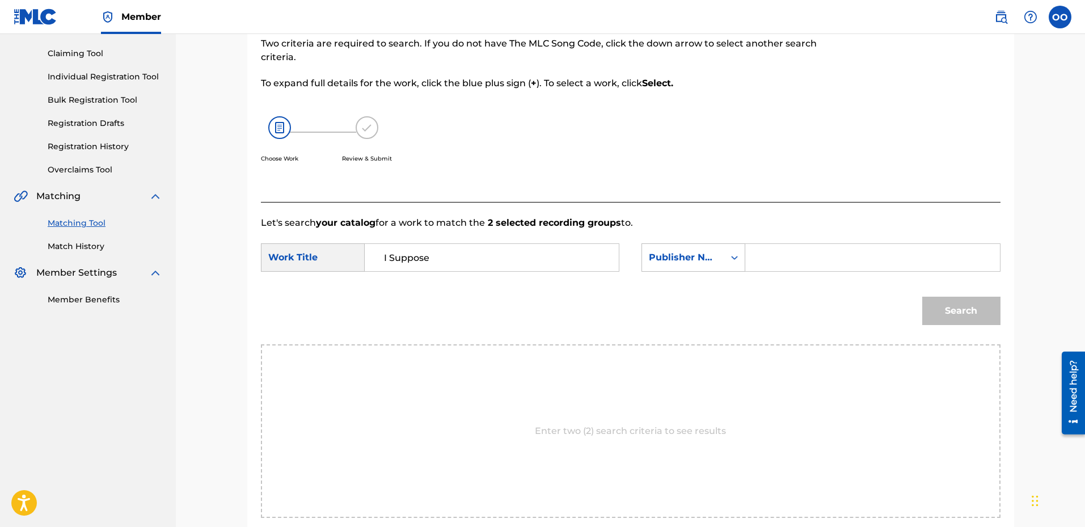
click at [792, 257] on input "Search Form" at bounding box center [872, 257] width 235 height 27
type input "fron"
click at [922, 297] on button "Search" at bounding box center [961, 311] width 78 height 28
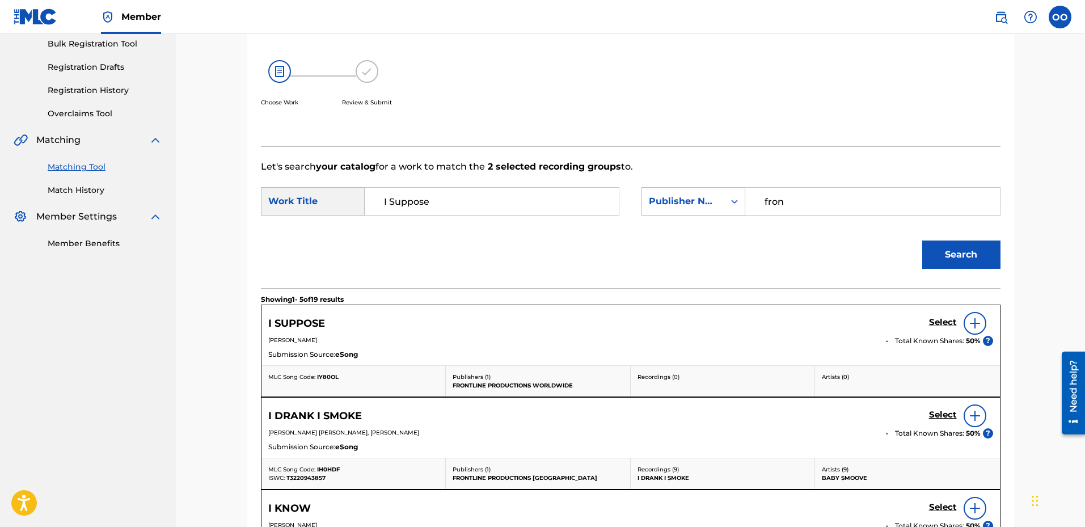
scroll to position [170, 0]
click at [945, 326] on h5 "Select" at bounding box center [943, 321] width 28 height 11
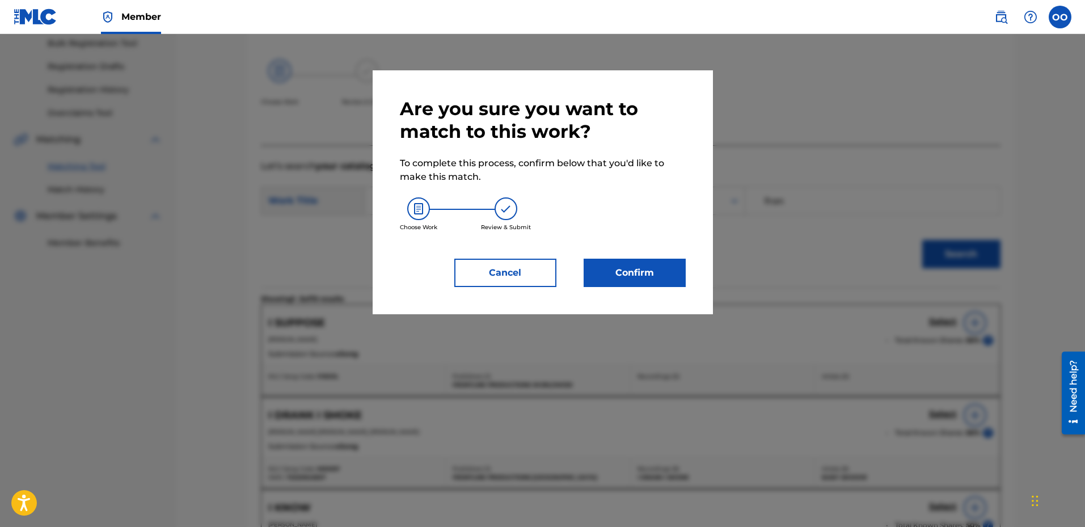
click at [619, 273] on button "Confirm" at bounding box center [634, 273] width 102 height 28
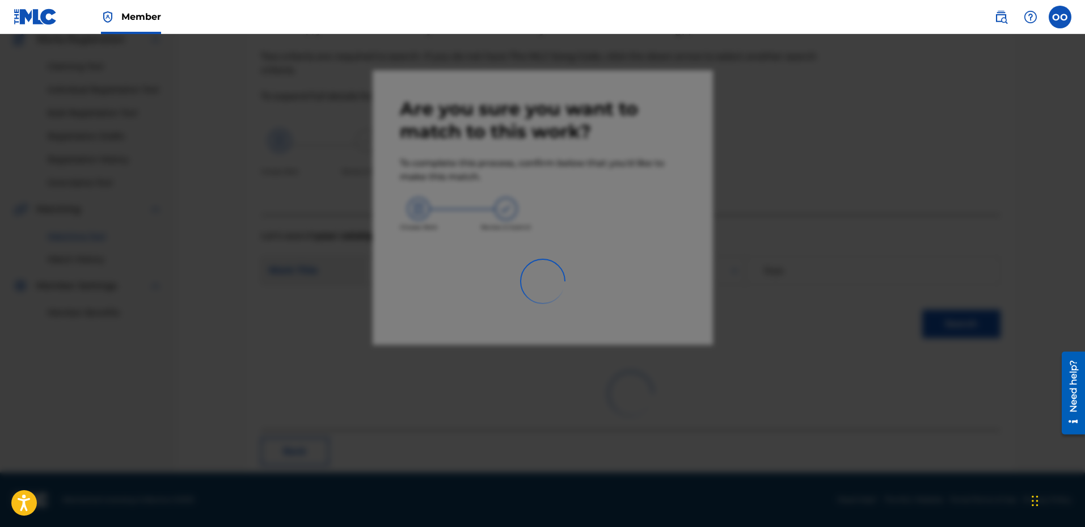
scroll to position [29, 0]
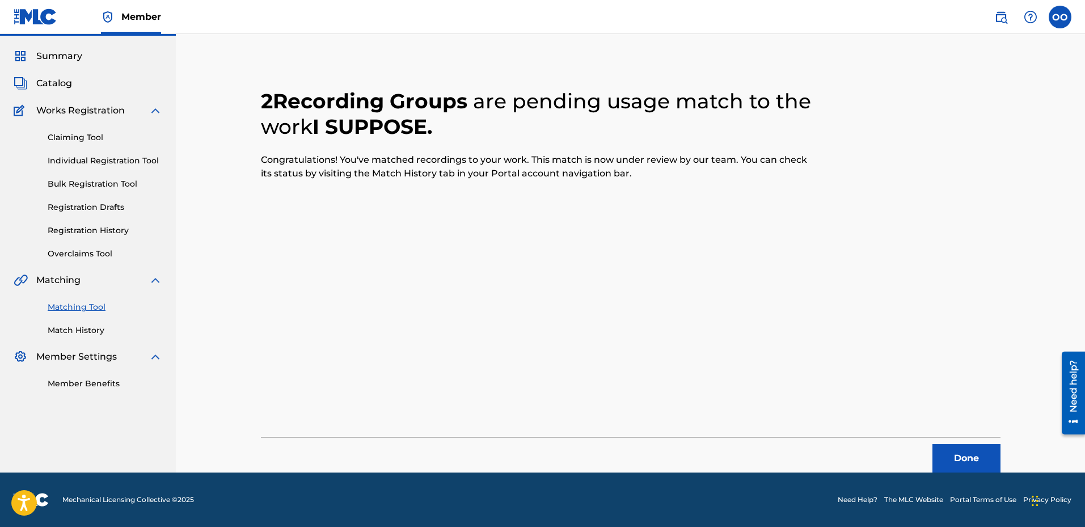
click at [945, 462] on button "Done" at bounding box center [966, 458] width 68 height 28
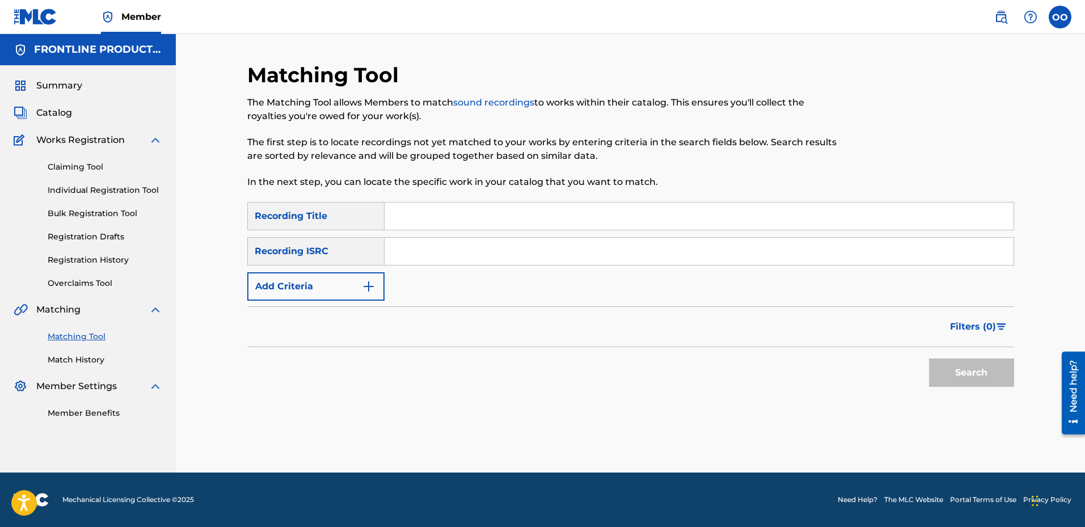
click at [629, 221] on input "Search Form" at bounding box center [698, 215] width 629 height 27
paste input "Tied In"
type input "Tied In"
click at [332, 280] on button "Add Criteria" at bounding box center [315, 286] width 137 height 28
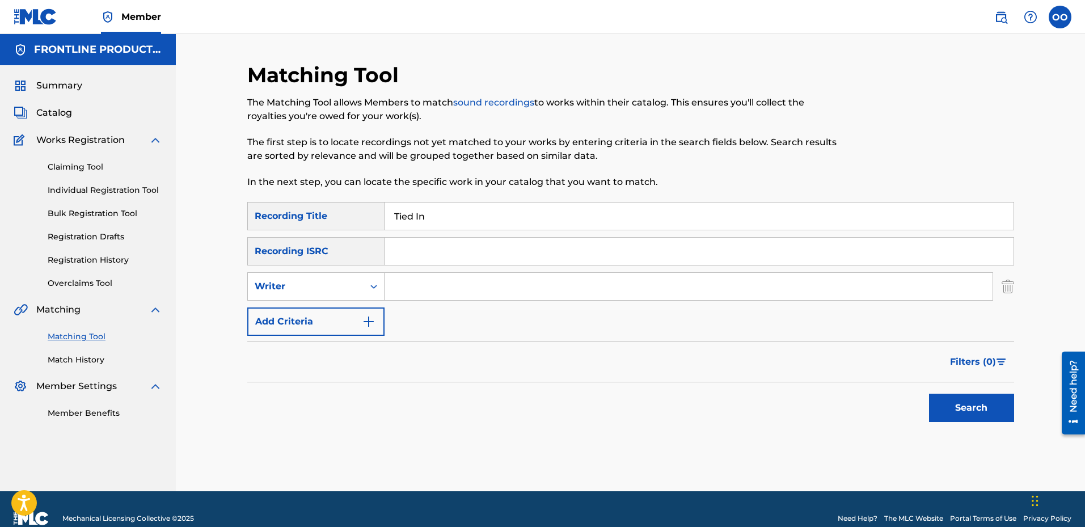
click at [332, 280] on div "Writer" at bounding box center [306, 287] width 102 height 14
click at [343, 315] on div "Recording Artist" at bounding box center [316, 315] width 136 height 28
click at [422, 285] on input "Search Form" at bounding box center [688, 286] width 608 height 27
paste input "Ne7hew"
type input "Ne7hew"
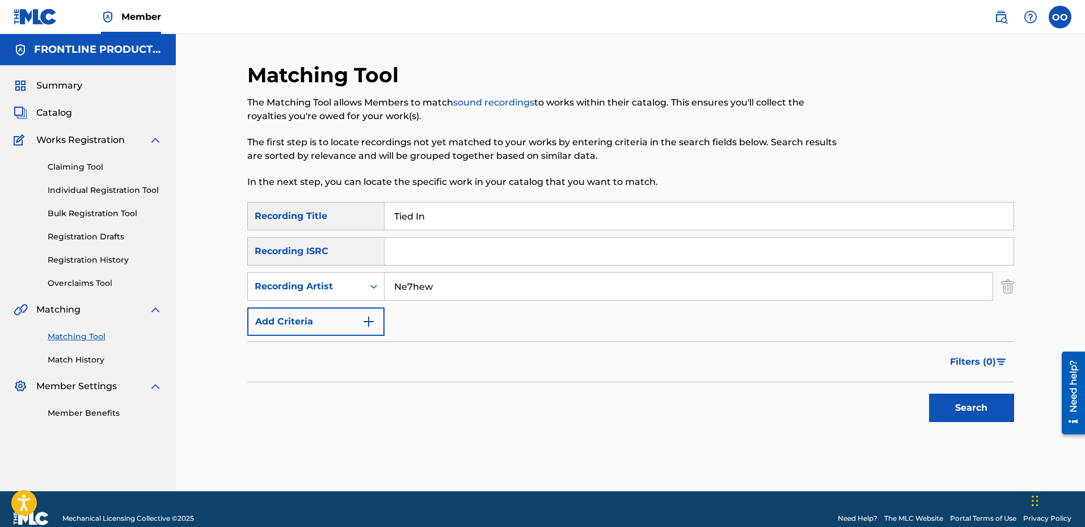
click at [1000, 410] on button "Search" at bounding box center [971, 407] width 85 height 28
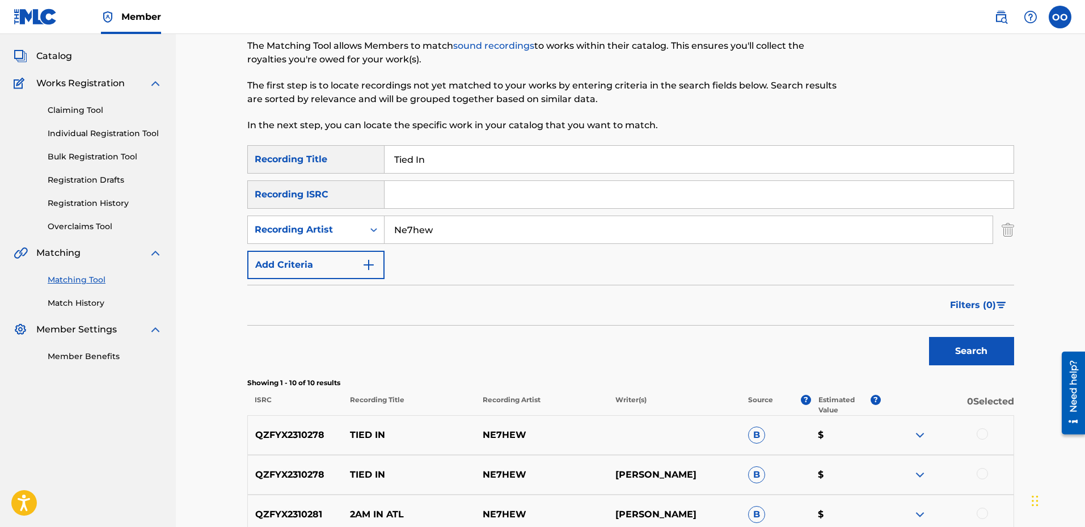
scroll to position [113, 0]
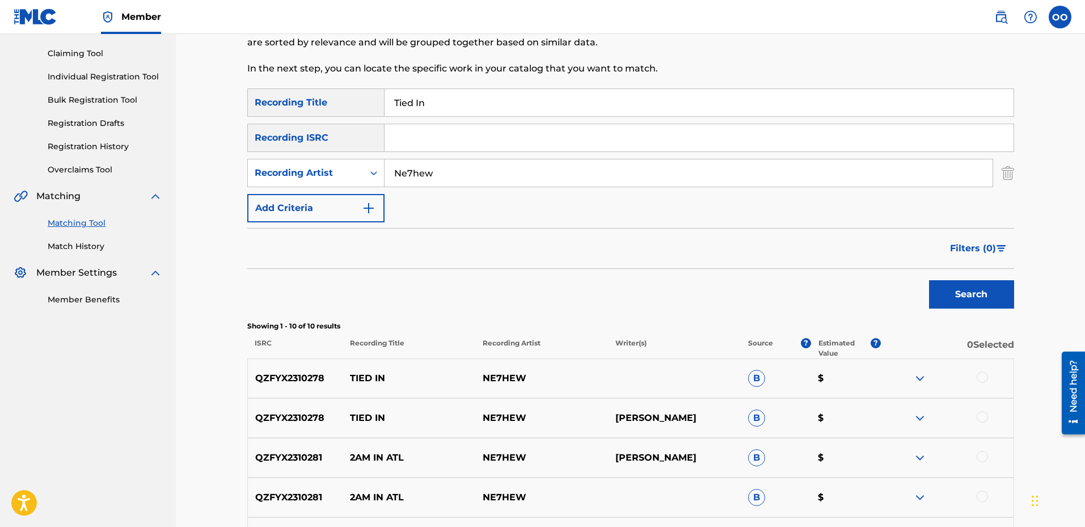
click at [981, 379] on div at bounding box center [981, 376] width 11 height 11
click at [985, 417] on div at bounding box center [981, 416] width 11 height 11
click at [825, 435] on button "Match 2 Groups" at bounding box center [796, 434] width 125 height 28
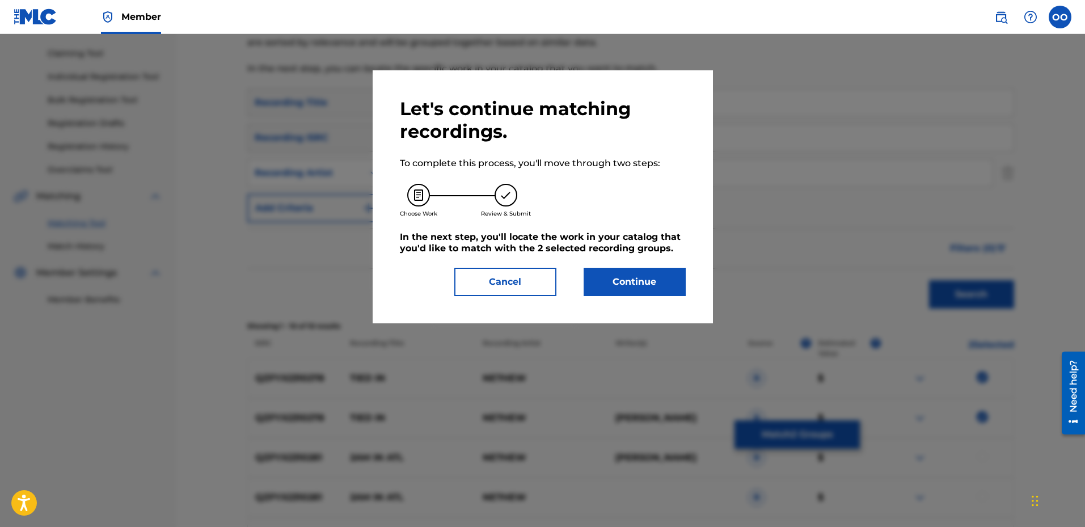
click at [650, 284] on button "Continue" at bounding box center [634, 282] width 102 height 28
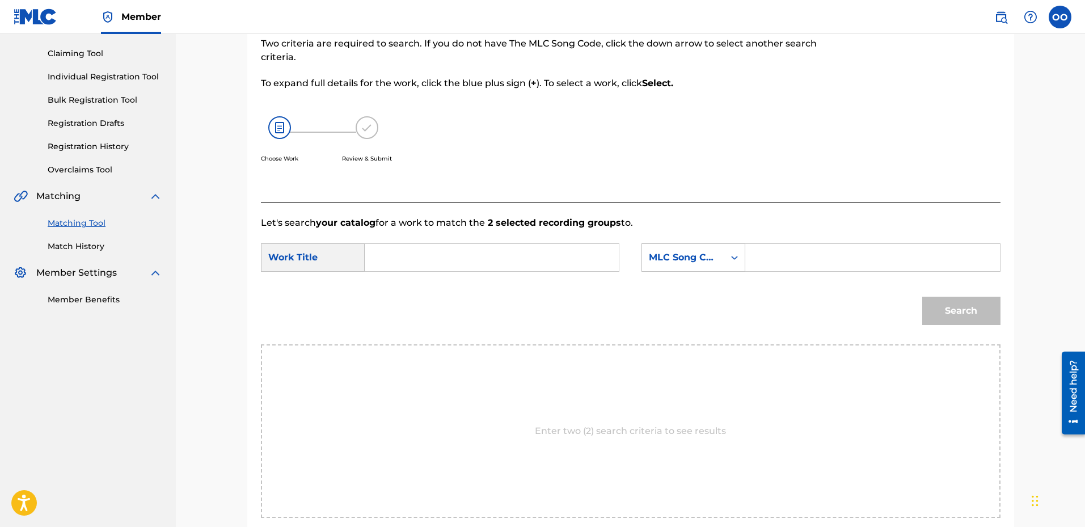
click at [520, 260] on input "Search Form" at bounding box center [491, 257] width 235 height 27
paste input "Tied In"
type input "Tied In"
click at [744, 268] on div "Search Form" at bounding box center [734, 257] width 20 height 27
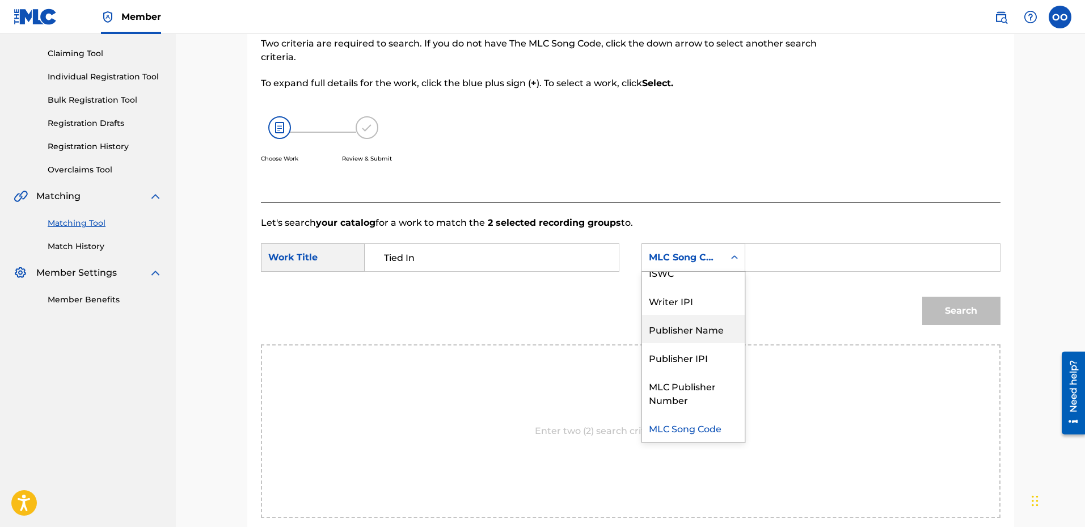
click at [701, 325] on div "Publisher Name" at bounding box center [693, 329] width 103 height 28
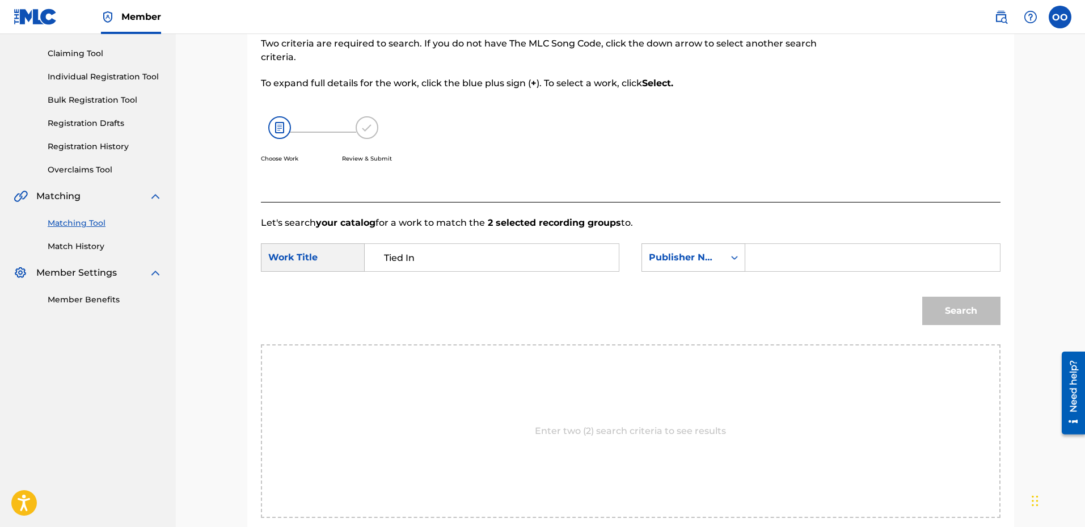
click at [789, 260] on input "Search Form" at bounding box center [872, 257] width 235 height 27
type input "fron"
click at [922, 297] on button "Search" at bounding box center [961, 311] width 78 height 28
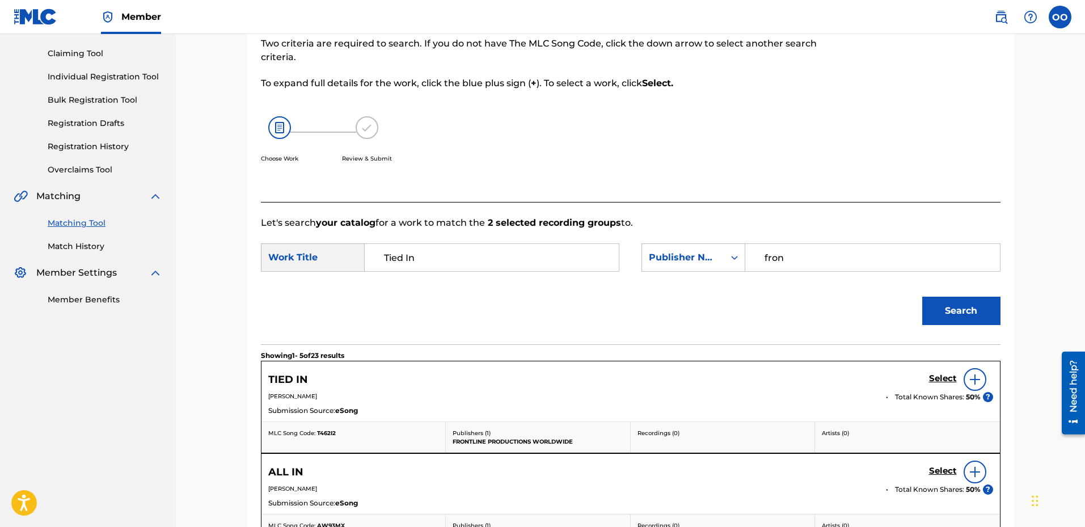
scroll to position [227, 0]
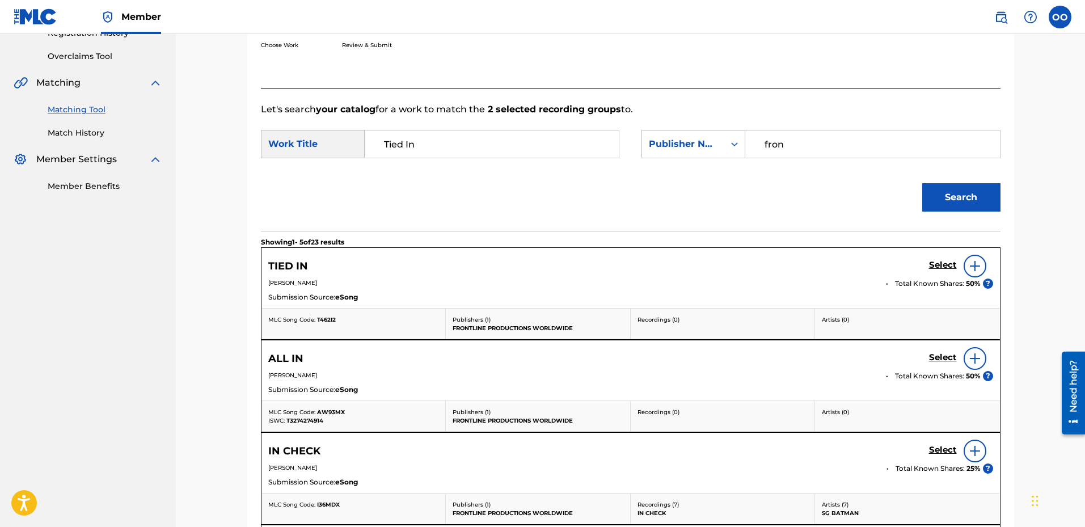
click at [947, 263] on h5 "Select" at bounding box center [943, 265] width 28 height 11
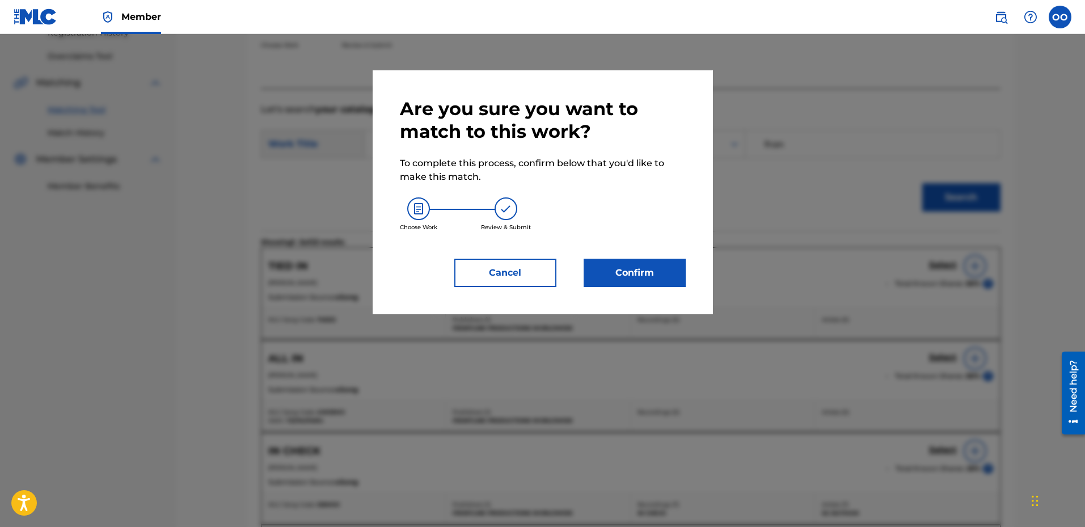
click at [655, 274] on button "Confirm" at bounding box center [634, 273] width 102 height 28
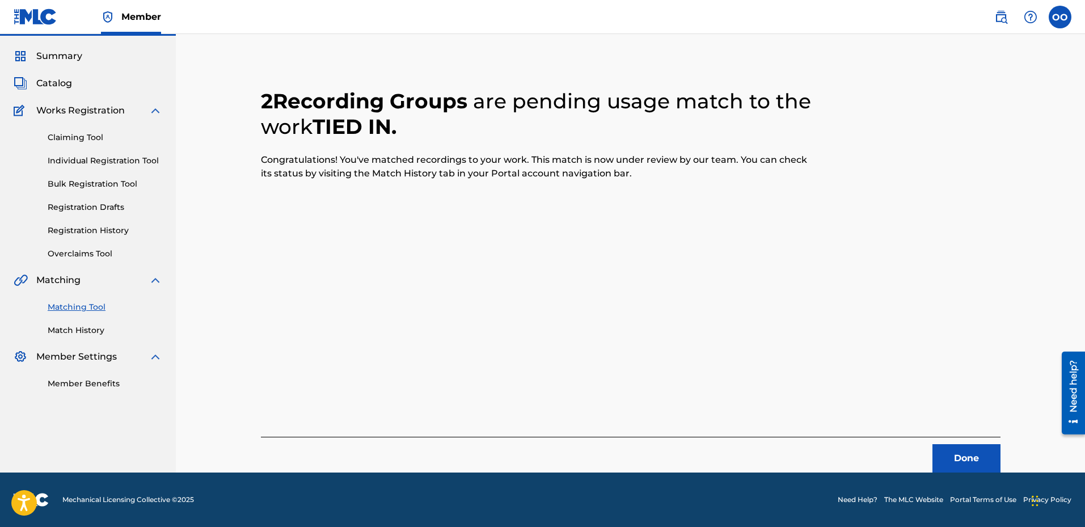
scroll to position [29, 0]
click at [974, 462] on button "Done" at bounding box center [966, 458] width 68 height 28
